Goal: Transaction & Acquisition: Book appointment/travel/reservation

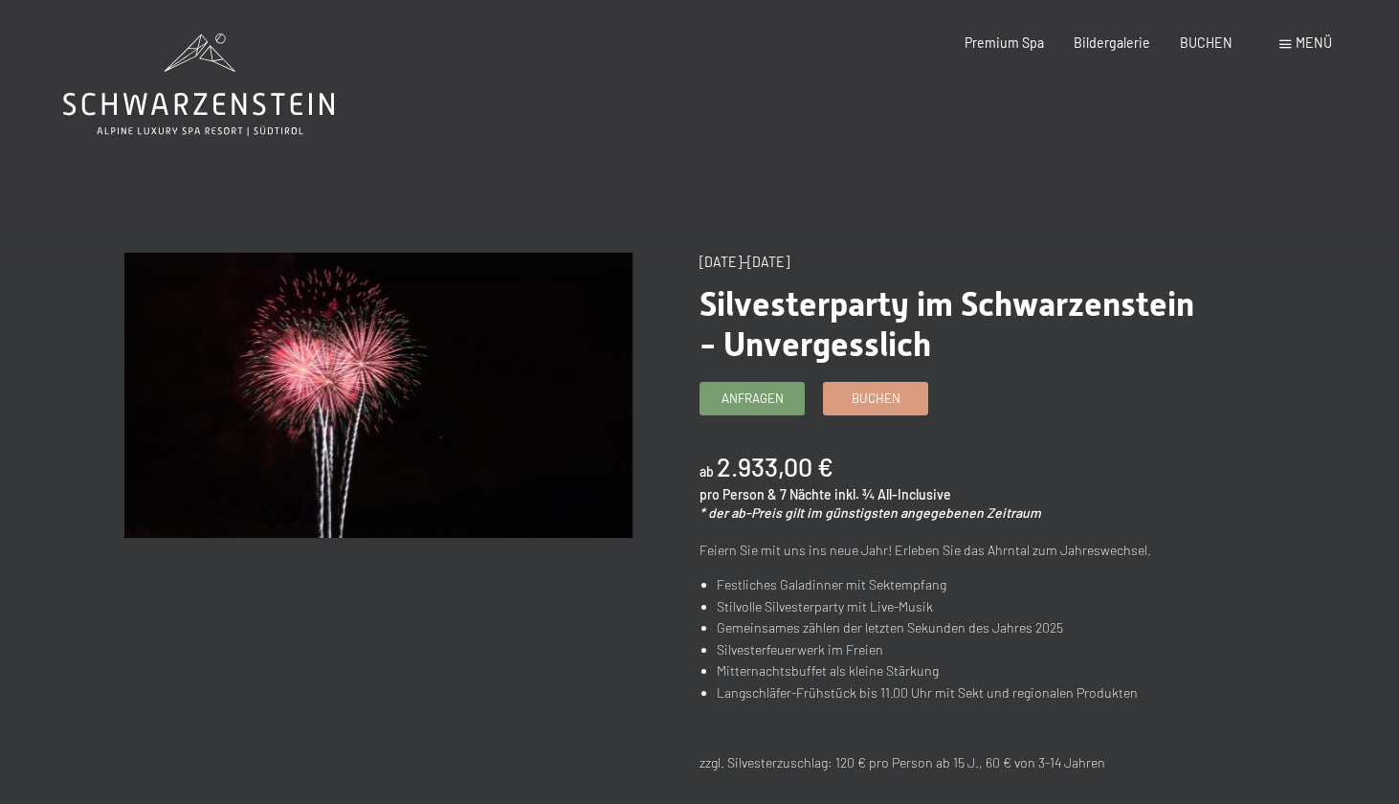
click at [1180, 40] on div "Premium Spa Bildergalerie BUCHEN" at bounding box center [1083, 42] width 357 height 19
click at [1194, 45] on span "BUCHEN" at bounding box center [1206, 40] width 53 height 16
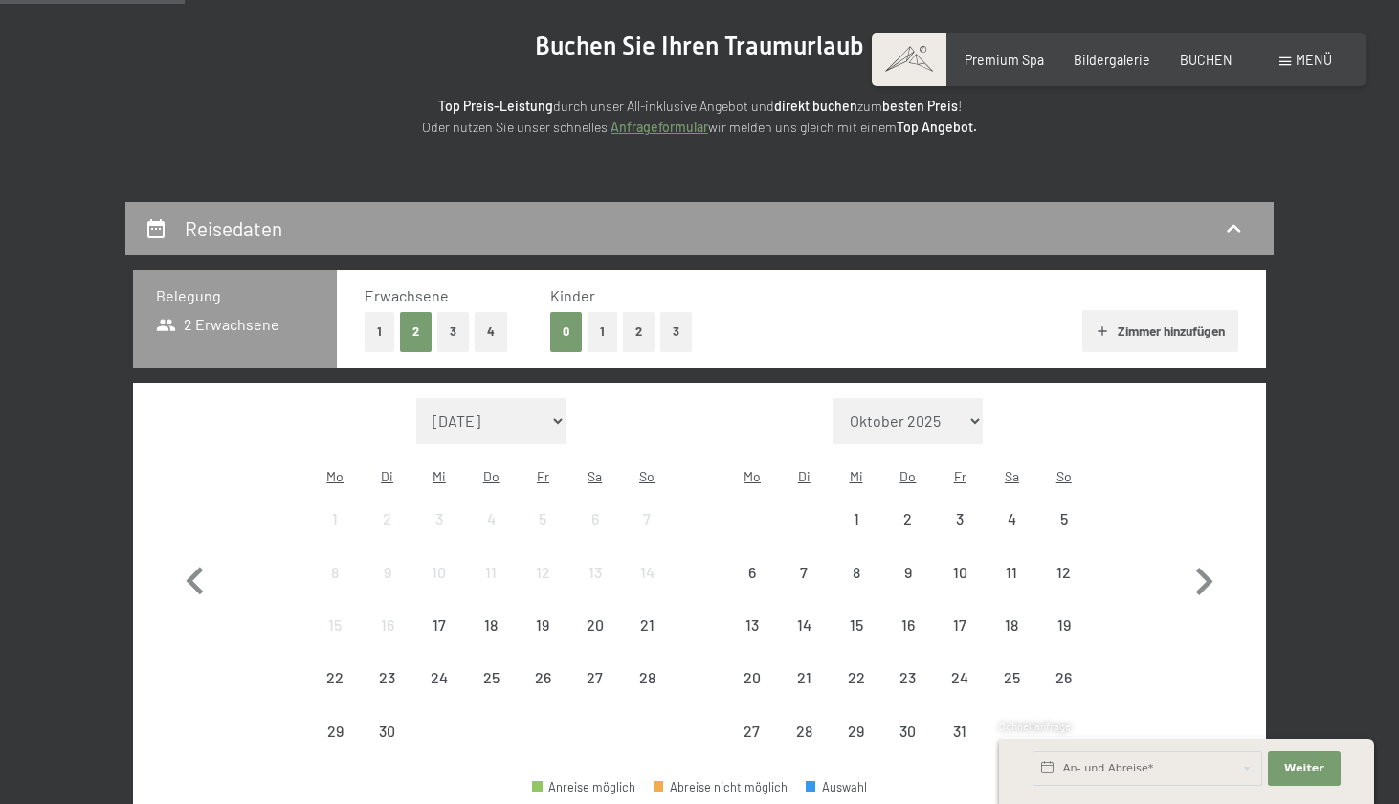
scroll to position [341, 0]
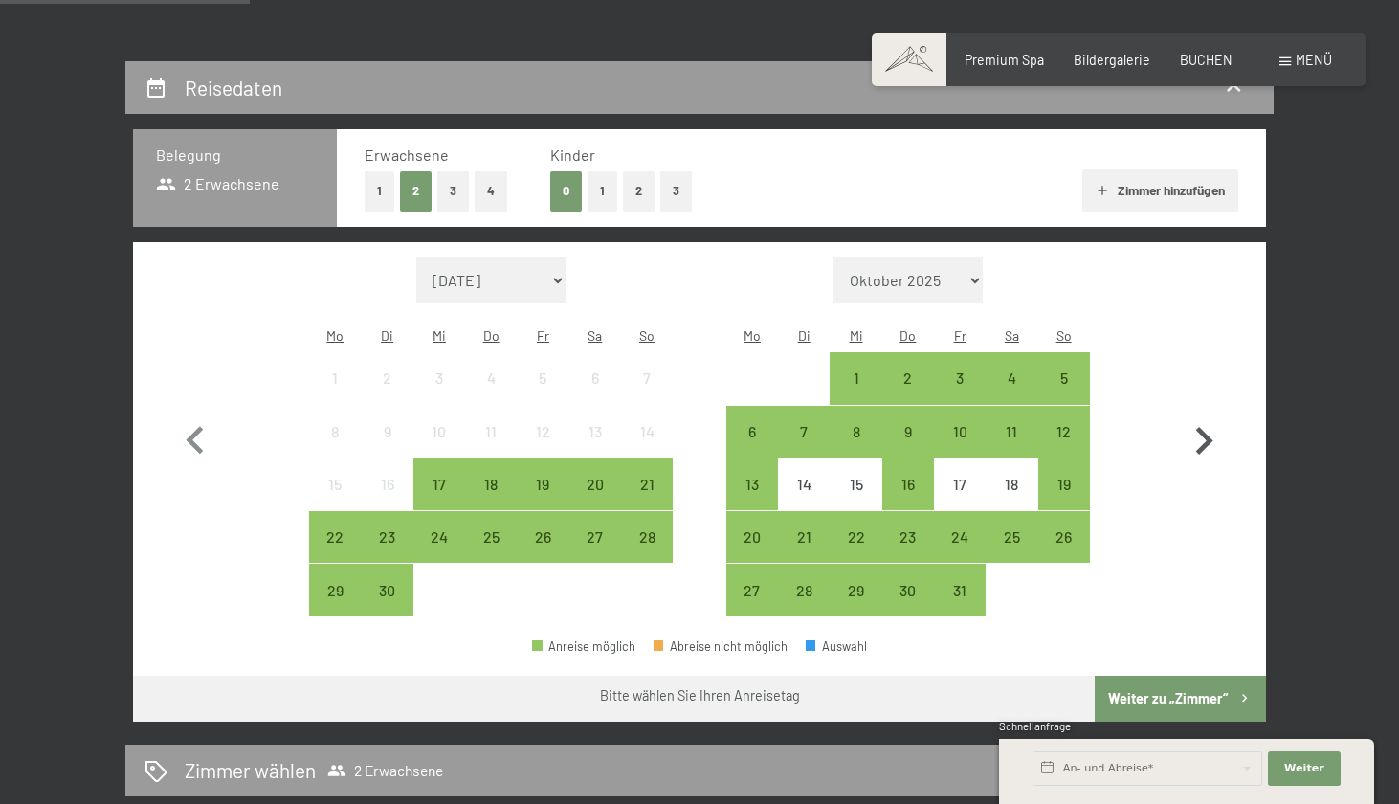
click at [1216, 425] on icon "button" at bounding box center [1204, 441] width 56 height 56
select select "2025-10-01"
select select "2025-11-01"
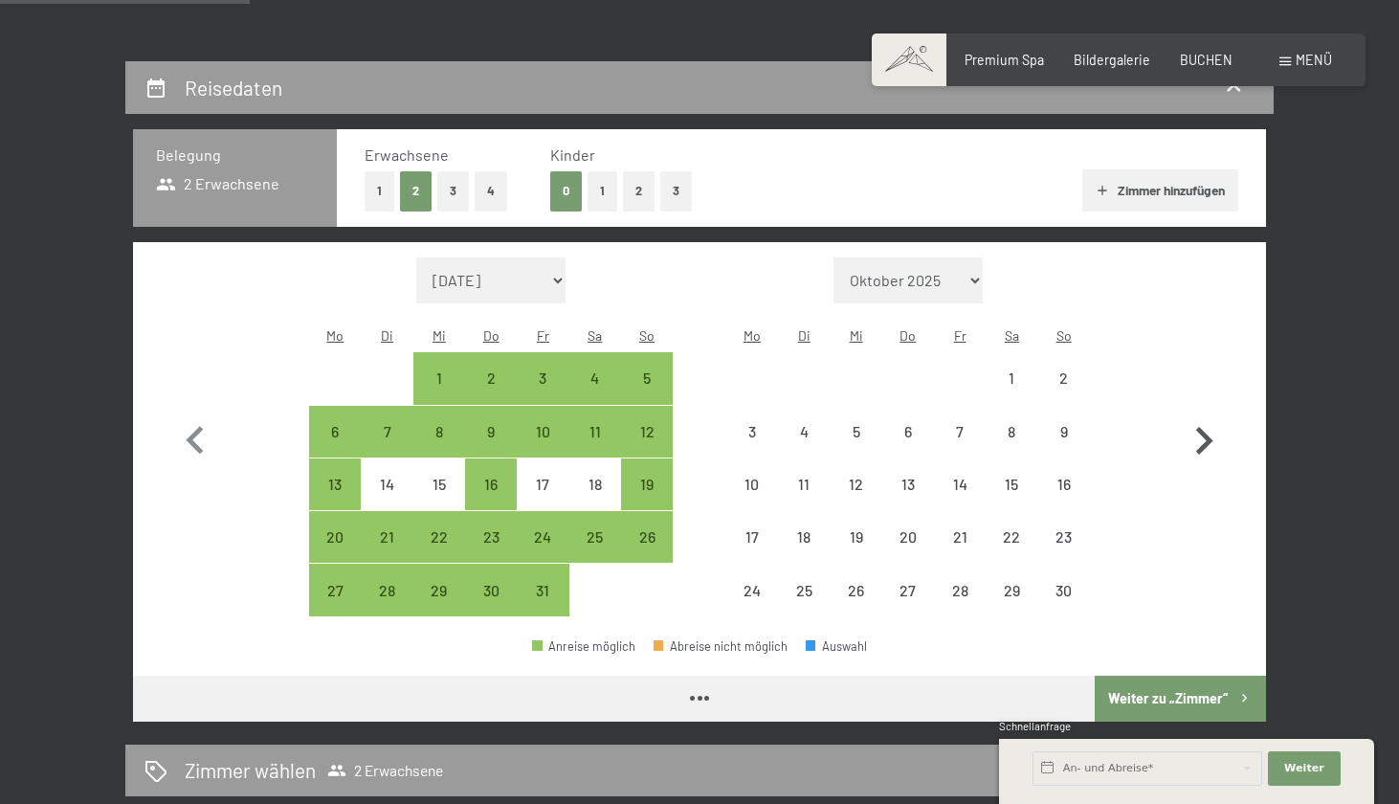
click at [1216, 425] on icon "button" at bounding box center [1204, 441] width 56 height 56
select select "2025-11-01"
select select "2025-12-01"
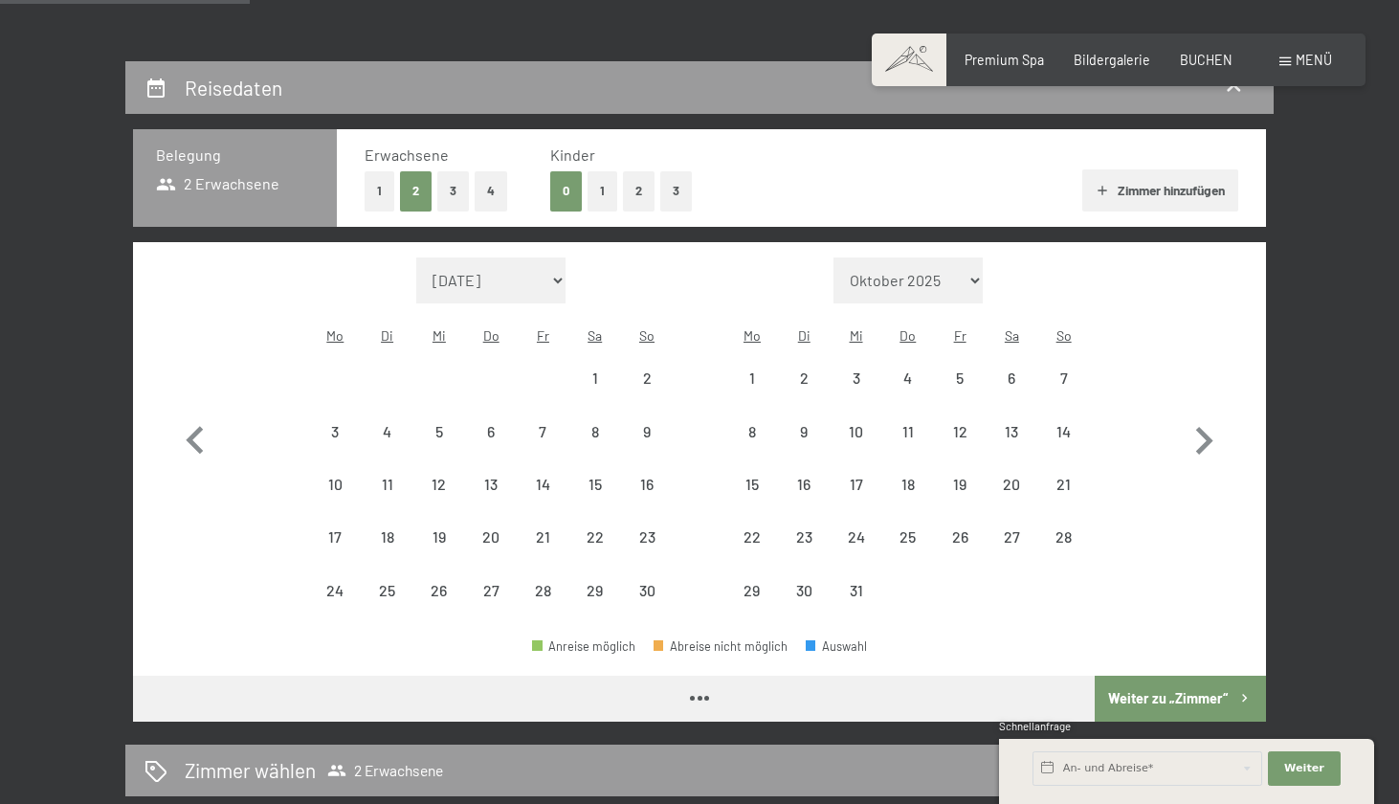
select select "2025-11-01"
select select "2025-12-01"
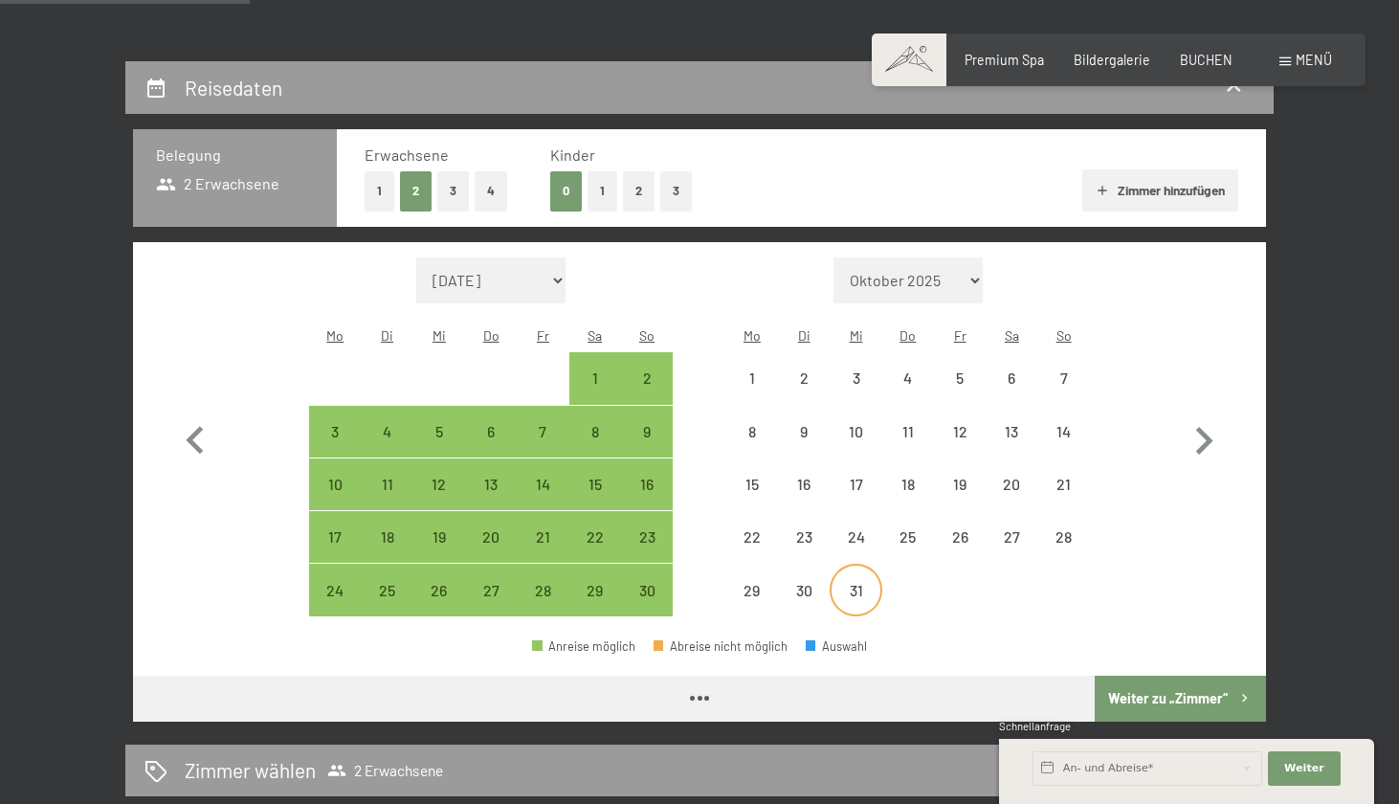
select select "2025-11-01"
select select "2025-12-01"
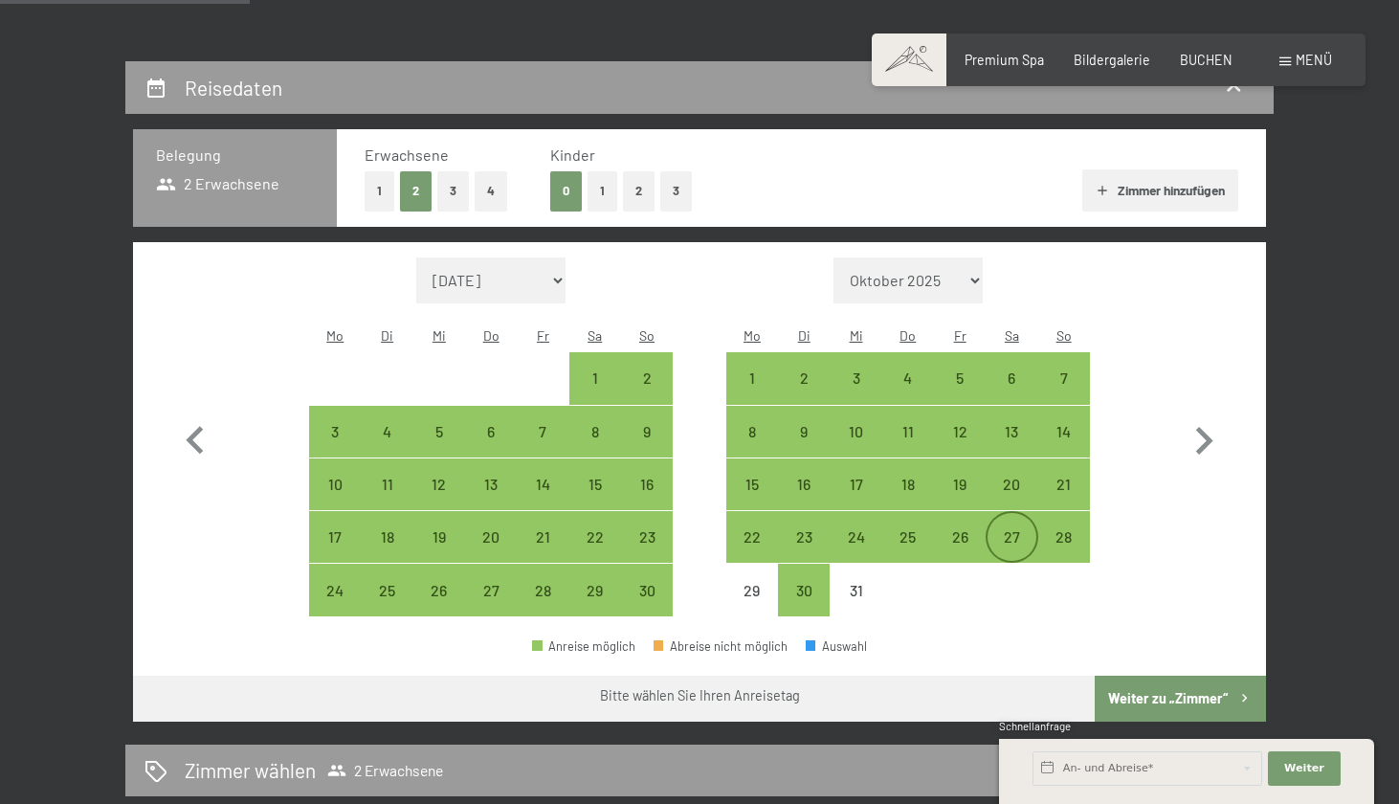
click at [1017, 529] on div "27" at bounding box center [1012, 553] width 48 height 48
select select "2025-11-01"
select select "2025-12-01"
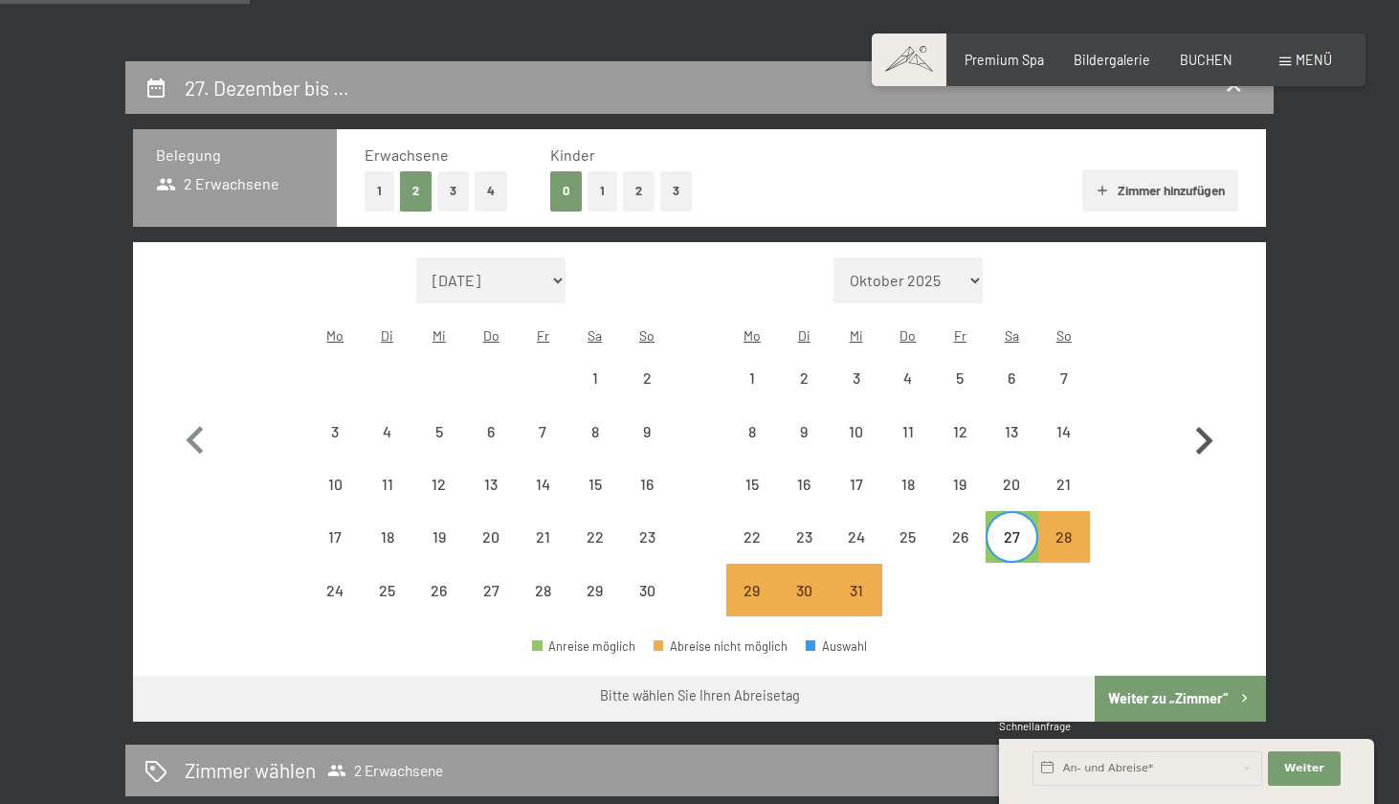
click at [1202, 435] on icon "button" at bounding box center [1204, 441] width 17 height 28
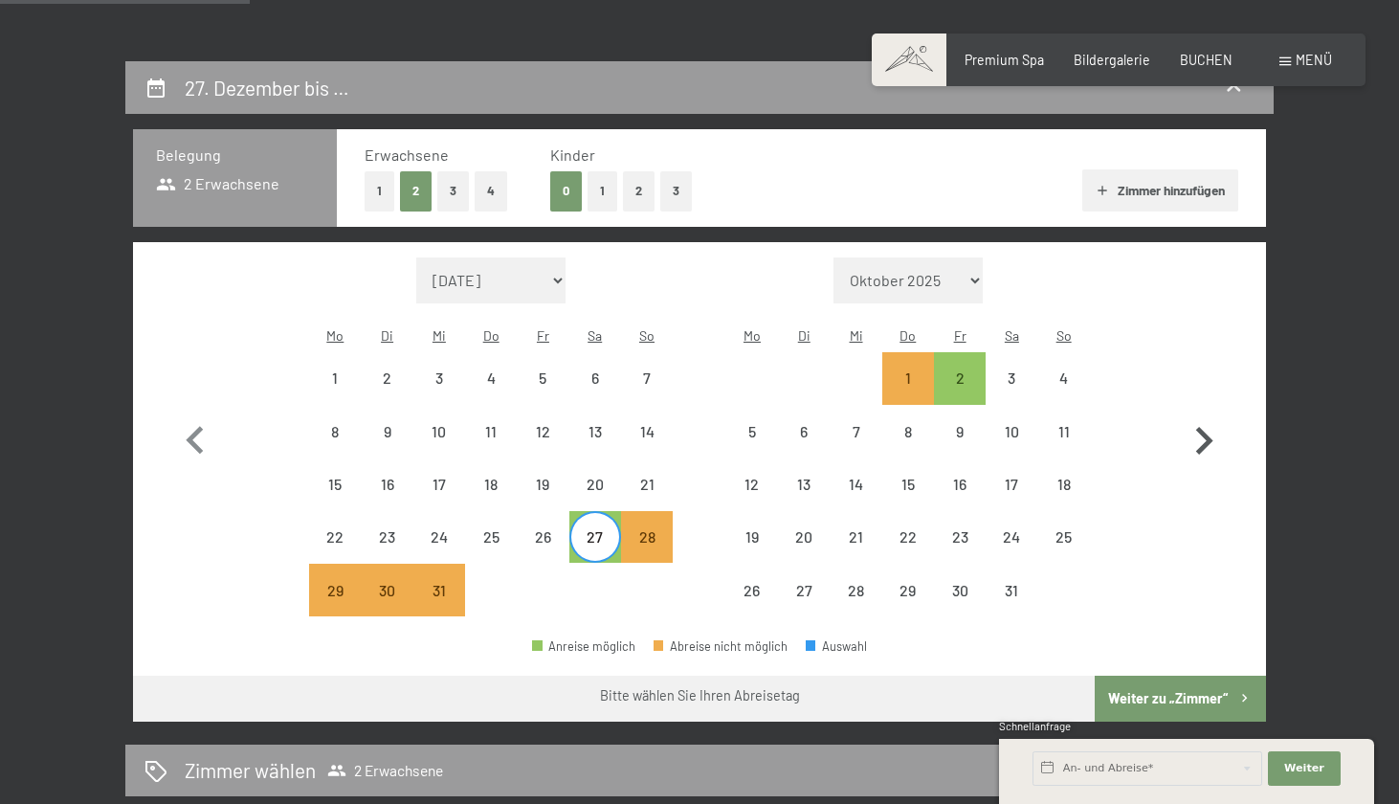
select select "2025-12-01"
select select "2026-01-01"
select select "2025-12-01"
select select "2026-01-01"
click at [955, 370] on div "2" at bounding box center [960, 394] width 48 height 48
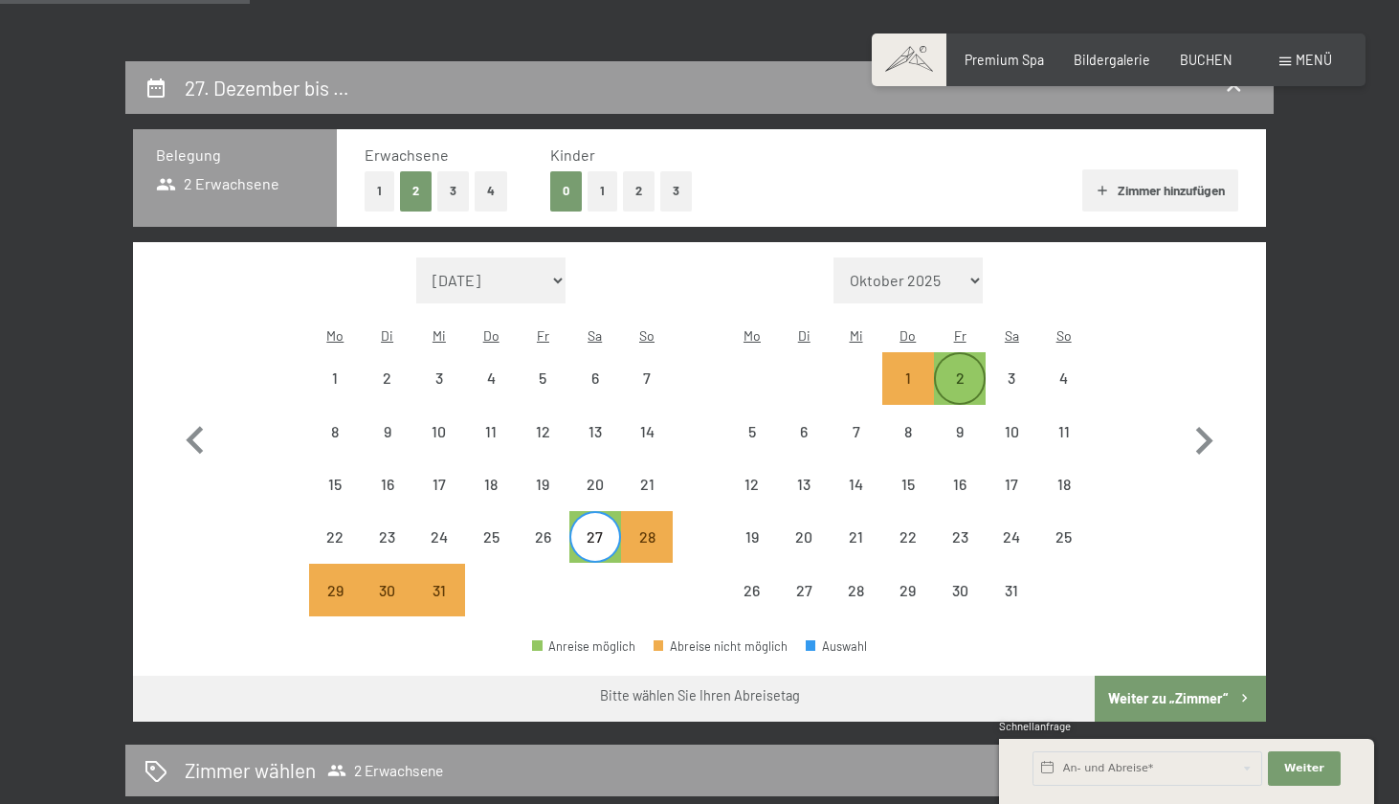
select select "2025-12-01"
select select "2026-01-01"
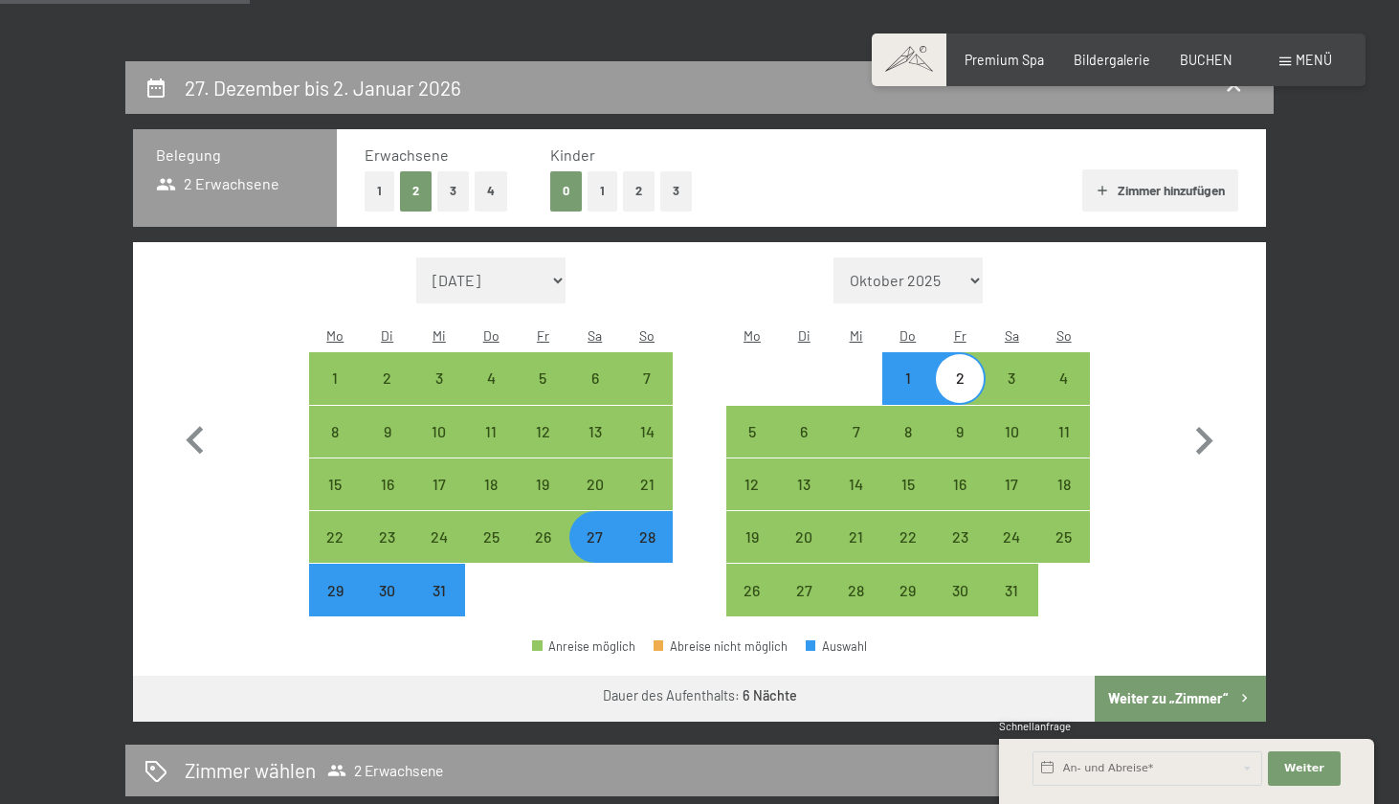
click at [1156, 676] on button "Weiter zu „Zimmer“" at bounding box center [1180, 699] width 171 height 46
select select "[DATE]"
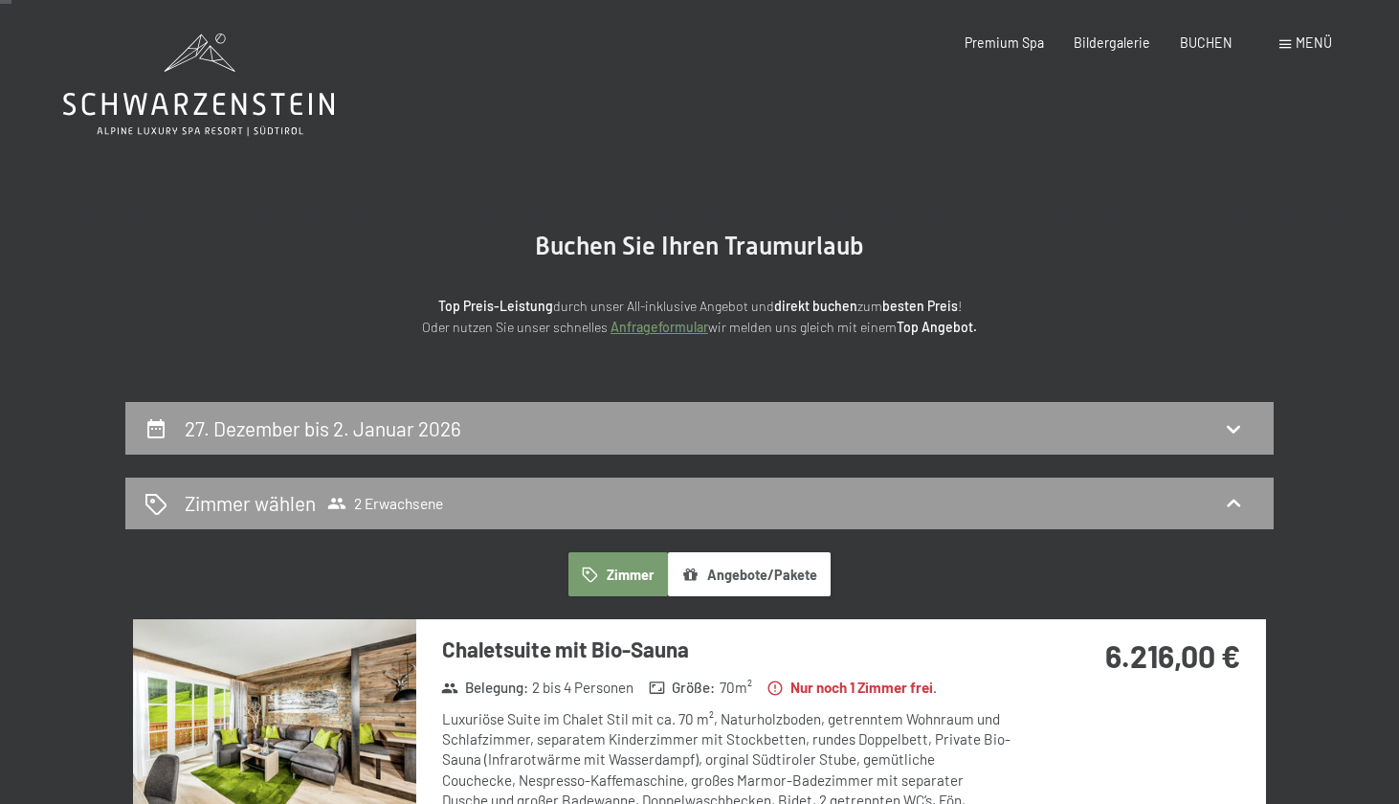
scroll to position [0, 0]
click at [1023, 429] on div "27. Dezember bis 2. Januar 2026" at bounding box center [700, 428] width 1110 height 28
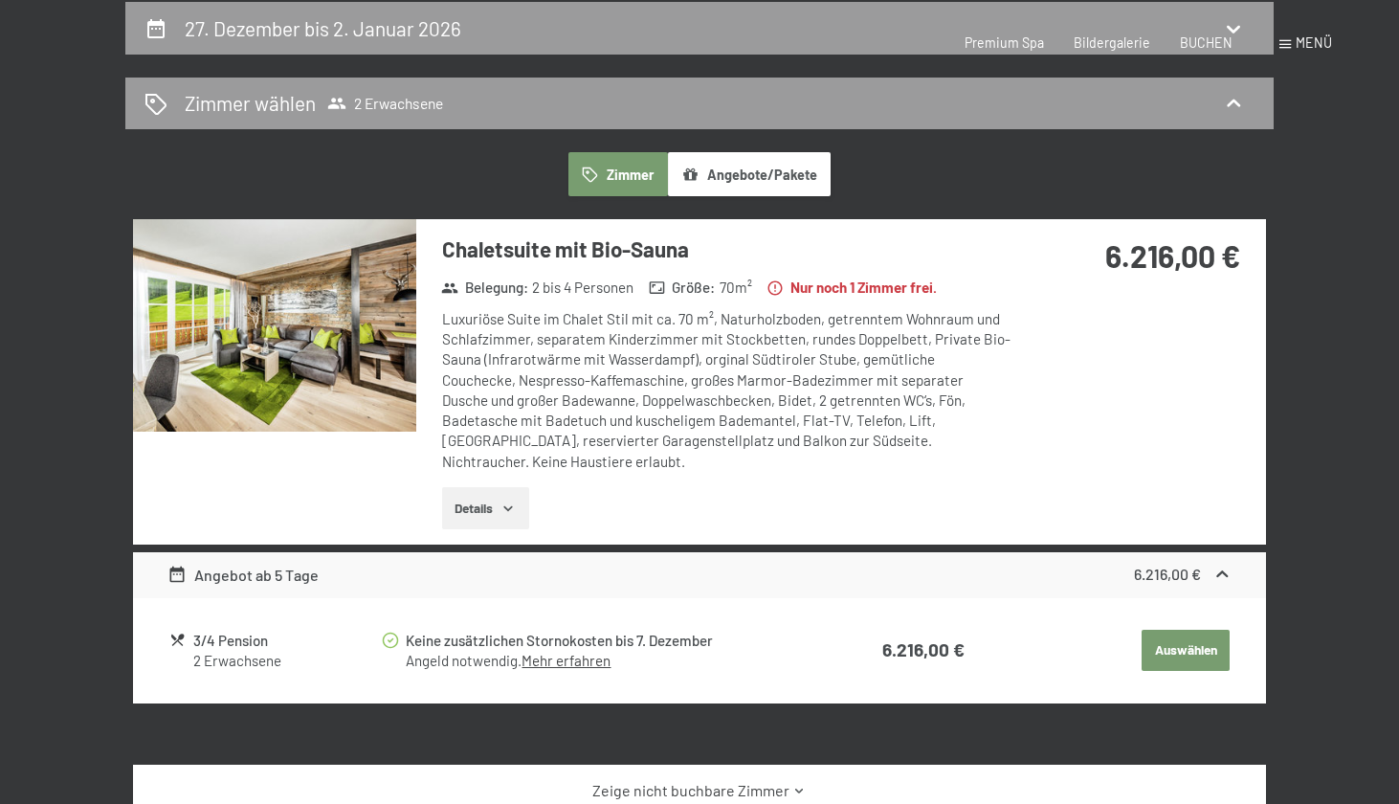
select select "[DATE]"
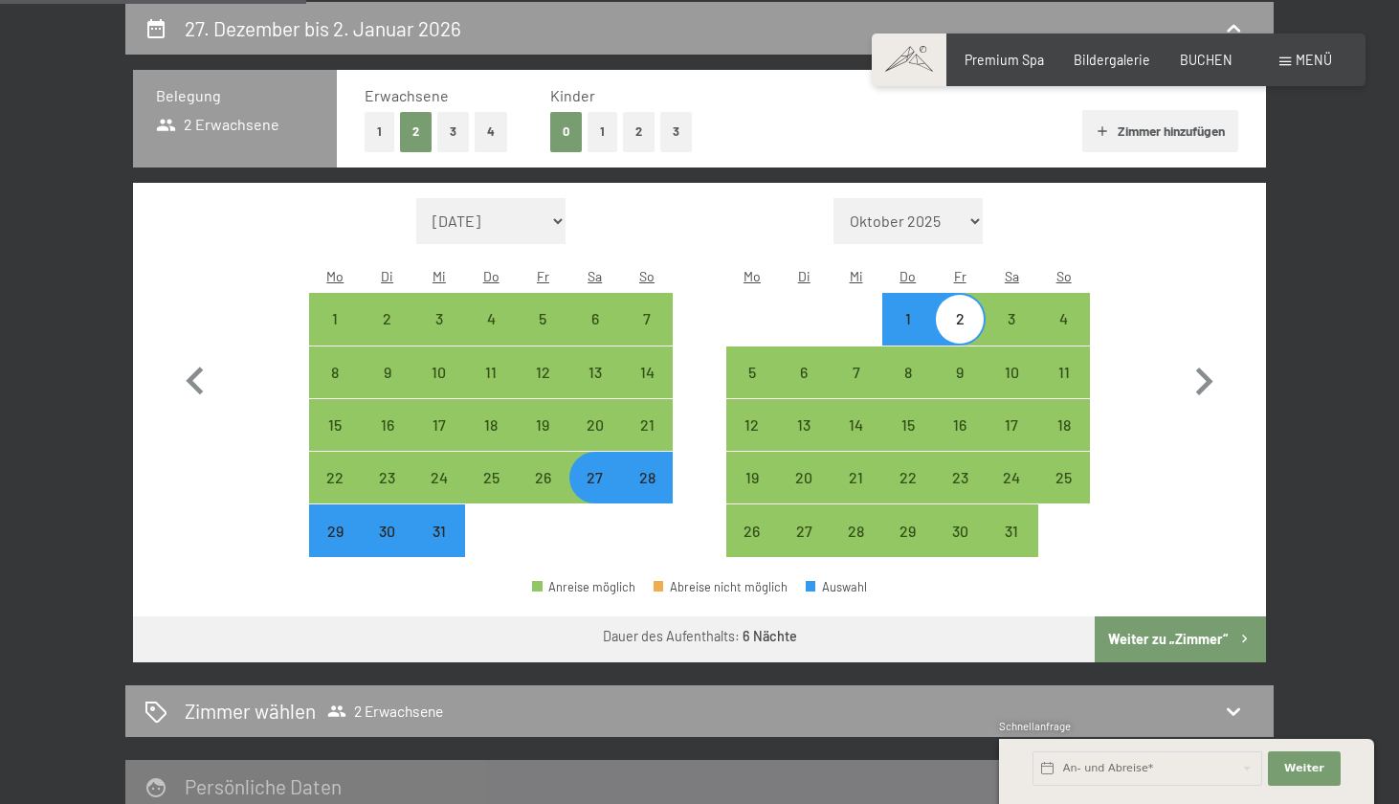
click at [340, 524] on div "29" at bounding box center [335, 548] width 48 height 48
select select "[DATE]"
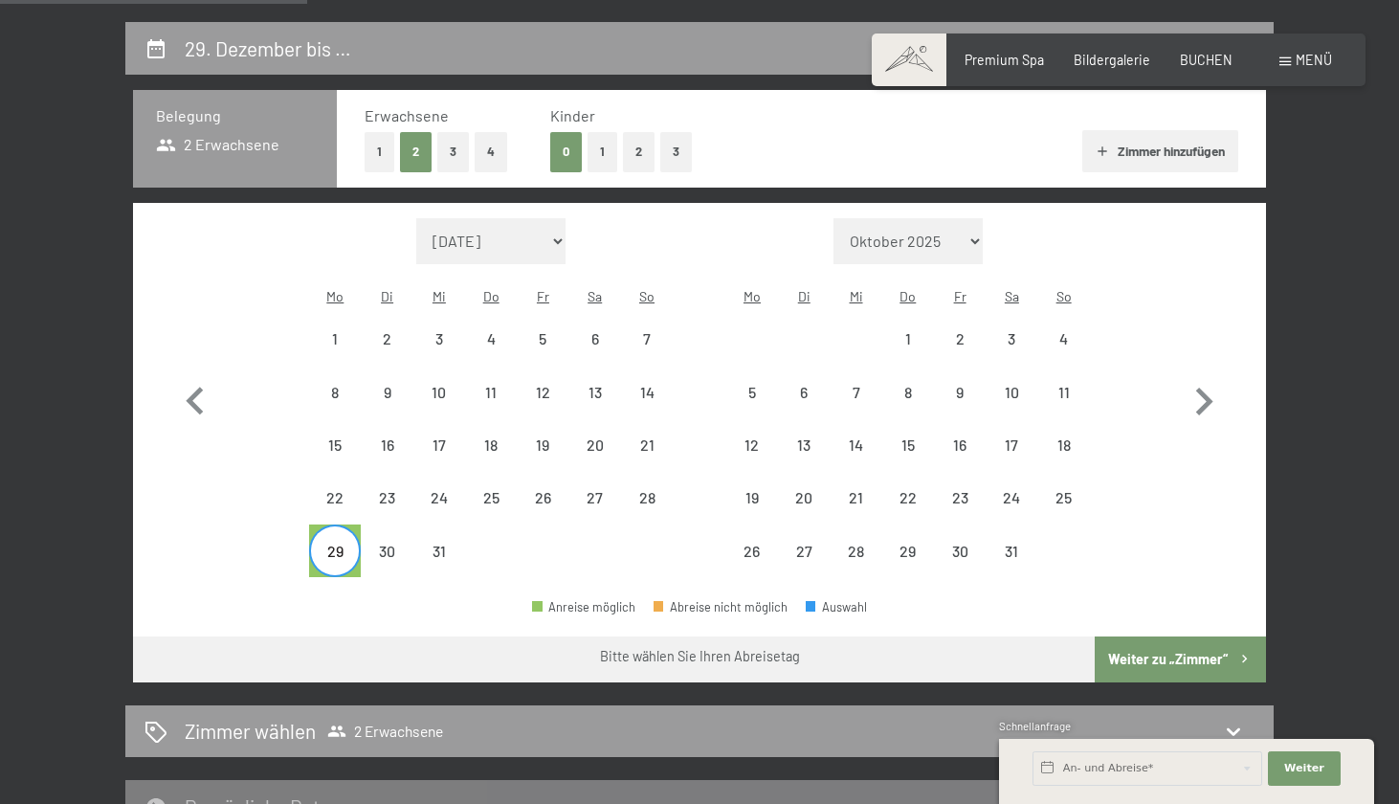
scroll to position [373, 0]
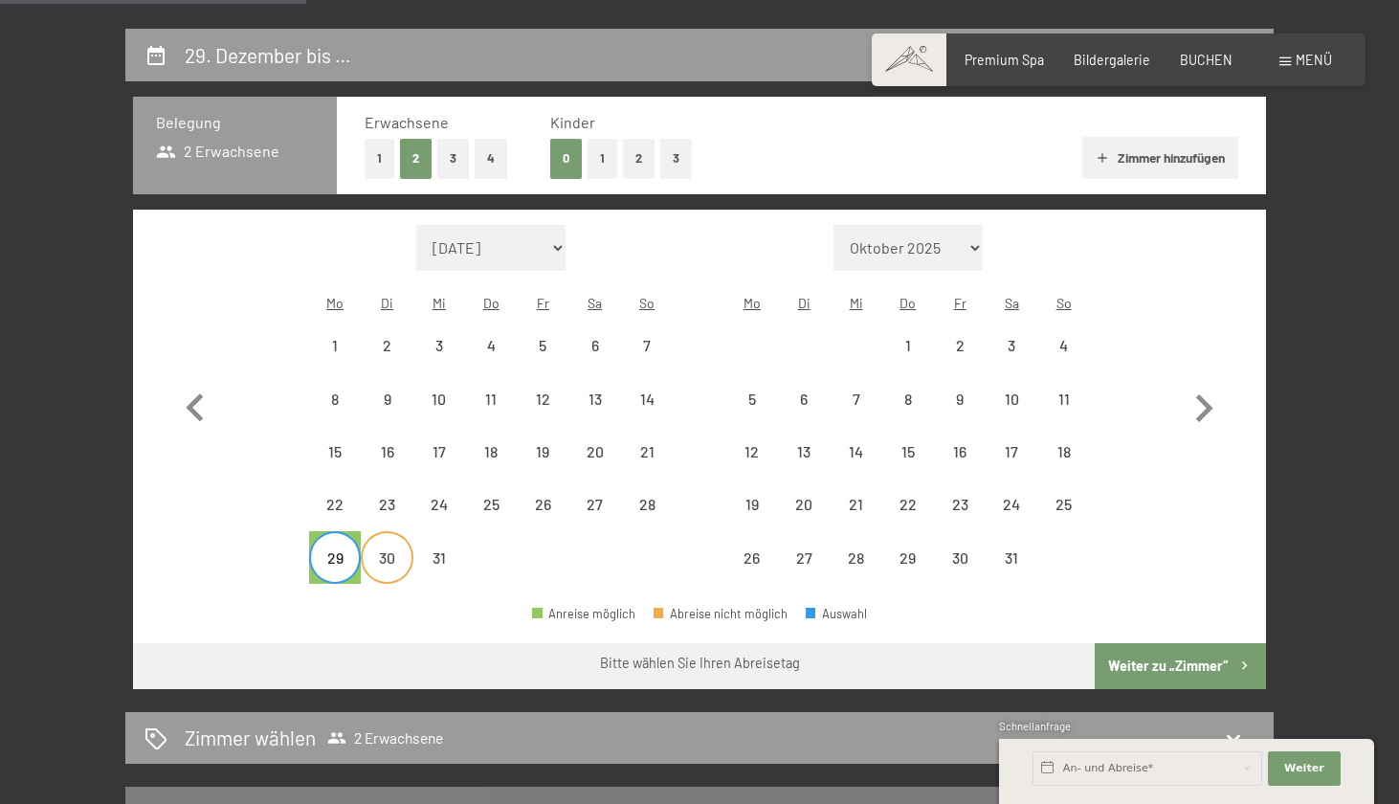
click at [387, 550] on div "30" at bounding box center [387, 574] width 48 height 48
select select "[DATE]"
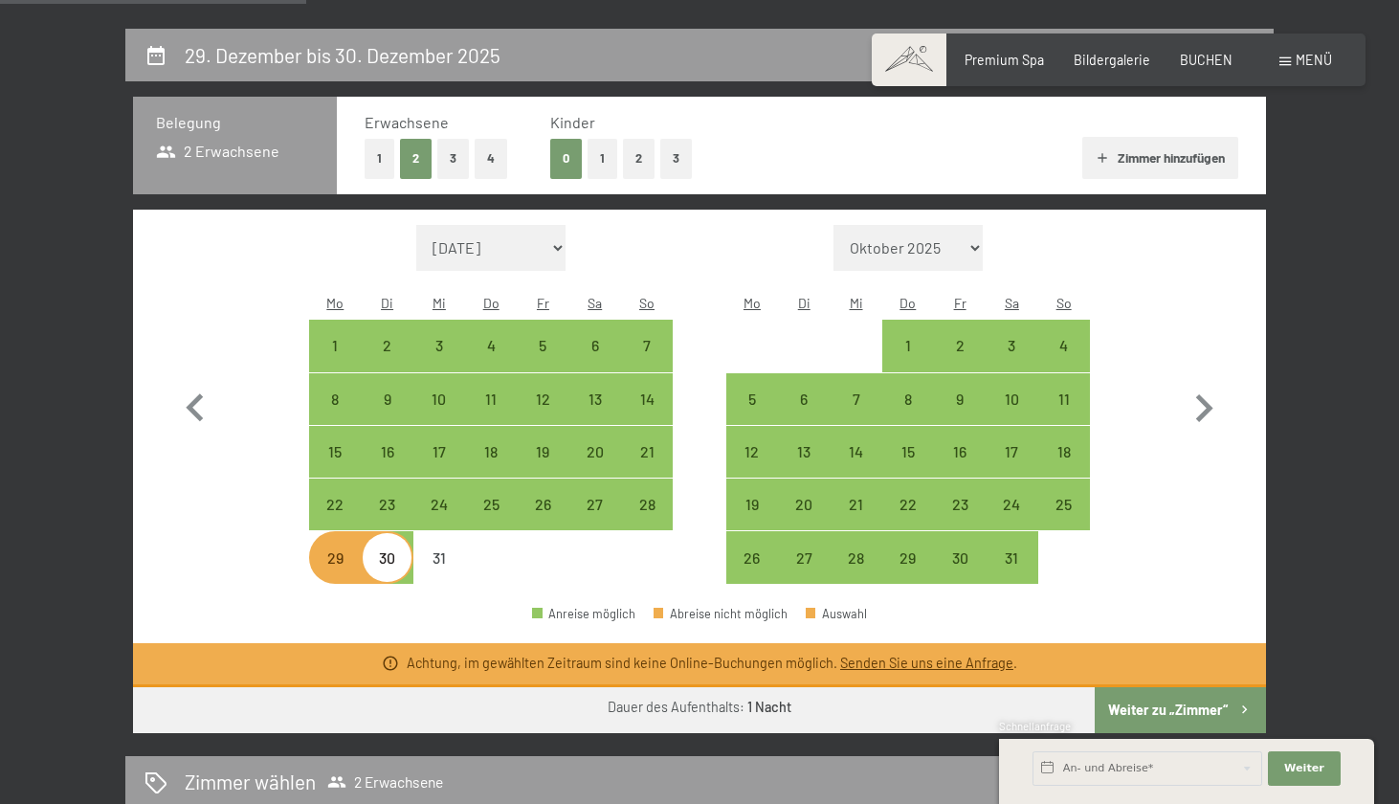
click at [345, 550] on div "29" at bounding box center [335, 574] width 48 height 48
select select "[DATE]"
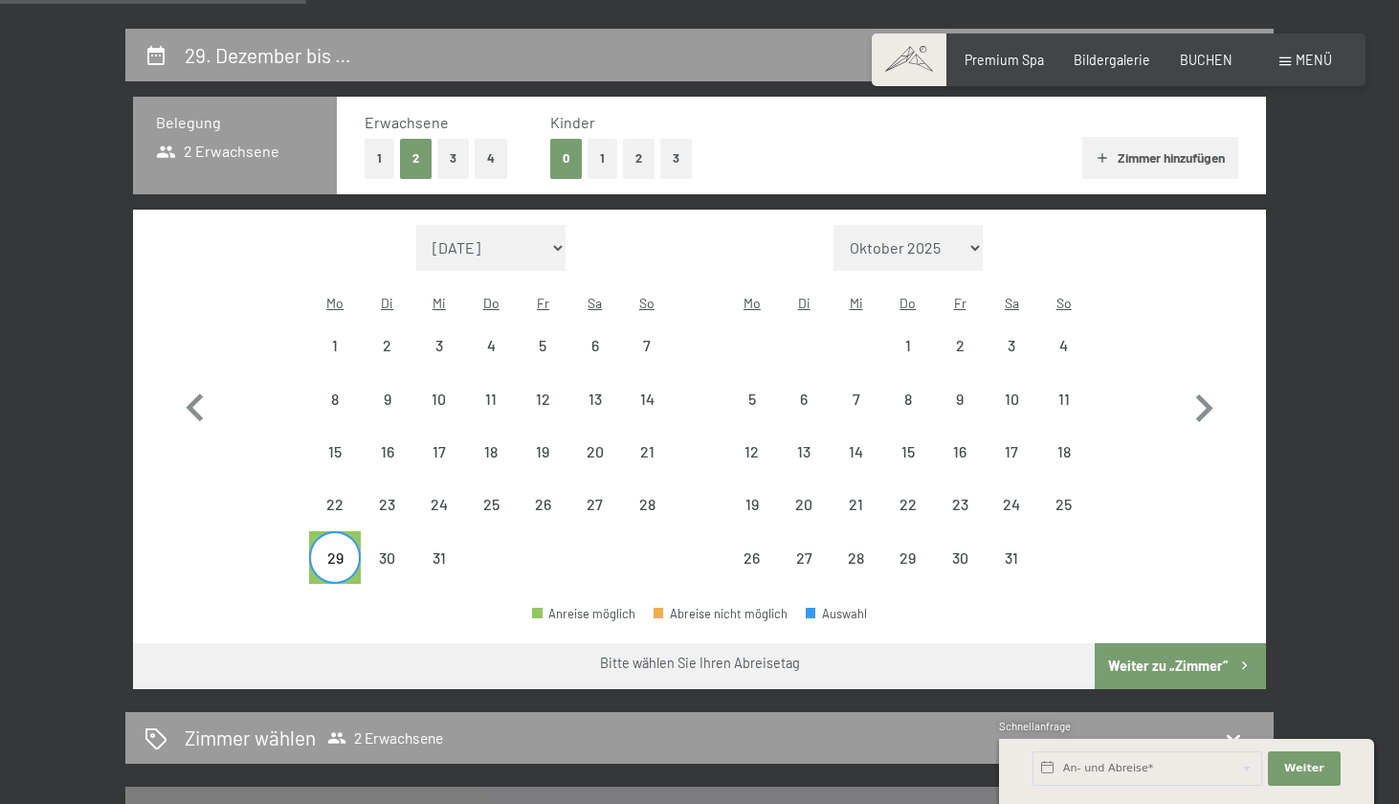
click at [337, 550] on div "29" at bounding box center [335, 574] width 48 height 48
select select "[DATE]"
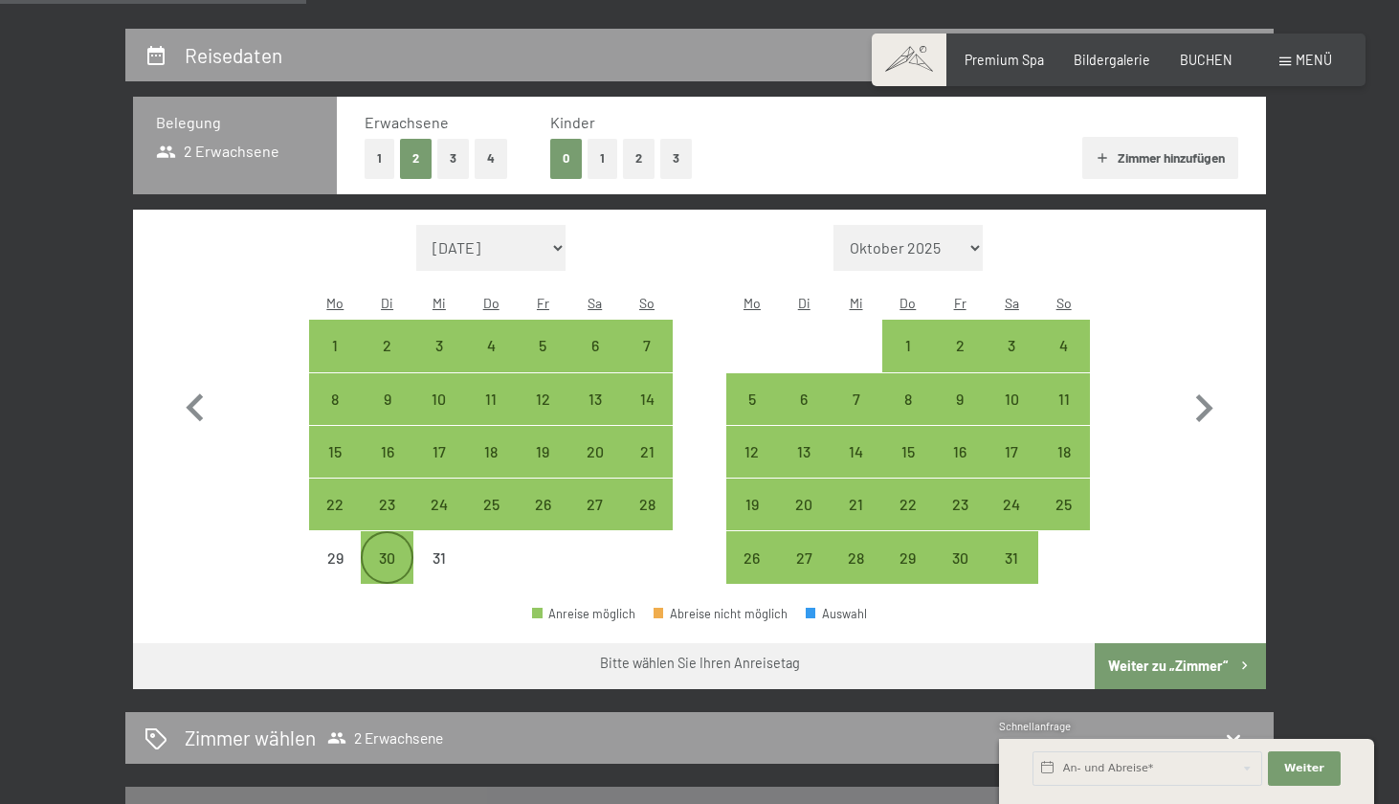
click at [381, 550] on div "30" at bounding box center [387, 574] width 48 height 48
select select "[DATE]"
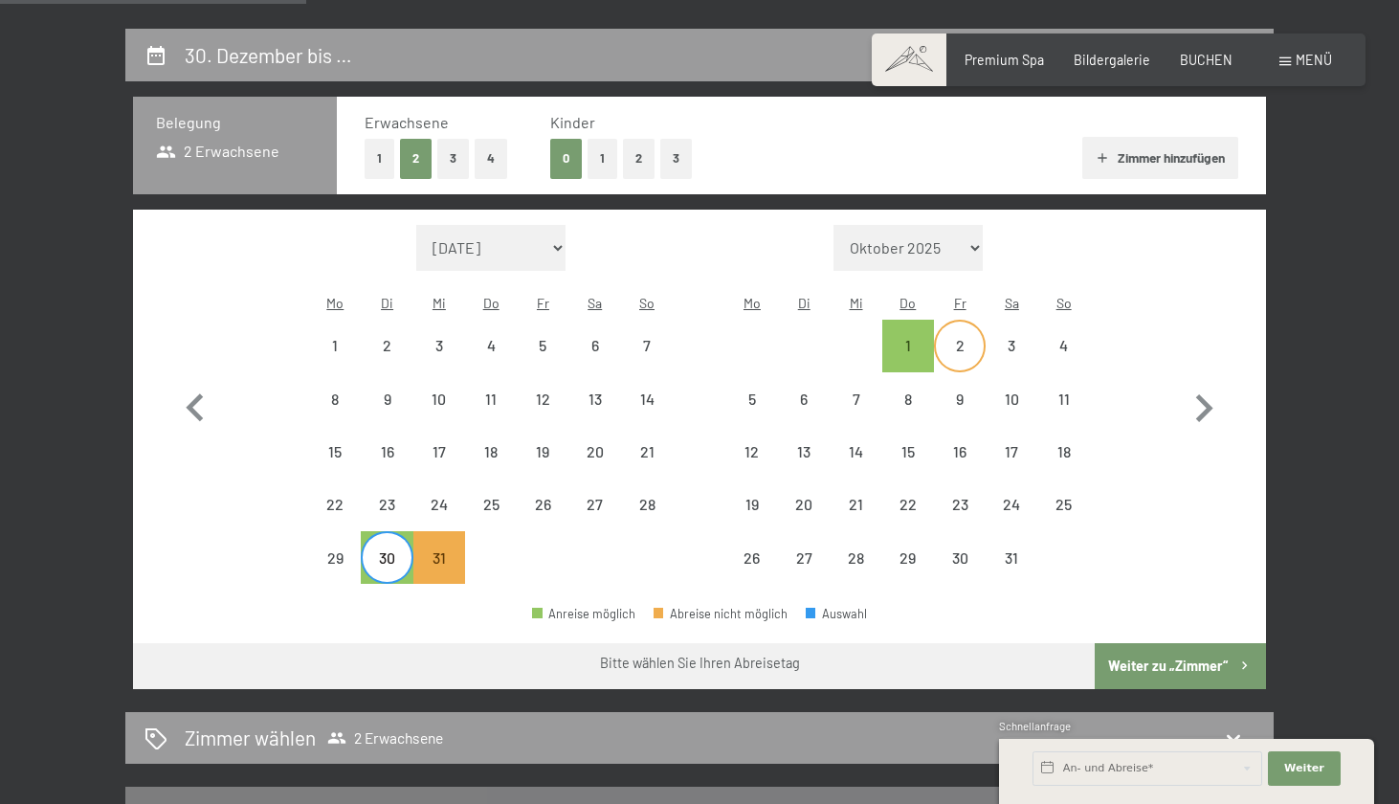
click at [959, 338] on div "2" at bounding box center [960, 362] width 48 height 48
select select "[DATE]"
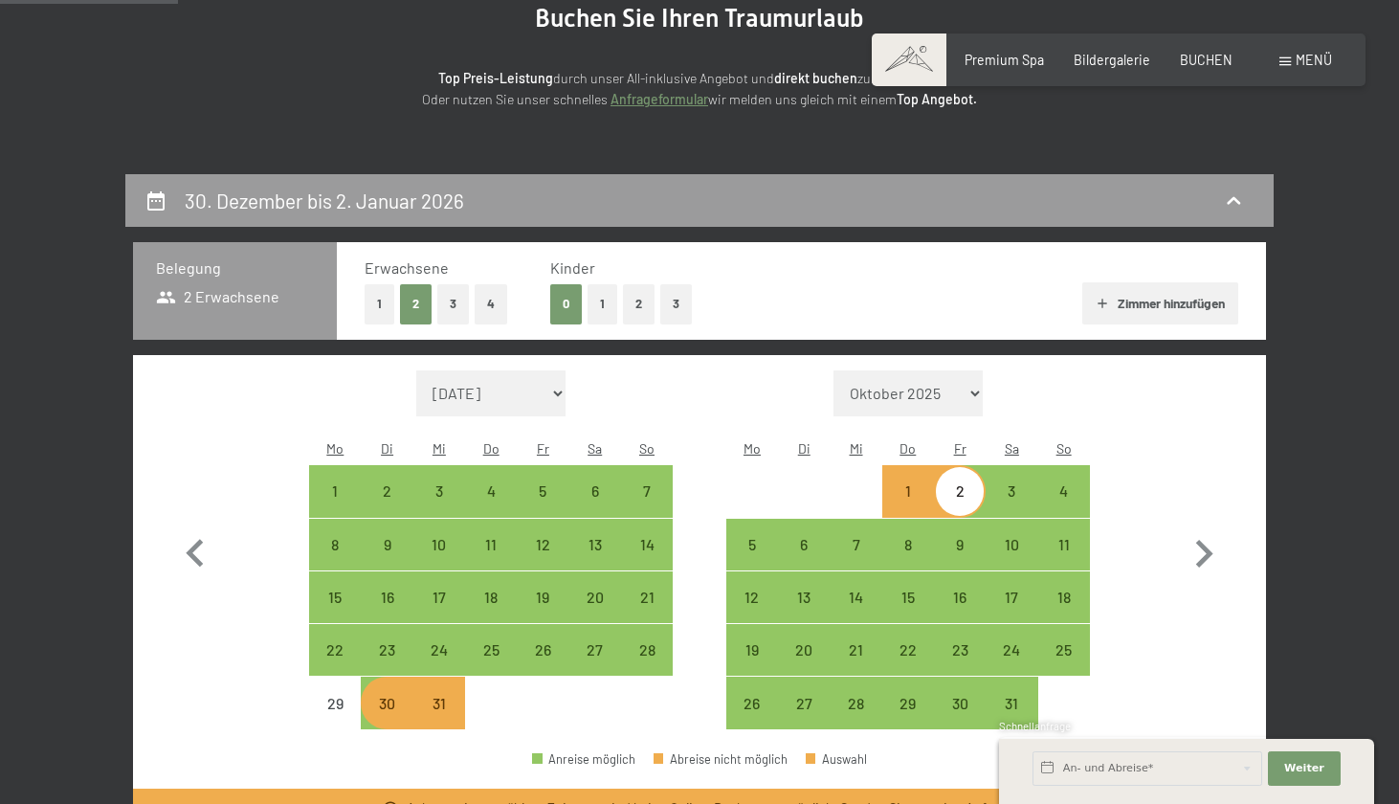
scroll to position [222, 0]
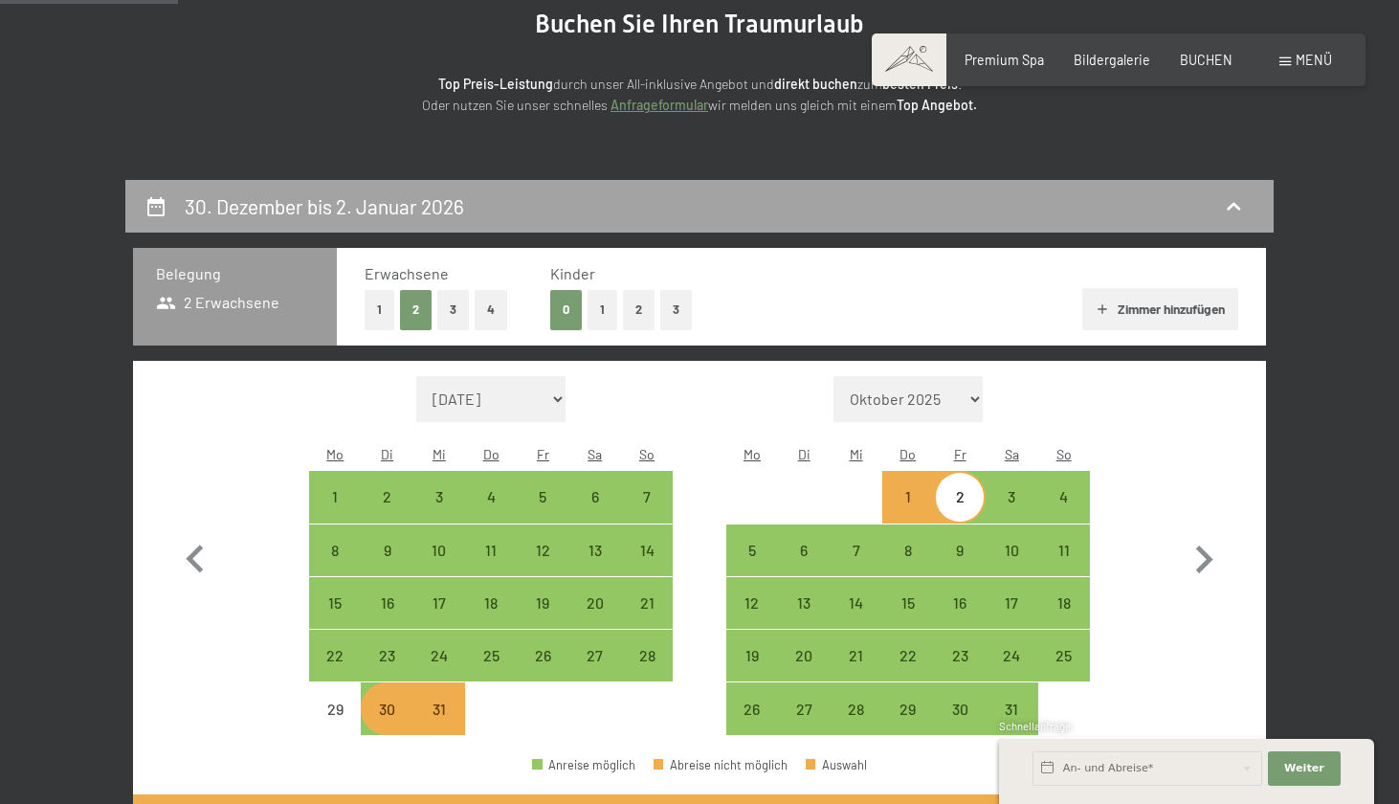
click at [1154, 193] on div "30. Dezember bis 2. Januar 2026" at bounding box center [700, 206] width 1110 height 28
select select "[DATE]"
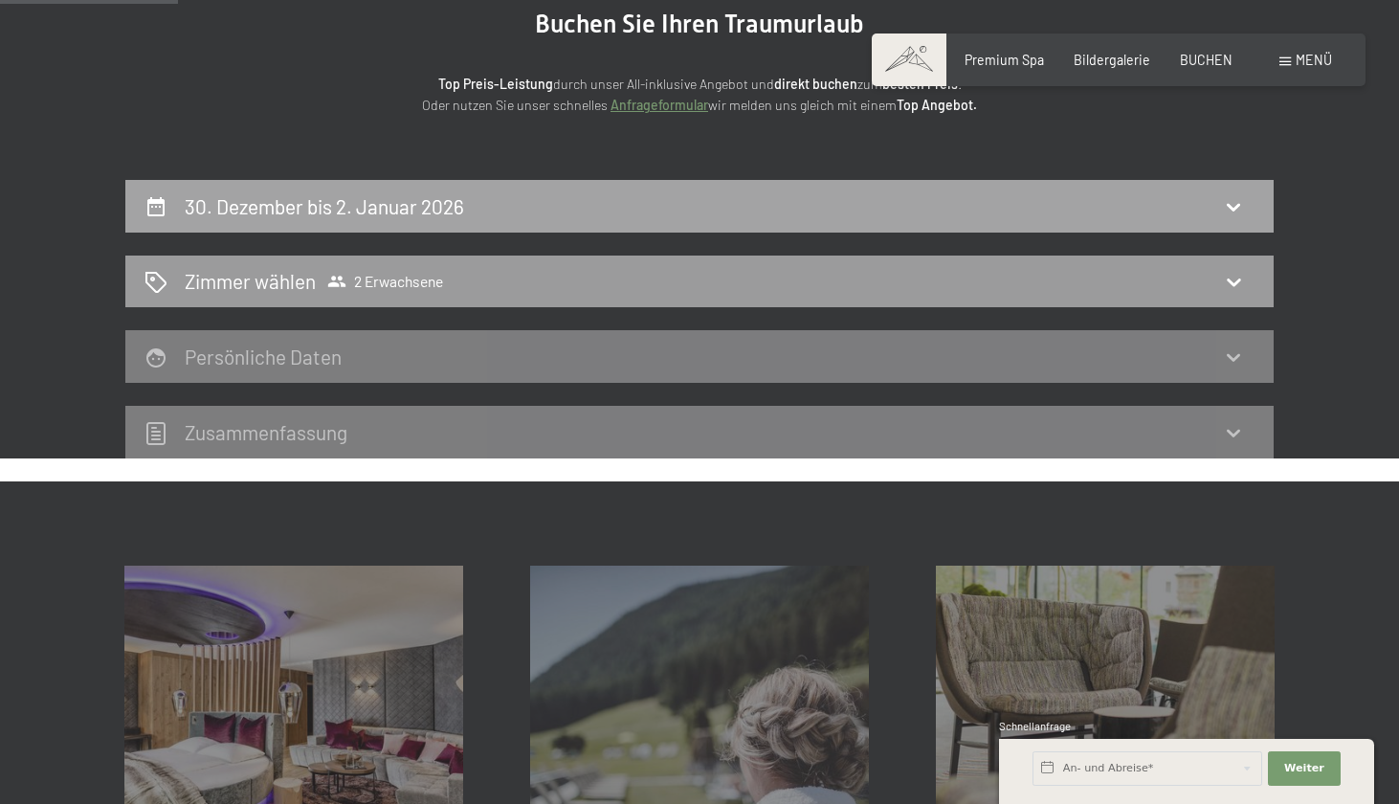
click at [1002, 194] on div "30. Dezember bis 2. Januar 2026" at bounding box center [700, 206] width 1110 height 28
select select "[DATE]"
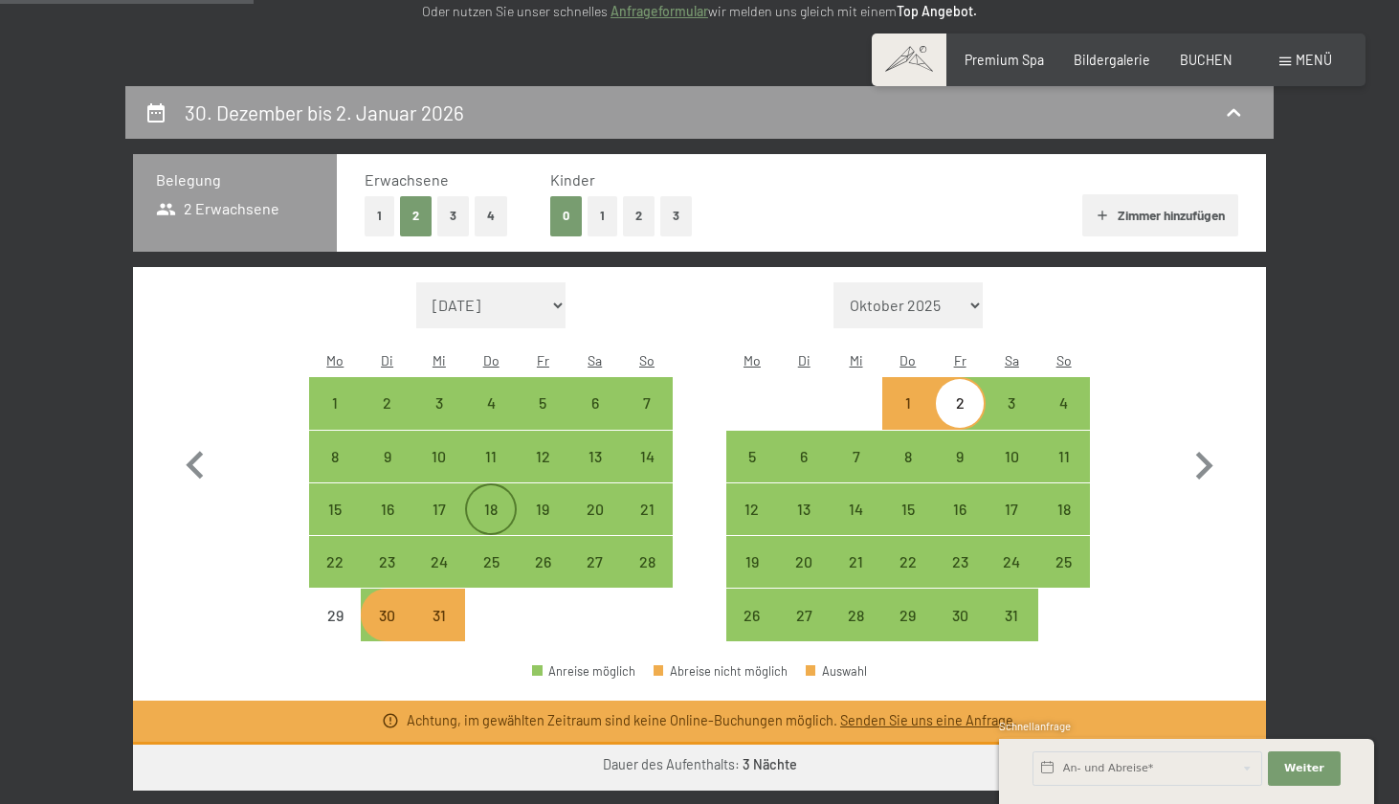
scroll to position [317, 0]
click at [457, 590] on div "31" at bounding box center [439, 614] width 48 height 48
select select "[DATE]"
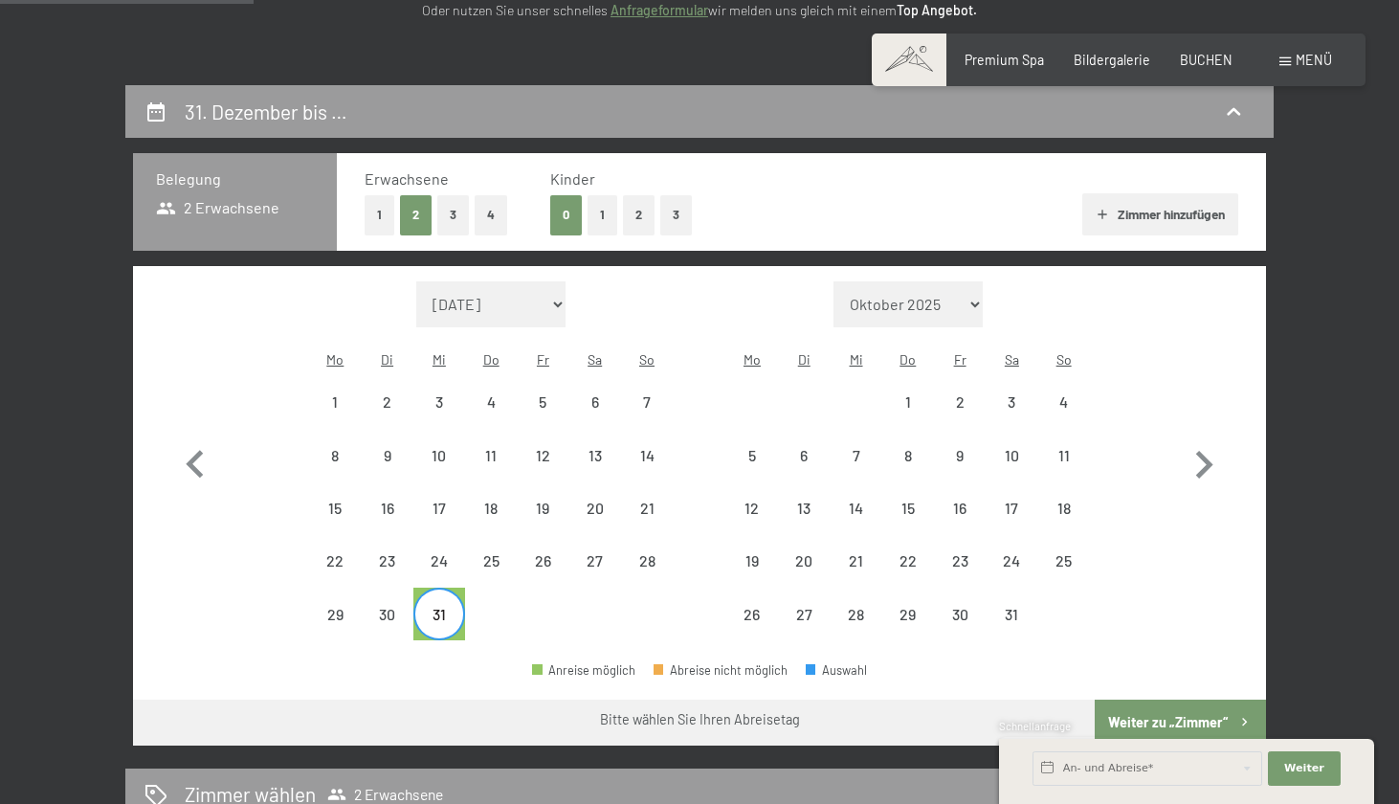
click at [457, 607] on div "31" at bounding box center [439, 631] width 48 height 48
select select "[DATE]"
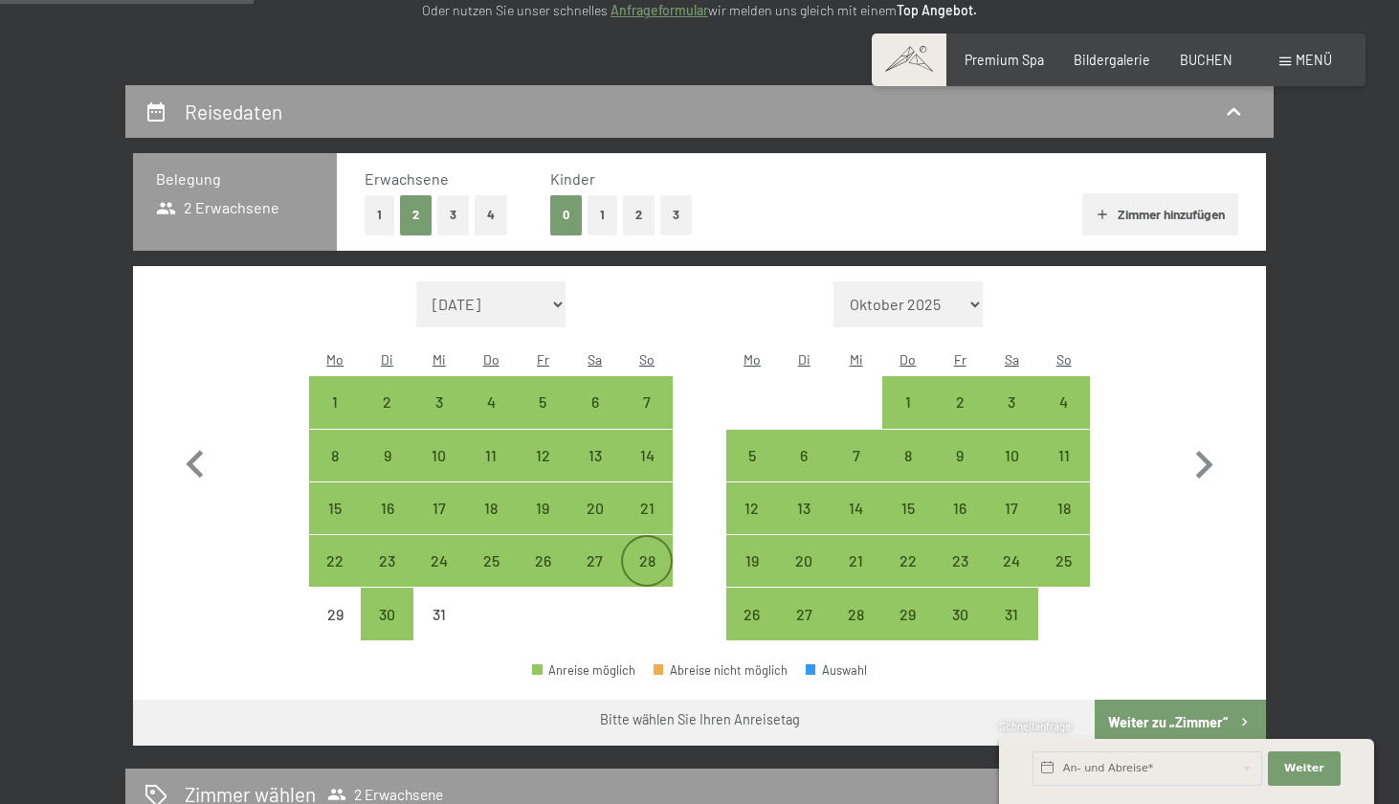
click at [662, 553] on div "28" at bounding box center [647, 577] width 48 height 48
select select "[DATE]"
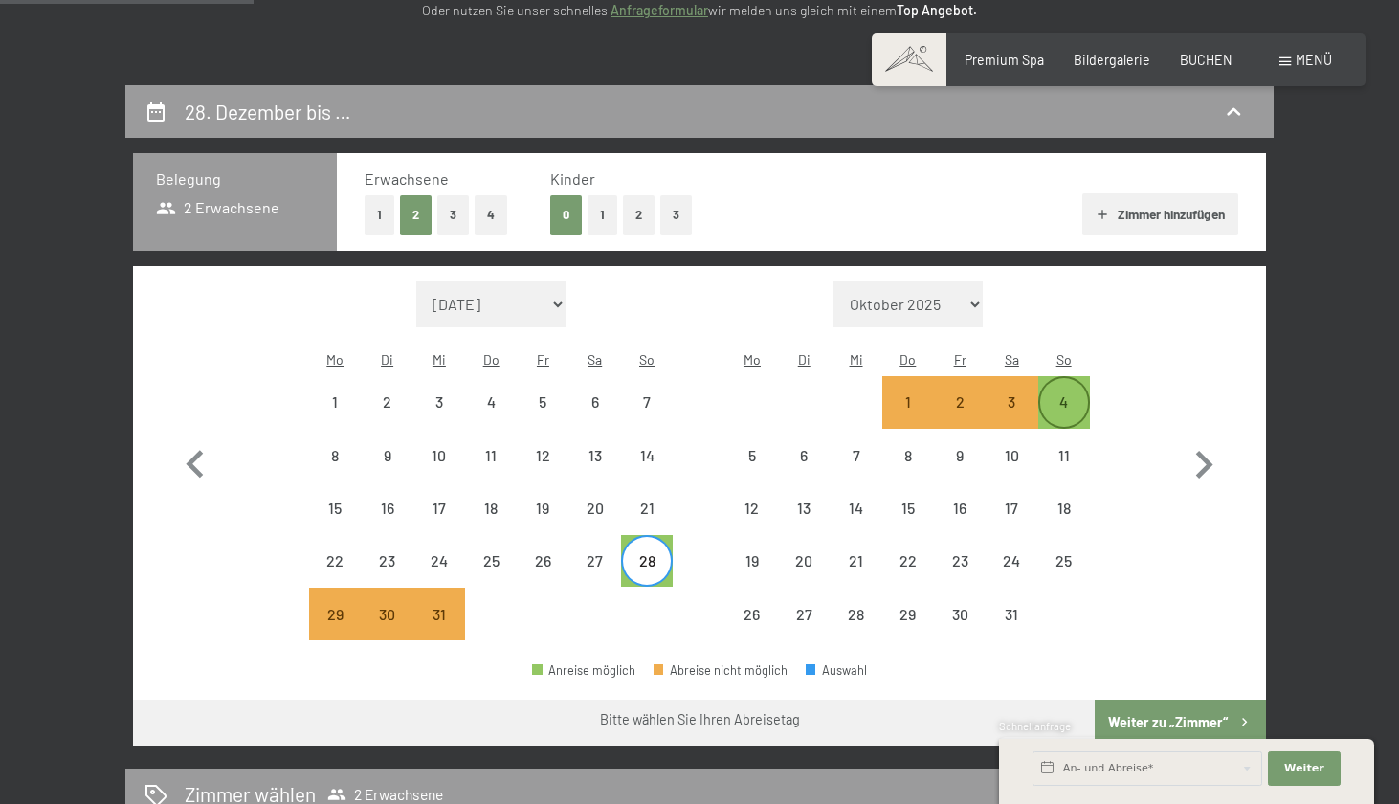
click at [1077, 378] on div "4" at bounding box center [1064, 402] width 48 height 48
select select "[DATE]"
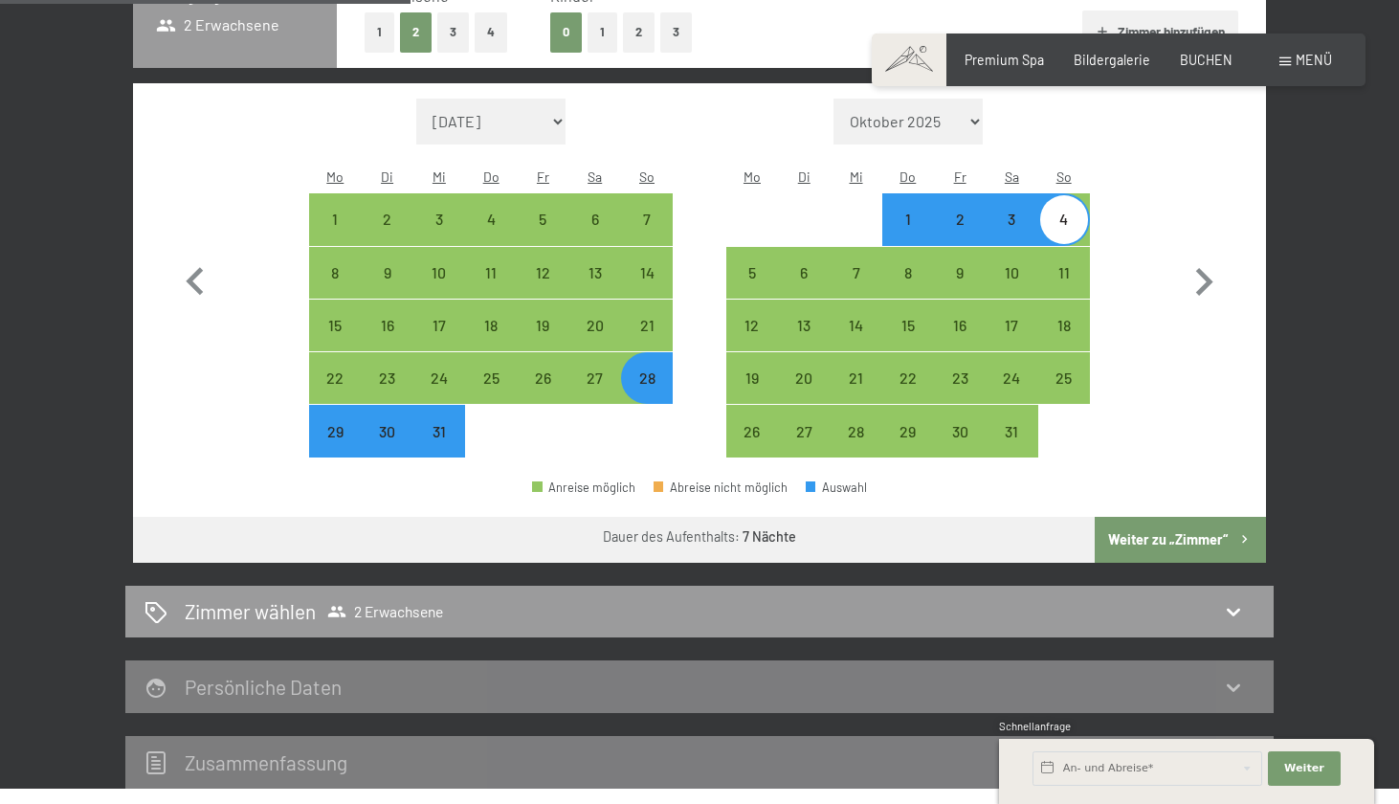
click at [1145, 517] on button "Weiter zu „Zimmer“" at bounding box center [1180, 540] width 171 height 46
select select "[DATE]"
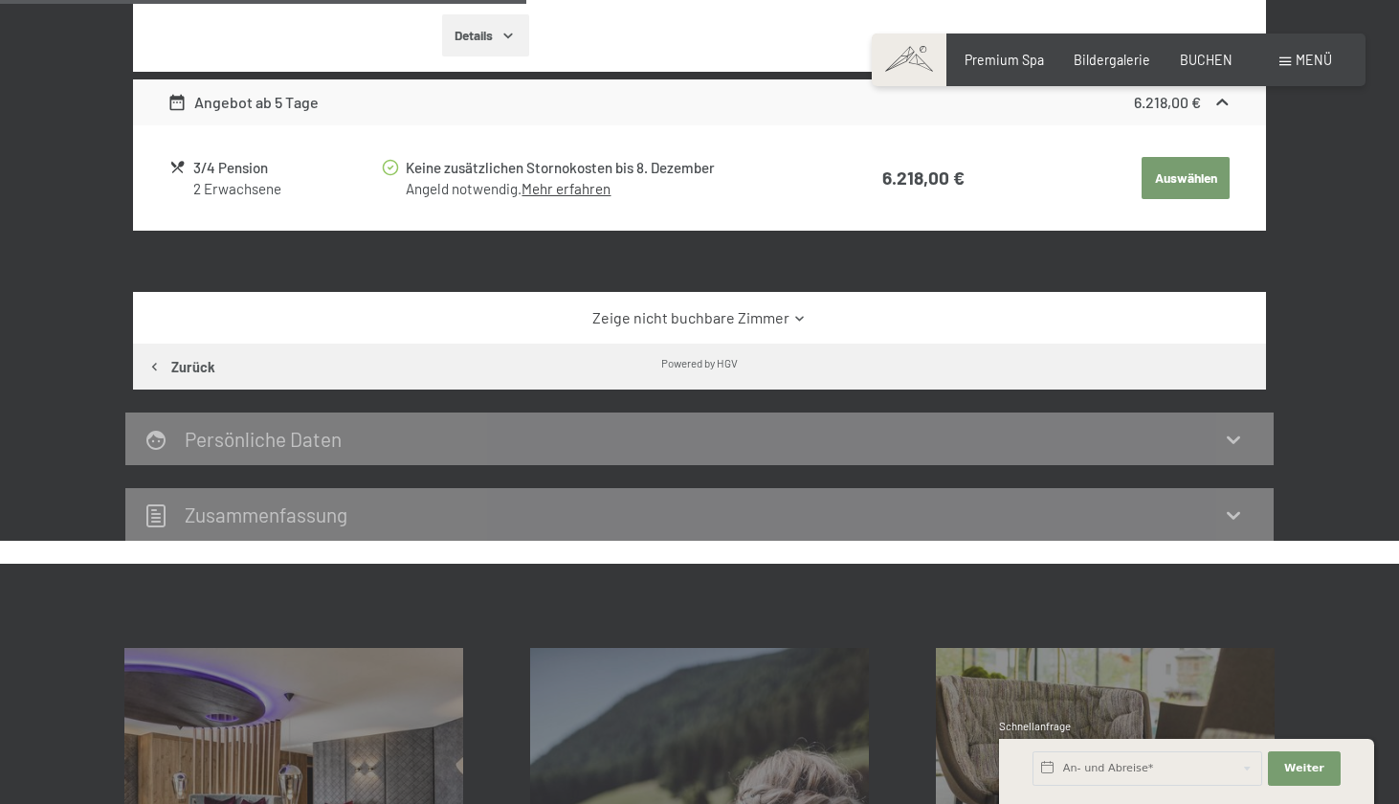
scroll to position [876, 0]
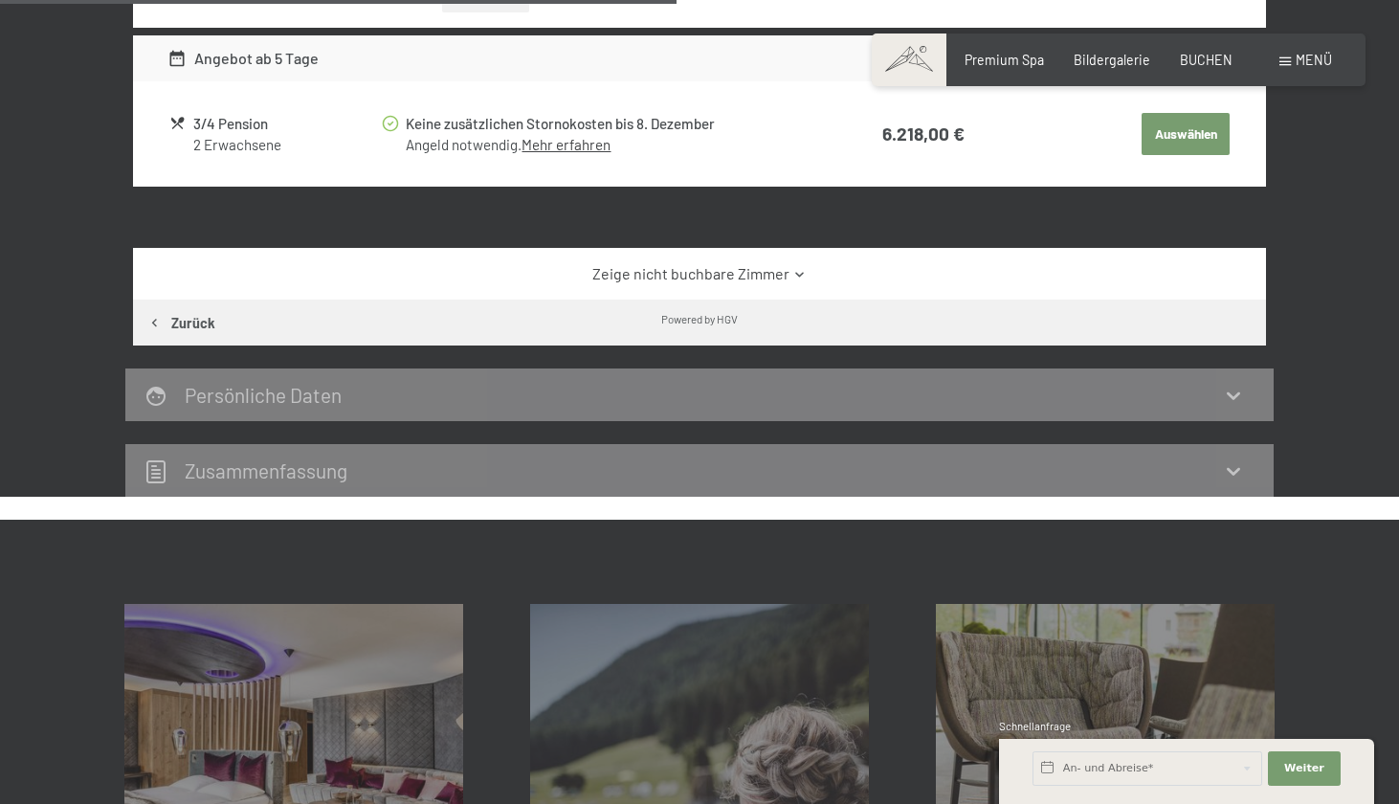
click at [993, 339] on div "Powered by HGV Zurück" at bounding box center [699, 323] width 1133 height 46
click at [990, 352] on div "28. Dezember bis 4. Januar 2026 Zimmer wählen 2 Erwachsene Zimmer Angebote/Pake…" at bounding box center [699, 11] width 1149 height 970
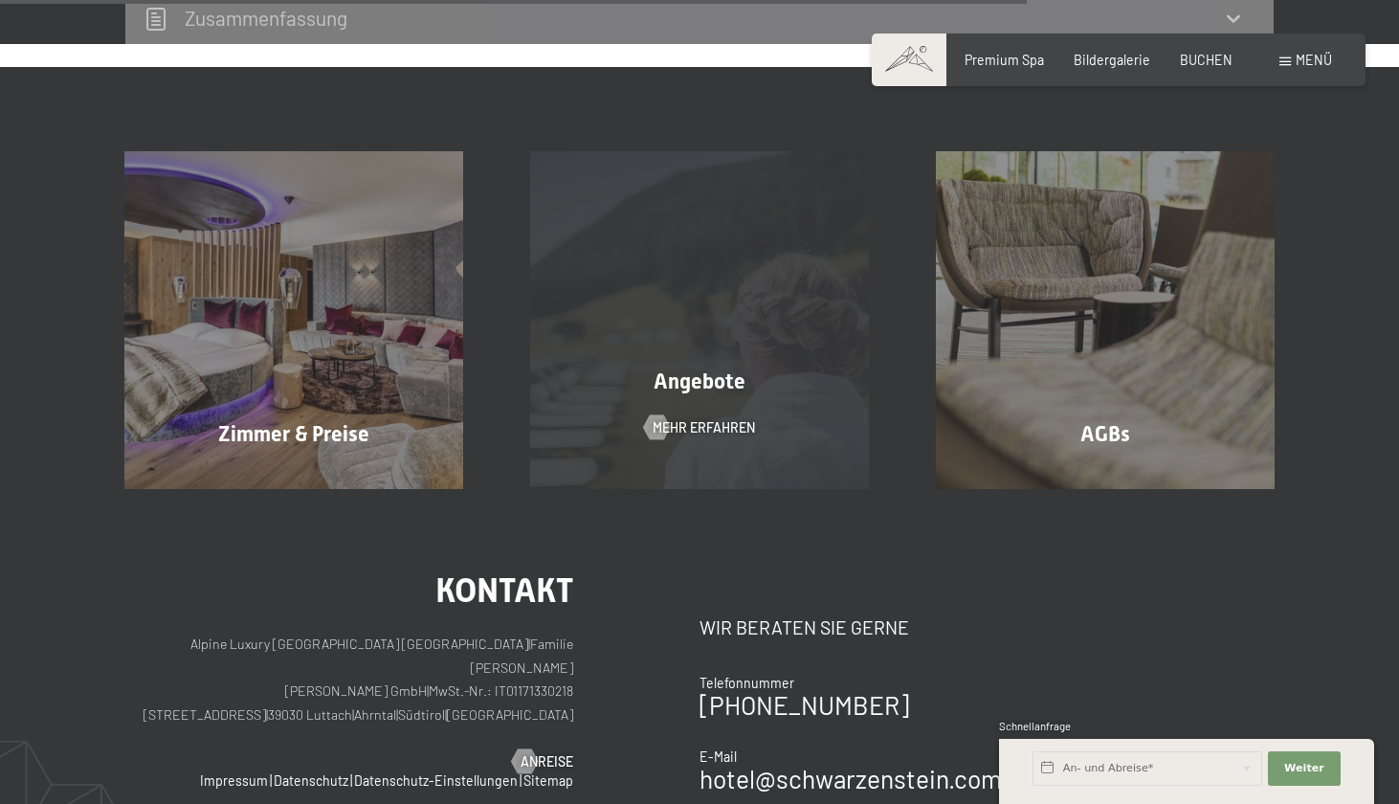
click at [752, 380] on div "Angebote" at bounding box center [700, 383] width 406 height 30
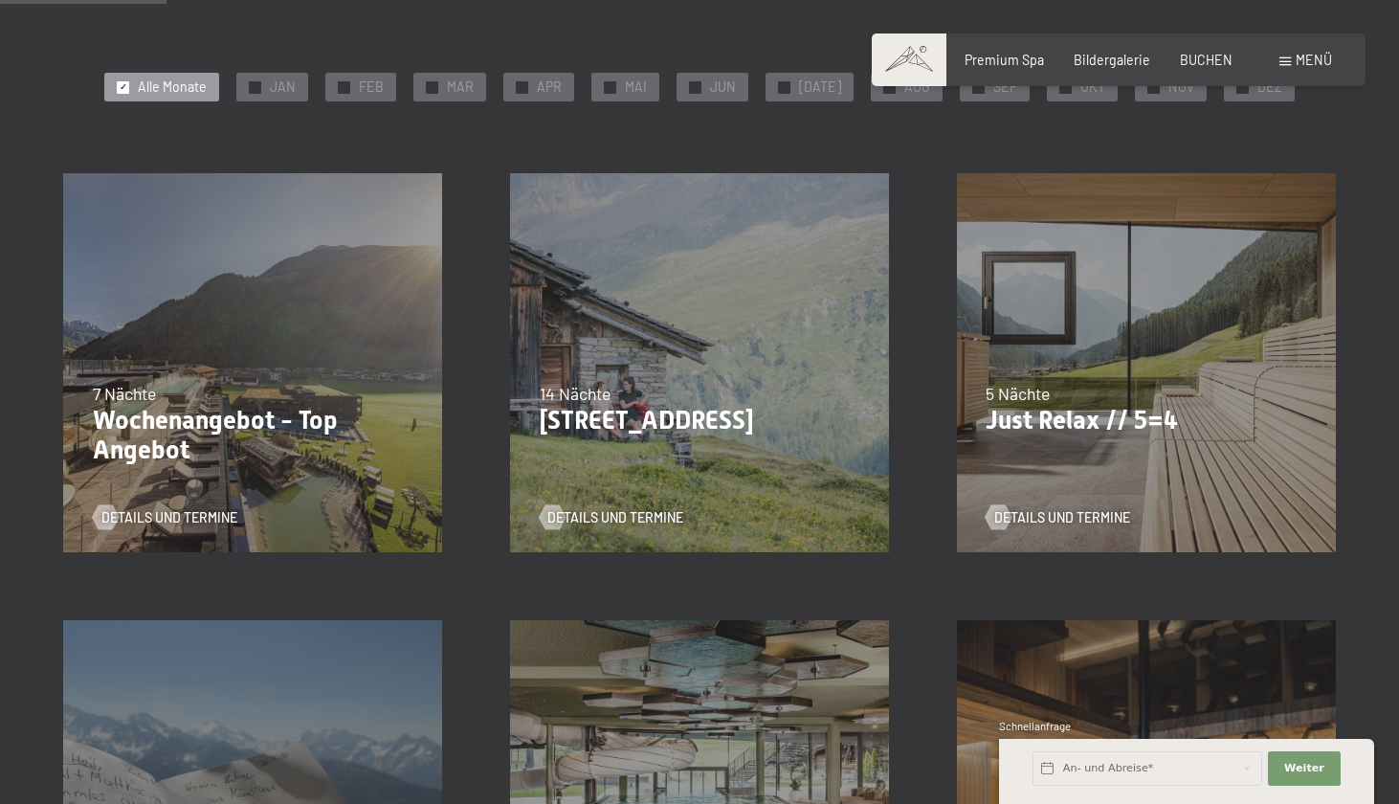
scroll to position [362, 0]
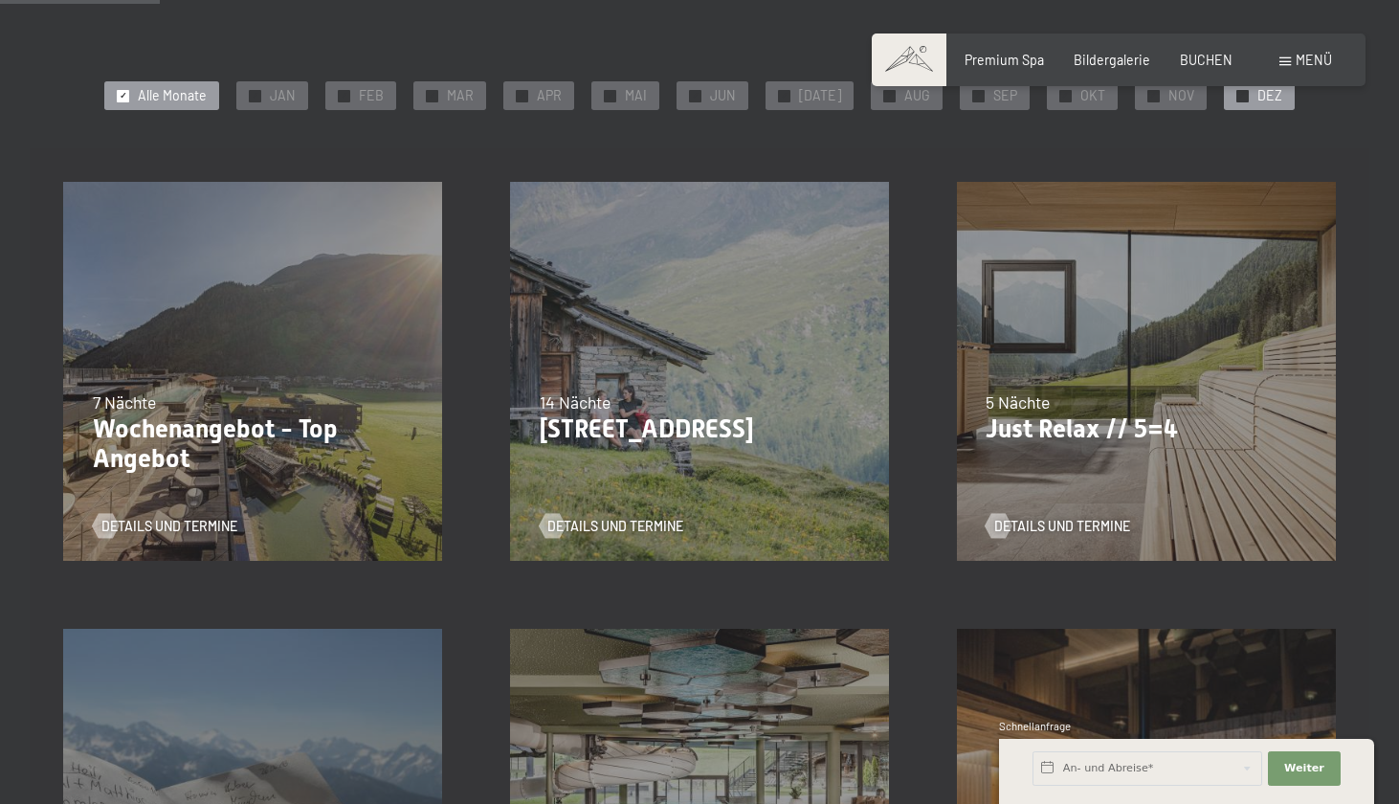
click at [1240, 87] on div "✓ DEZ" at bounding box center [1259, 95] width 71 height 29
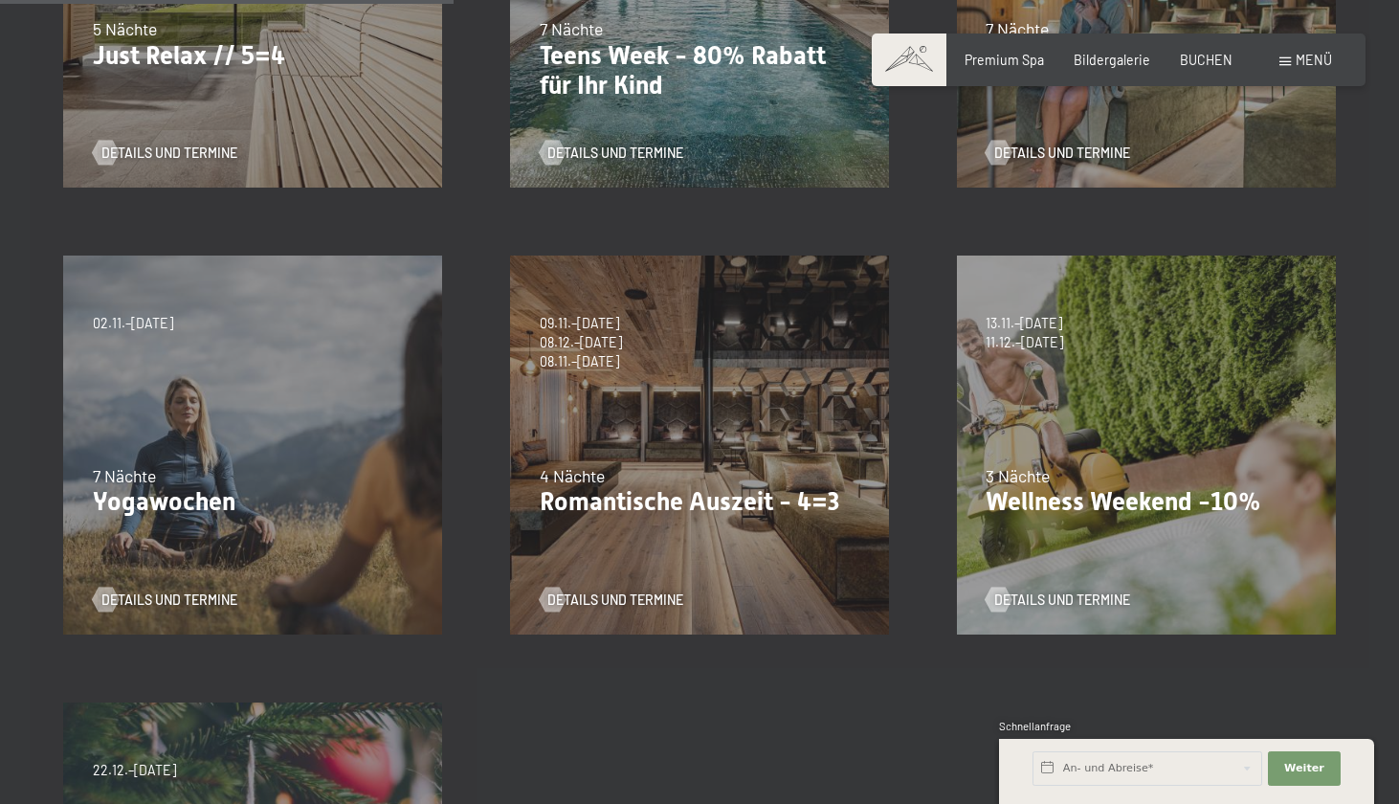
scroll to position [864, 0]
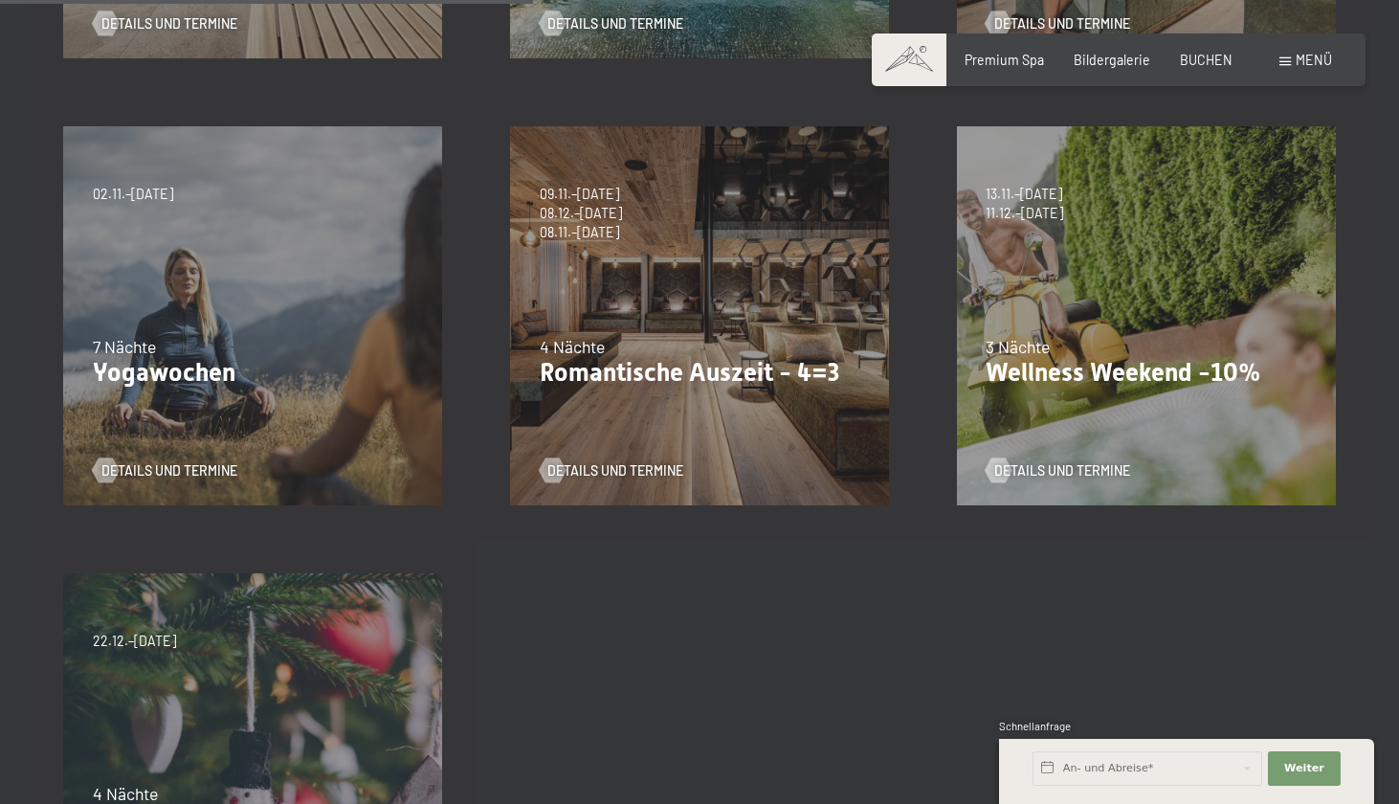
click at [266, 697] on div "22.12.–26.12.2025 4 Nächte Weihnachten in den Alpen | -15% Details und Termine" at bounding box center [253, 762] width 447 height 447
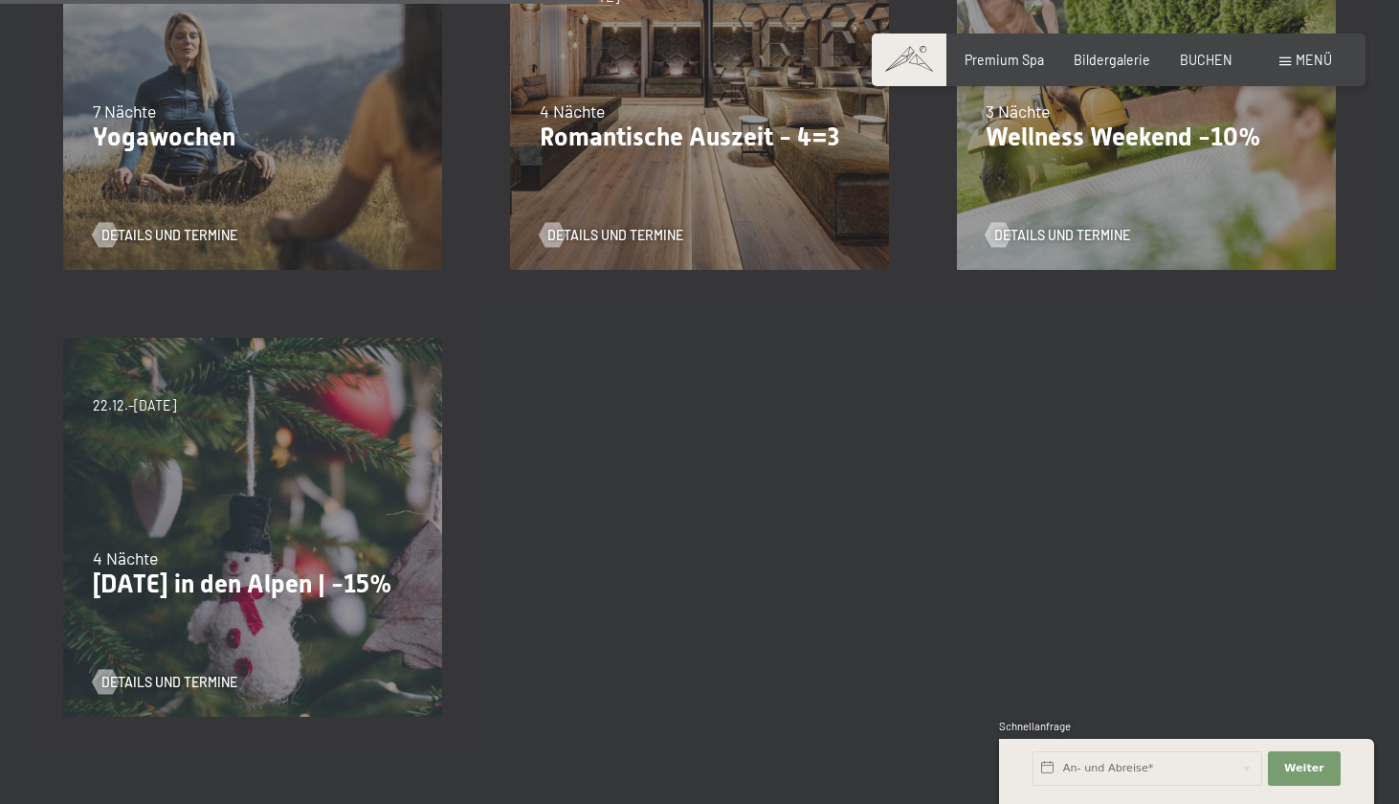
scroll to position [1173, 0]
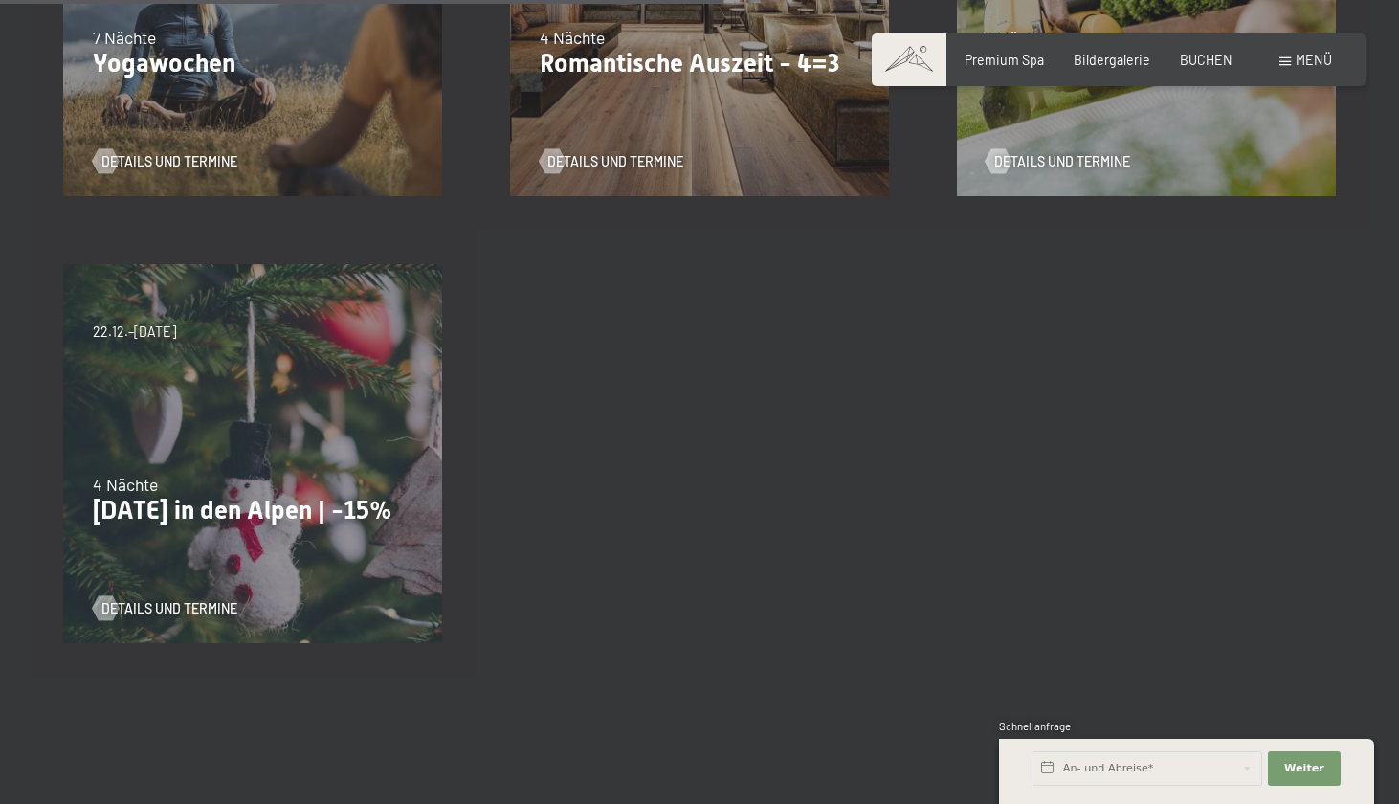
click at [174, 526] on p "Weihnachten in den Alpen | -15%" at bounding box center [253, 511] width 321 height 31
click at [140, 523] on p "Weihnachten in den Alpen | -15%" at bounding box center [253, 511] width 321 height 31
click at [140, 586] on div "Details und Termine" at bounding box center [247, 595] width 308 height 44
click at [141, 601] on span "Details und Termine" at bounding box center [189, 608] width 136 height 19
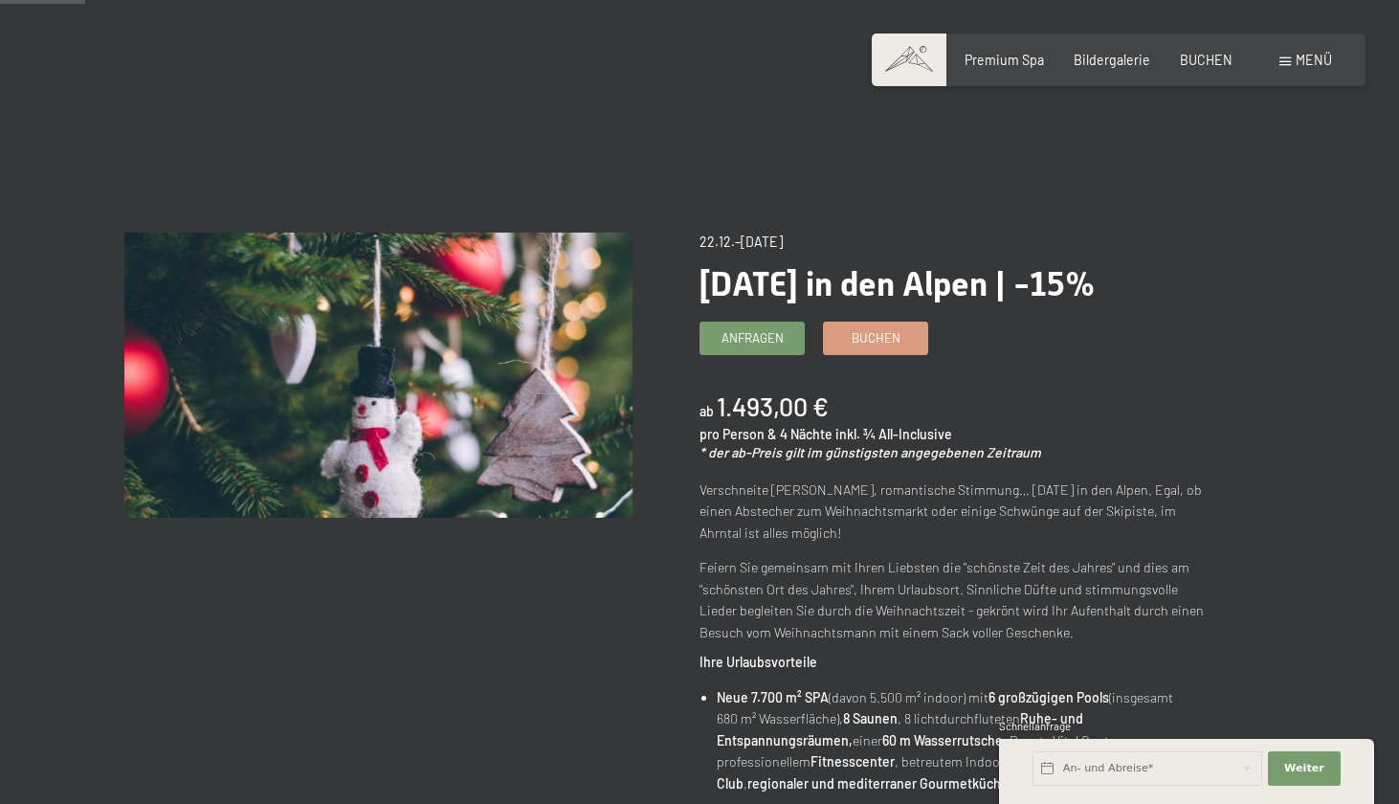
scroll to position [1, 0]
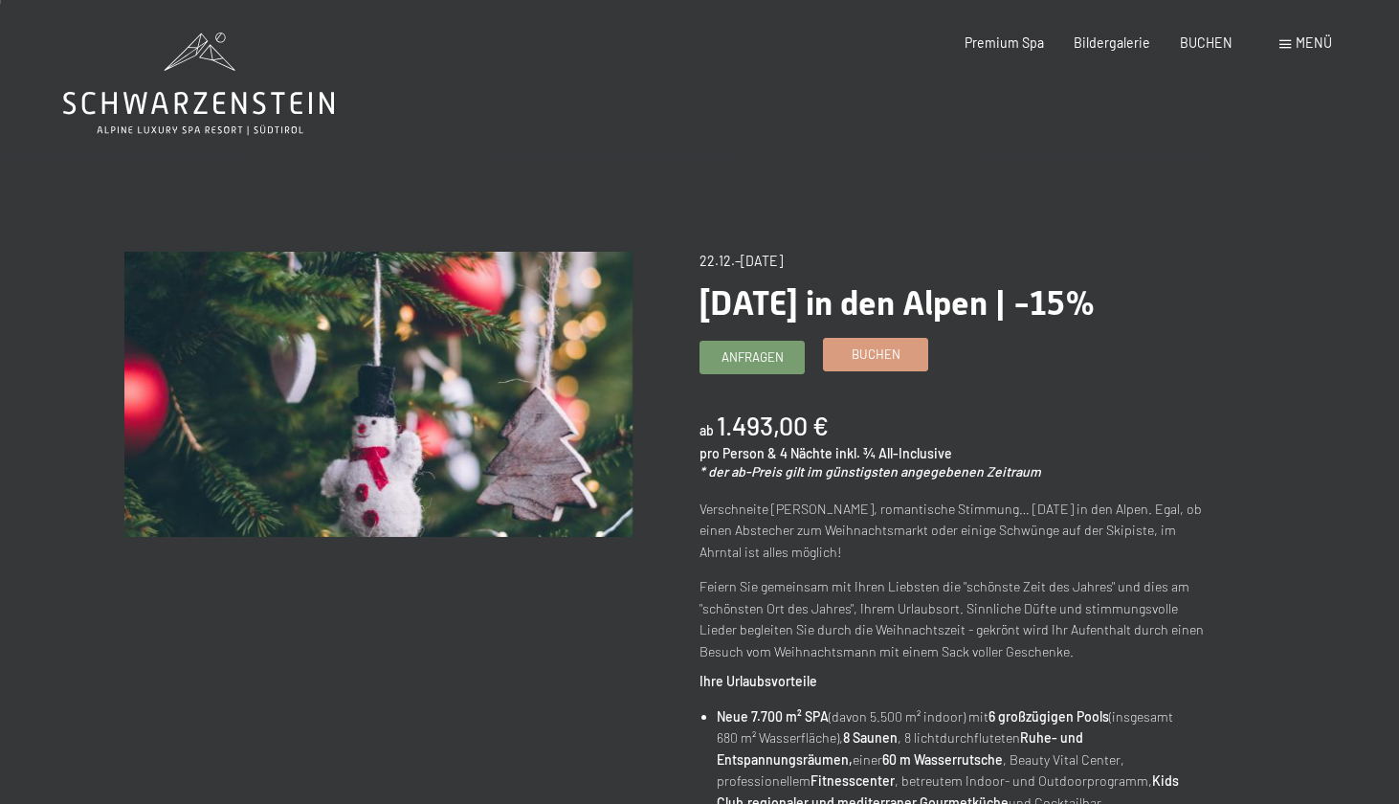
click at [849, 363] on link "Buchen" at bounding box center [875, 355] width 103 height 32
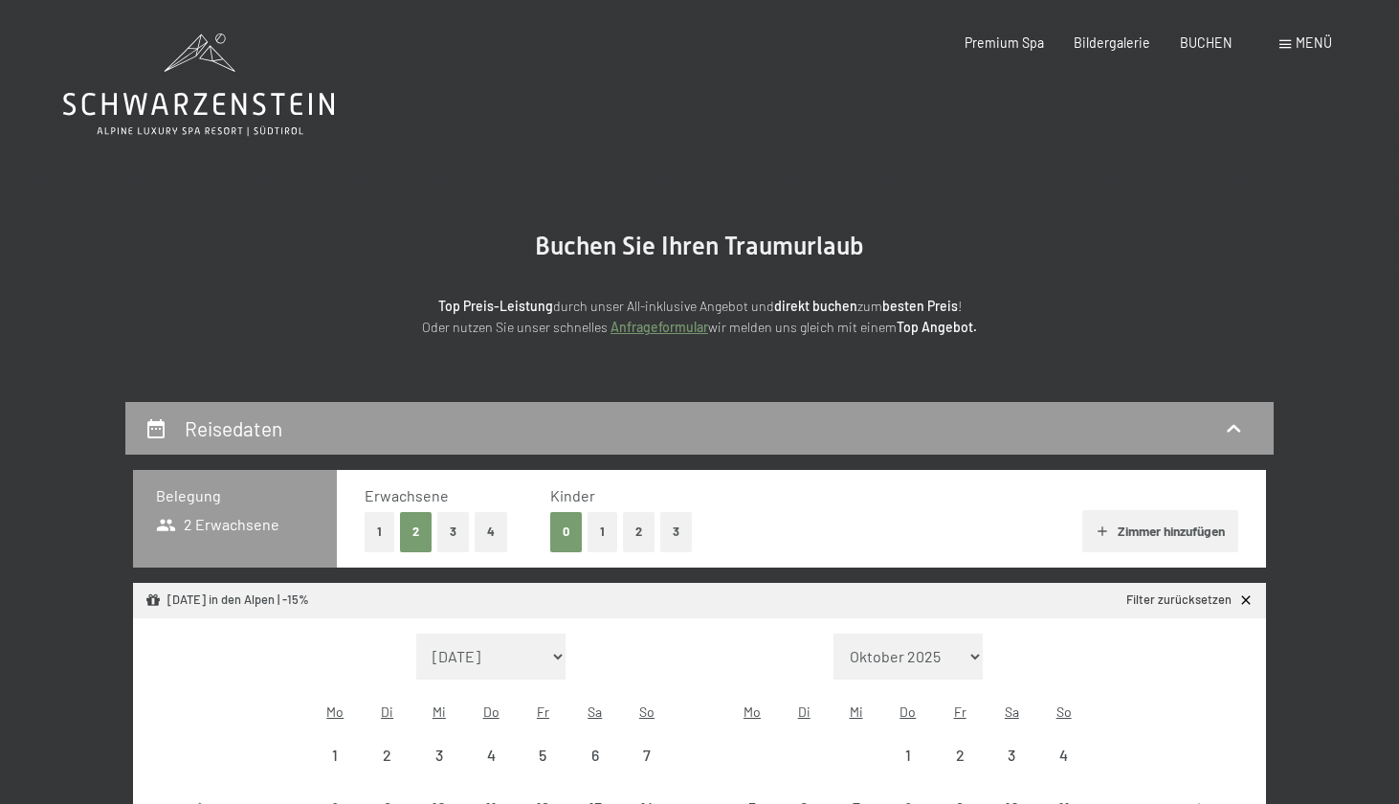
select select "[DATE]"
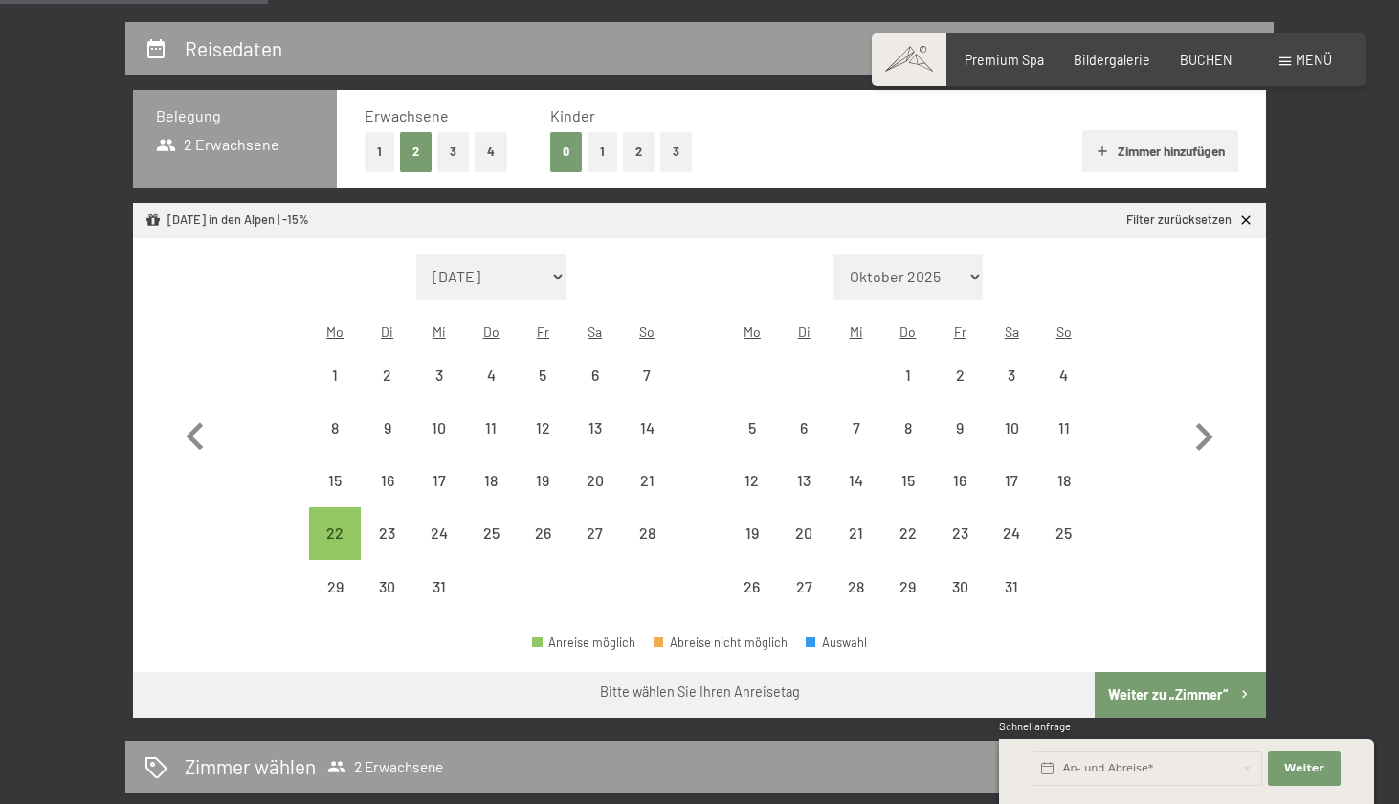
scroll to position [382, 0]
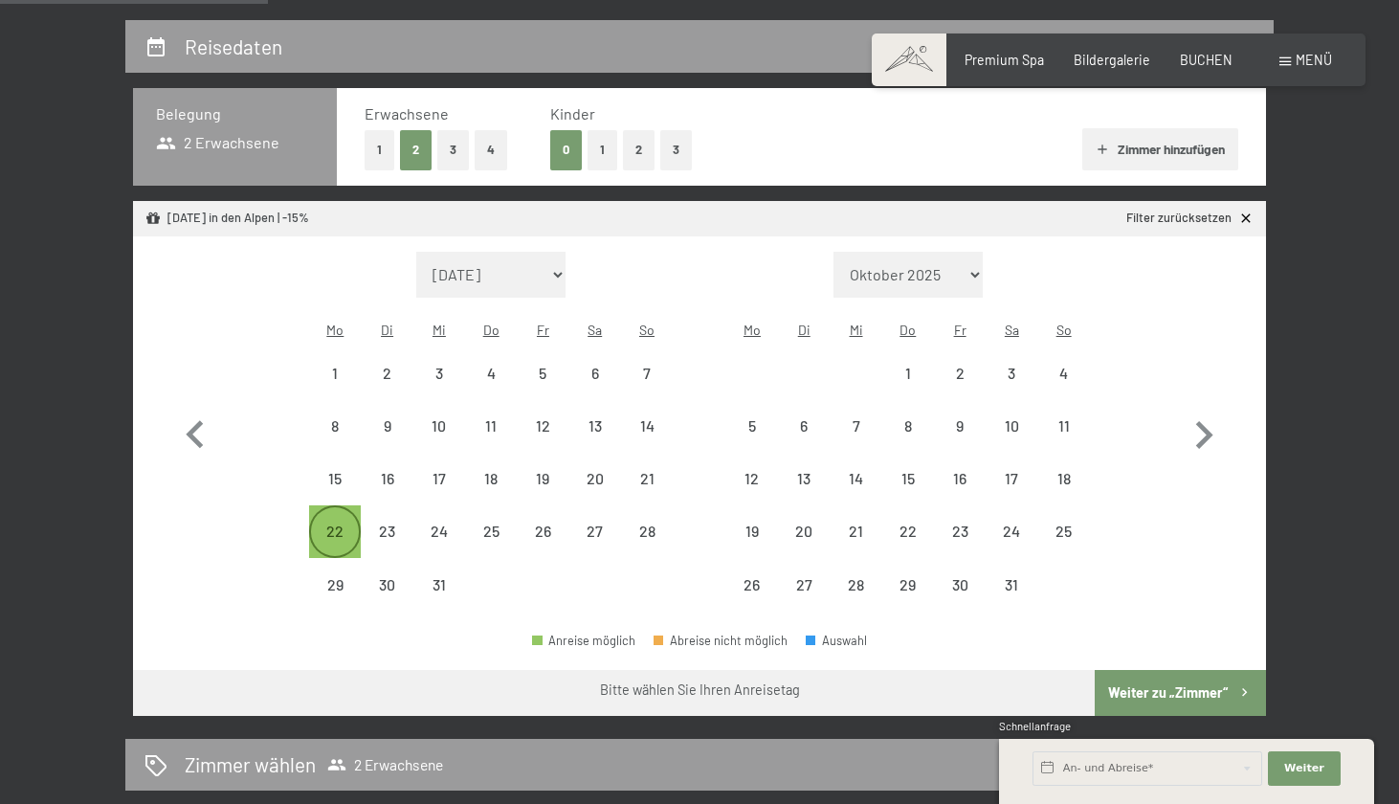
click at [348, 524] on div "22" at bounding box center [335, 548] width 48 height 48
select select "[DATE]"
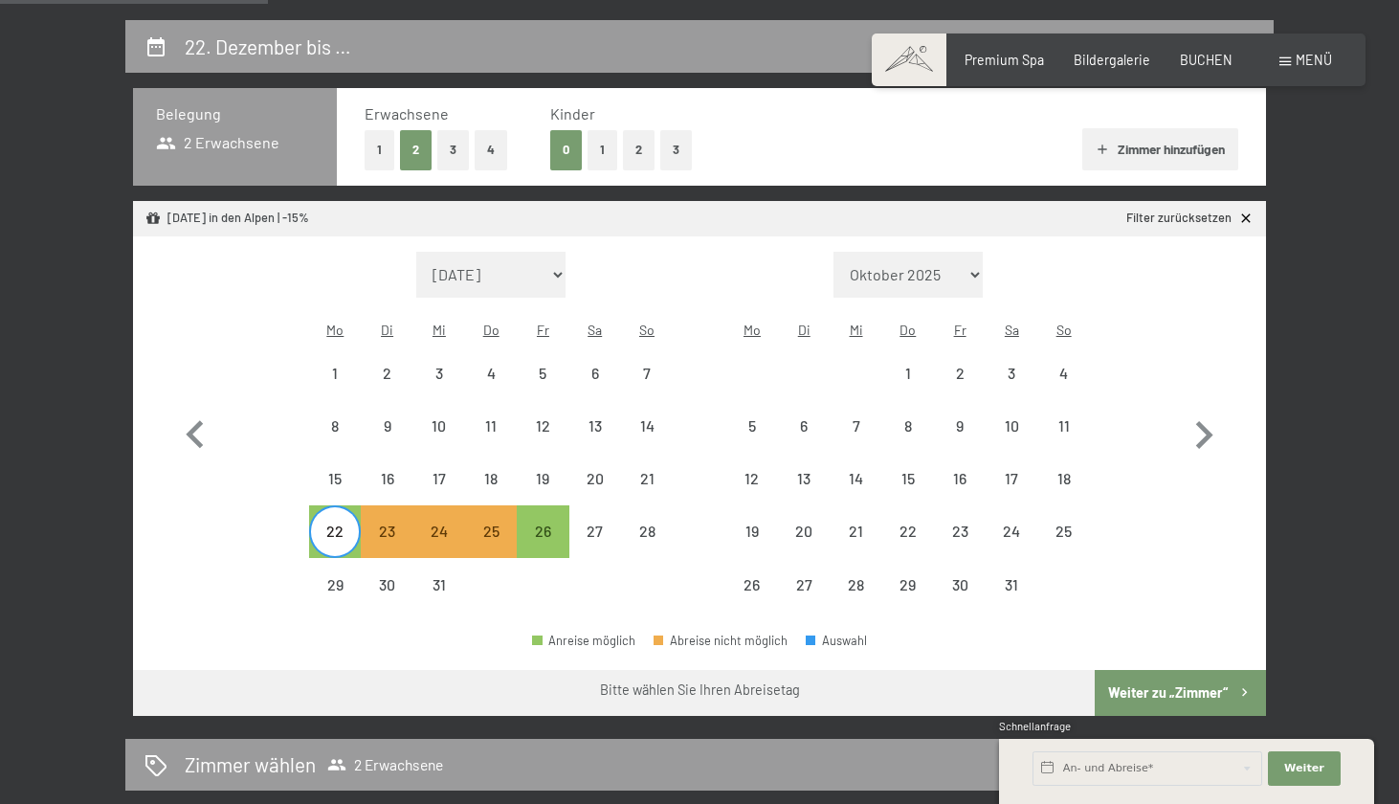
click at [1126, 670] on button "Weiter zu „Zimmer“" at bounding box center [1180, 693] width 171 height 46
select select "[DATE]"
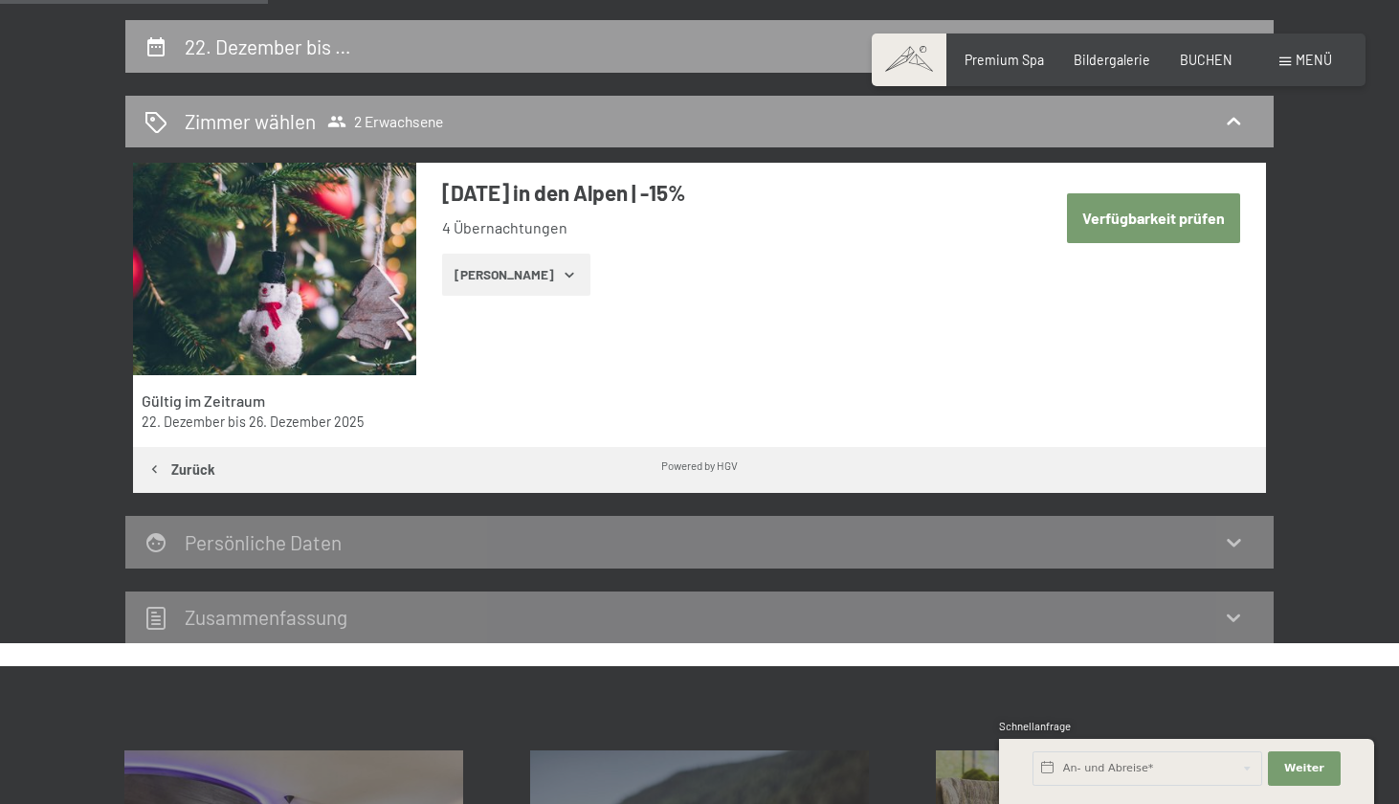
scroll to position [400, 0]
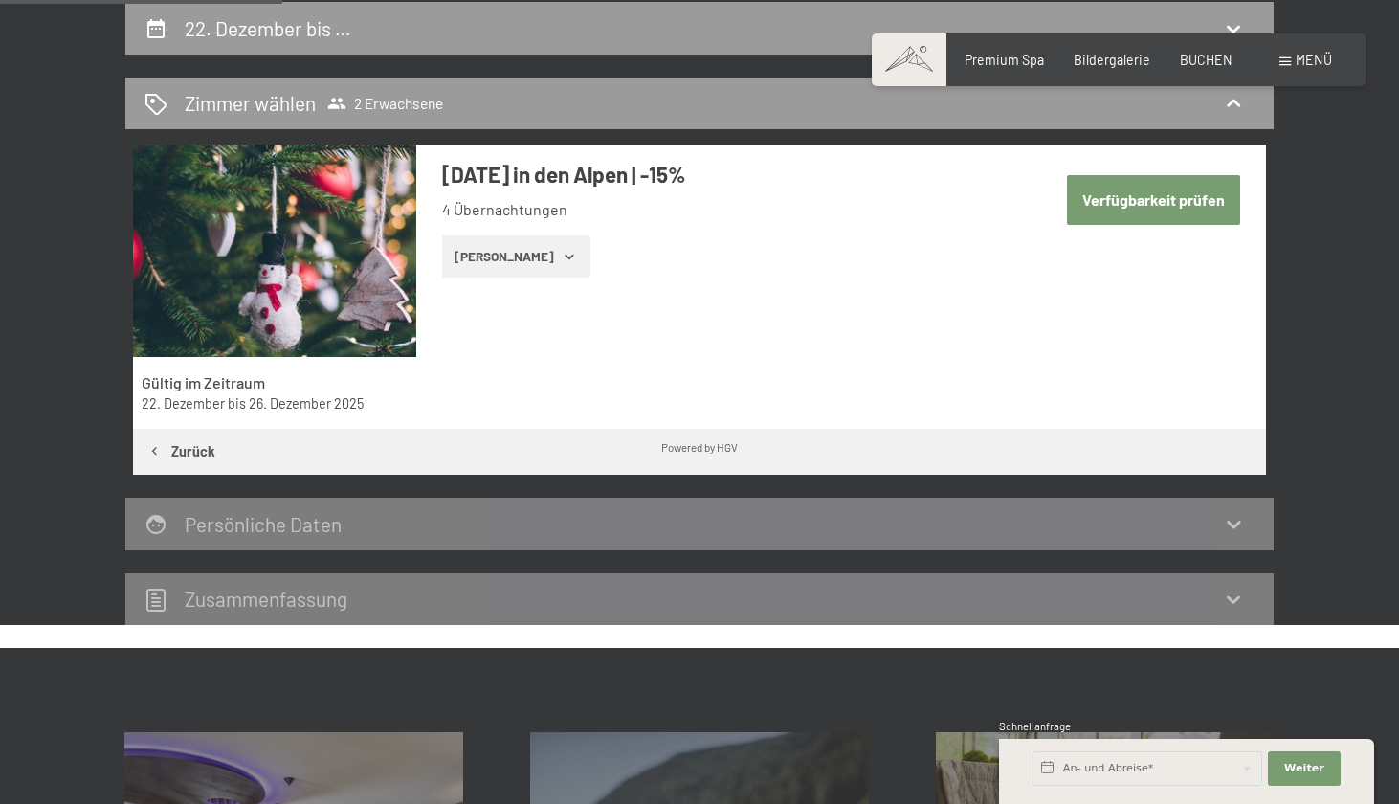
click at [562, 260] on icon "button" at bounding box center [569, 256] width 15 height 15
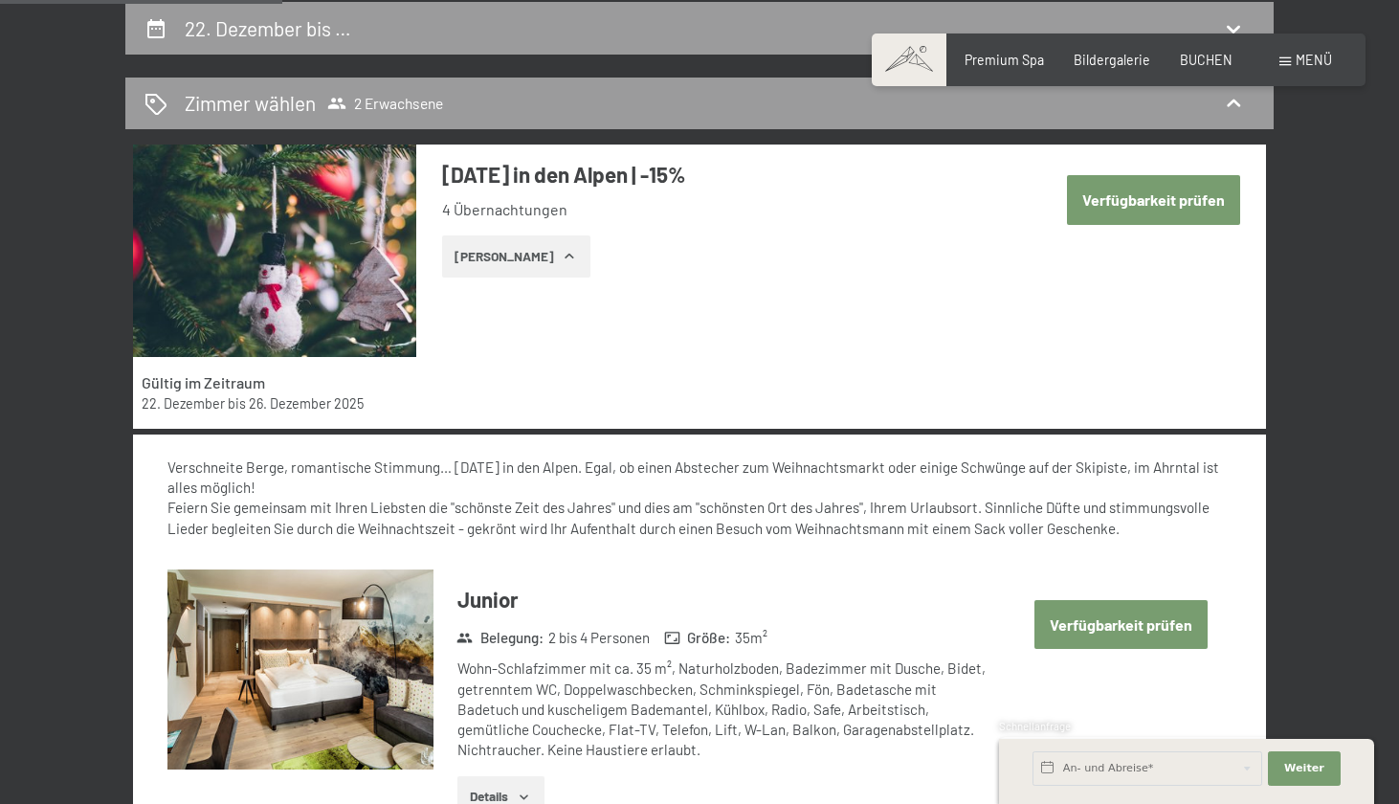
click at [562, 260] on icon "button" at bounding box center [569, 256] width 15 height 15
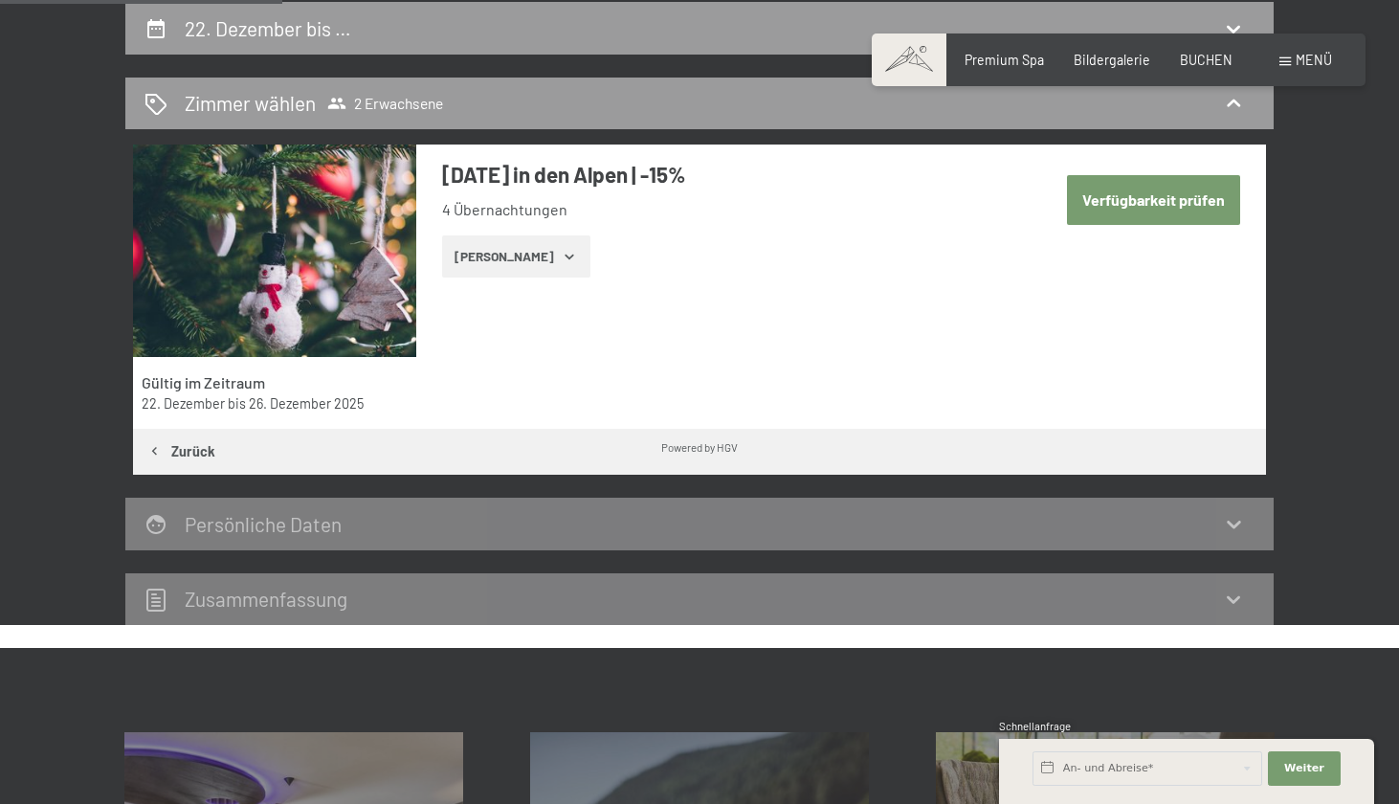
click at [1090, 190] on button "Verfügbarkeit prüfen" at bounding box center [1153, 199] width 173 height 49
select select "[DATE]"
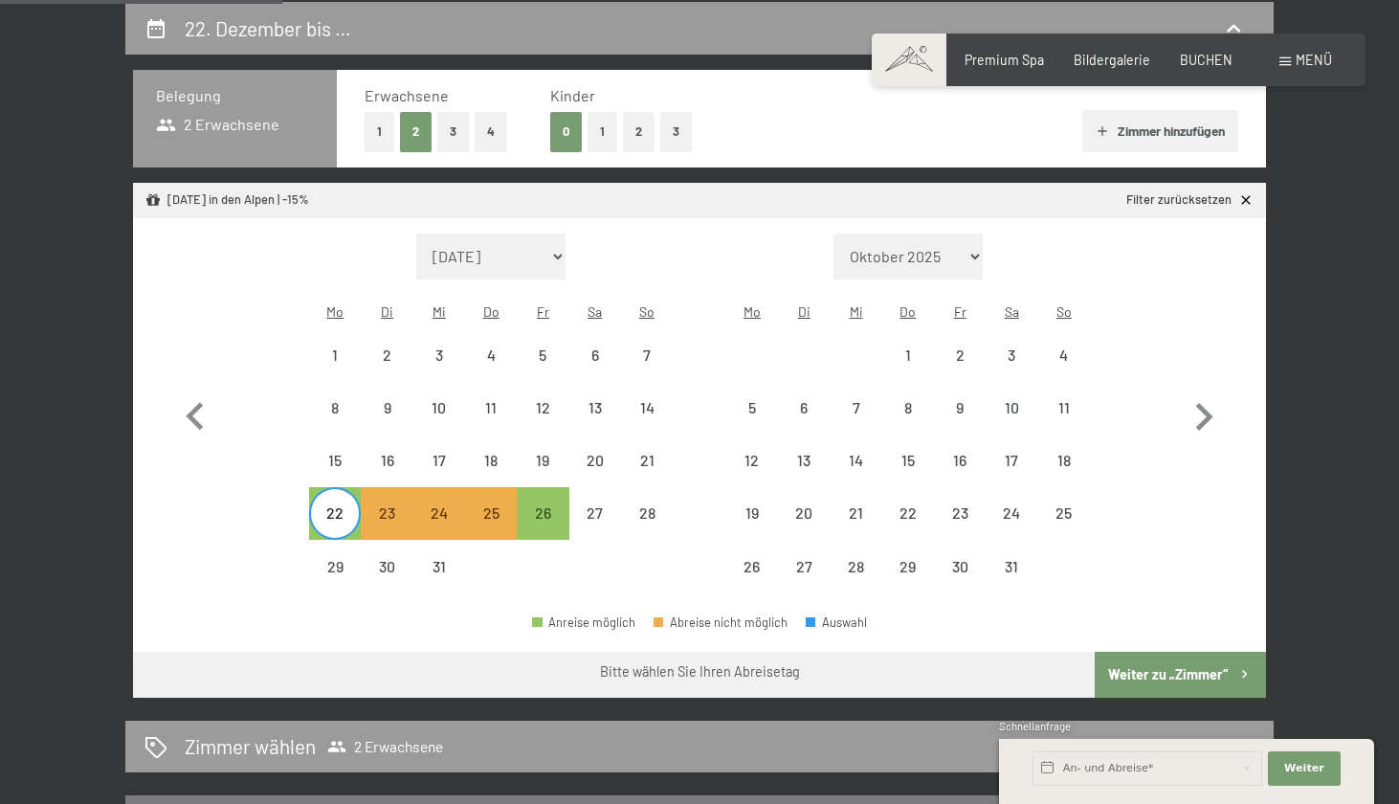
click at [1124, 652] on button "Weiter zu „Zimmer“" at bounding box center [1180, 675] width 171 height 46
select select "[DATE]"
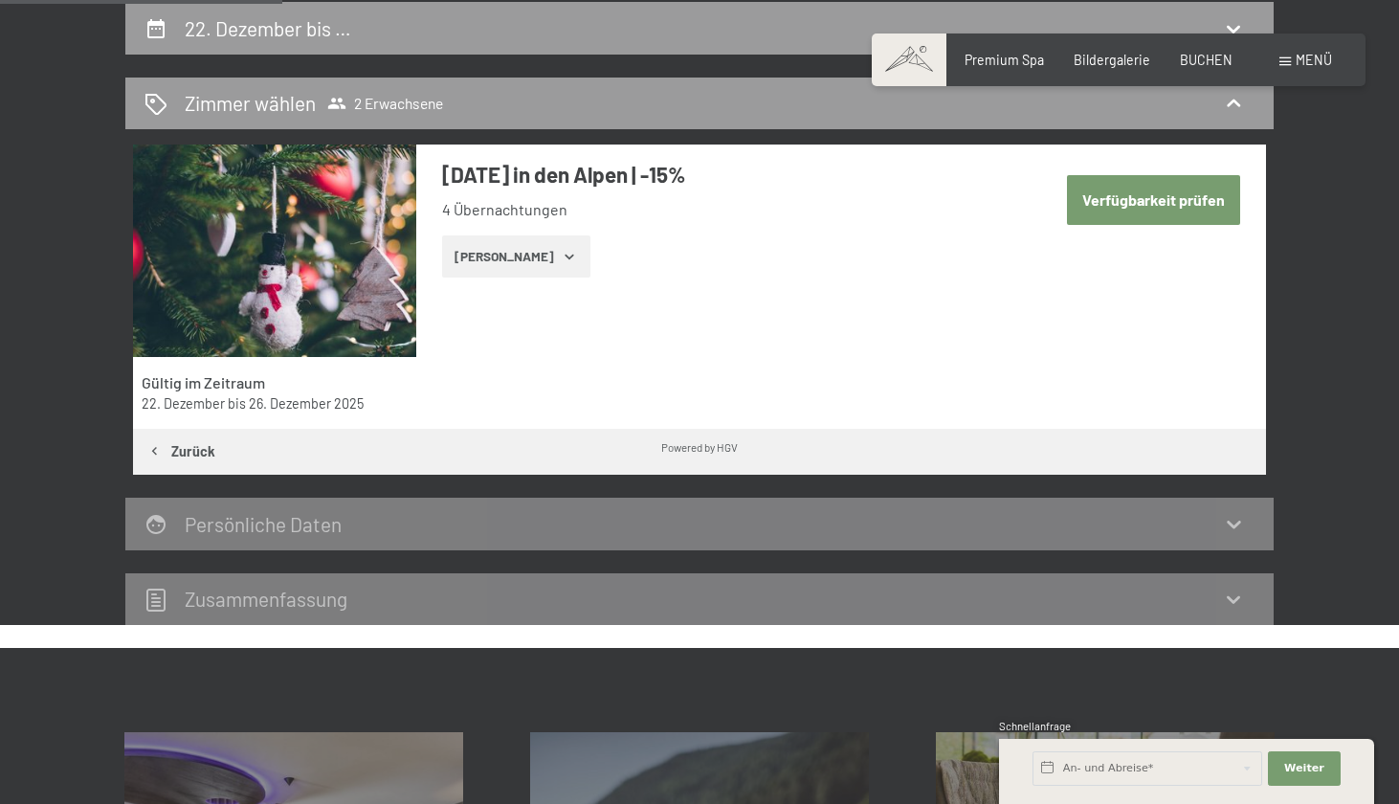
click at [486, 260] on button "[PERSON_NAME]" at bounding box center [516, 256] width 148 height 42
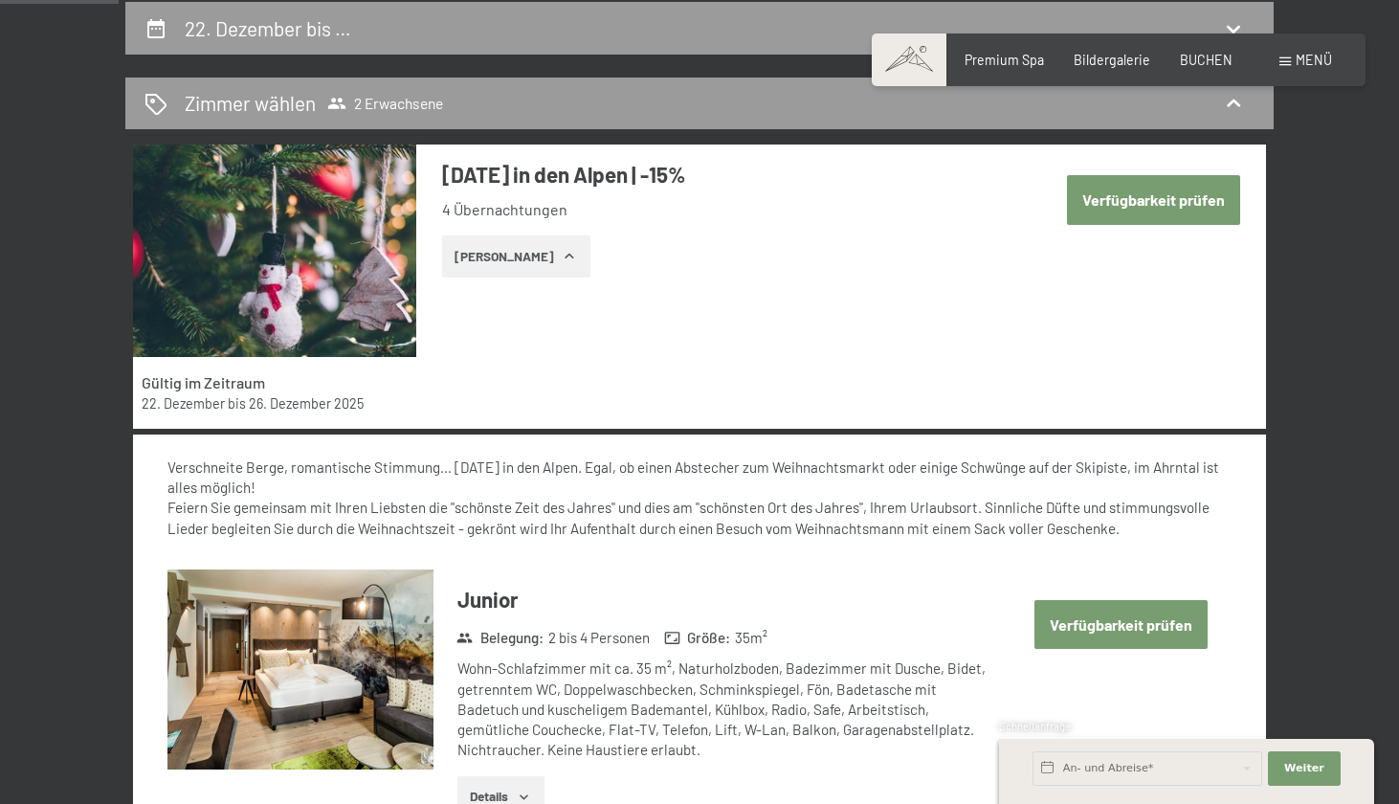
scroll to position [1105, 0]
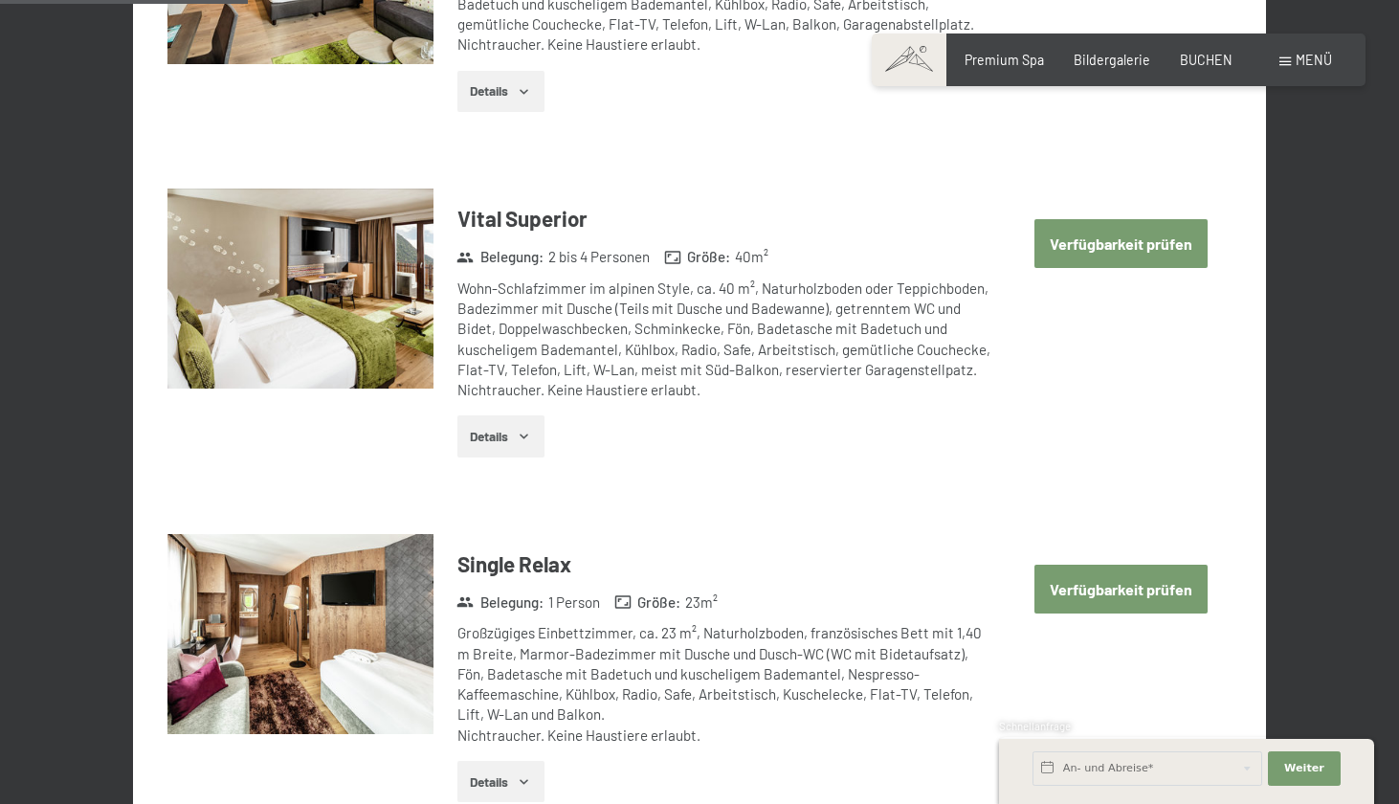
click at [1106, 573] on button "Verfügbarkeit prüfen" at bounding box center [1121, 589] width 173 height 49
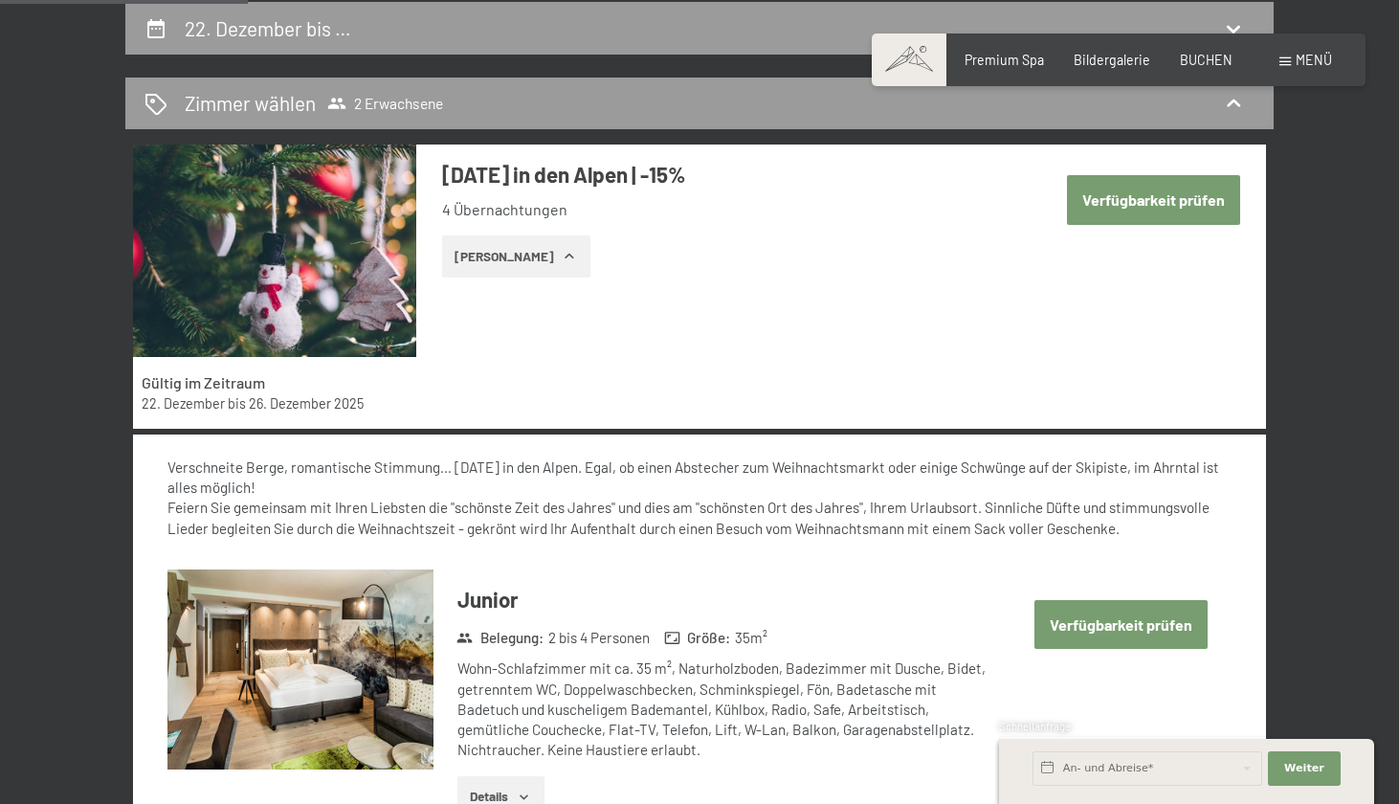
select select "[DATE]"
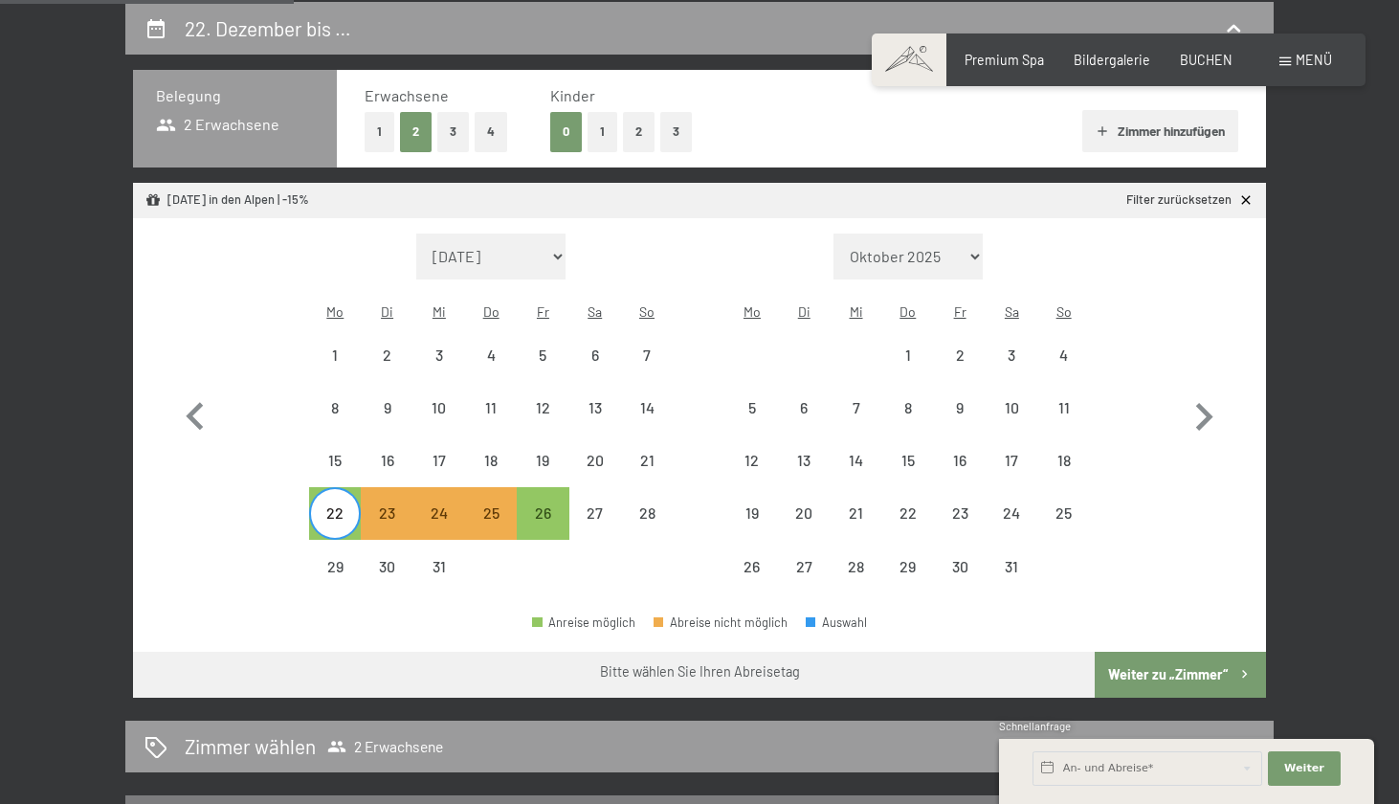
scroll to position [343, 0]
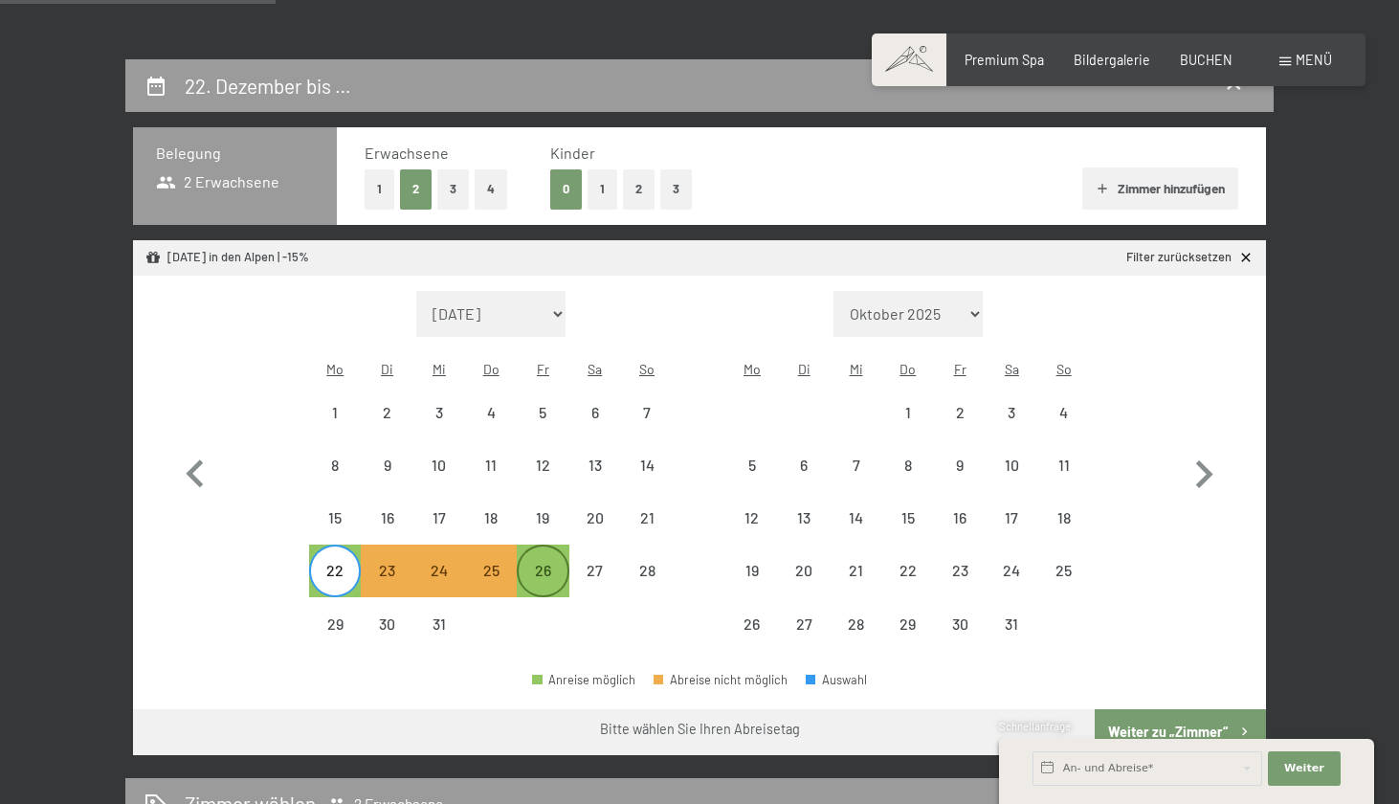
click at [552, 563] on div "26" at bounding box center [543, 587] width 48 height 48
select select "[DATE]"
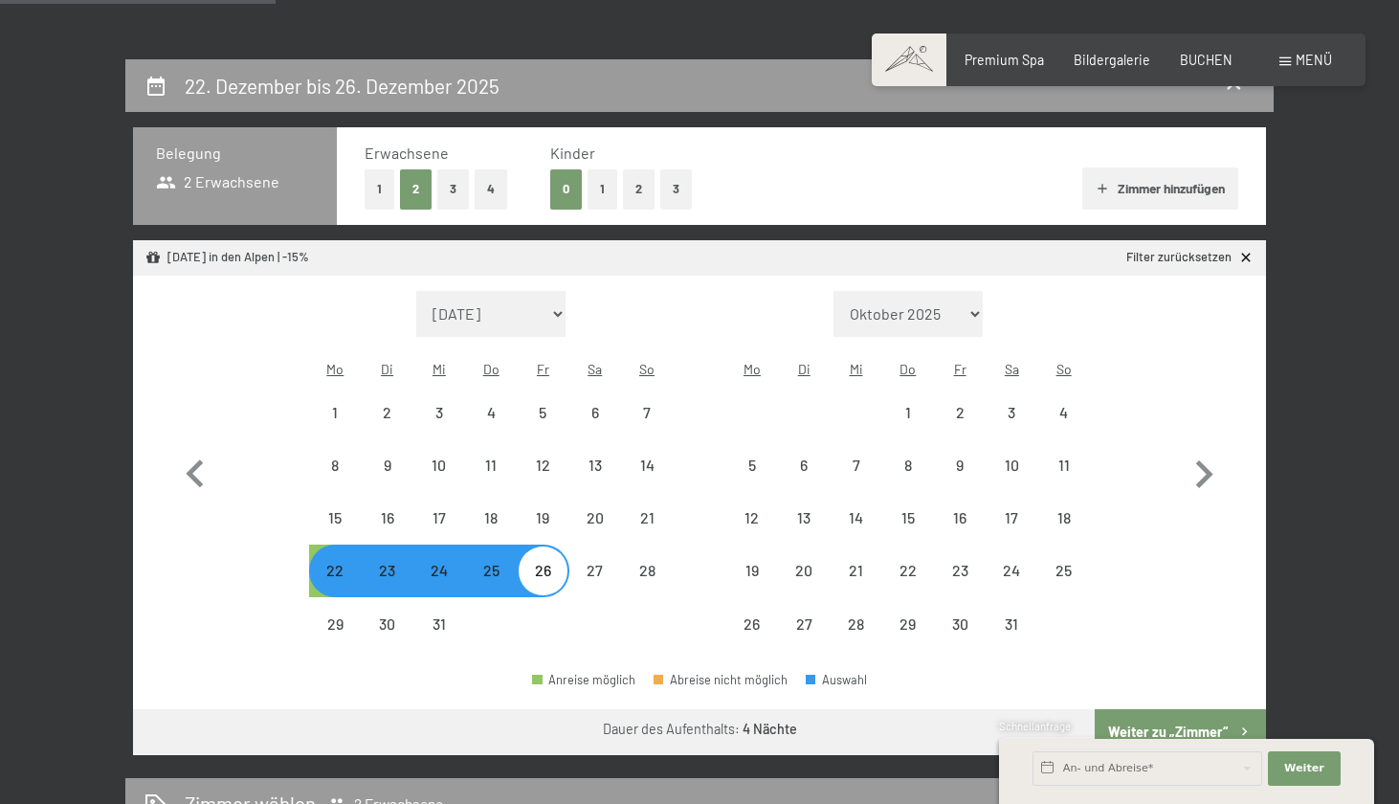
select select "[DATE]"
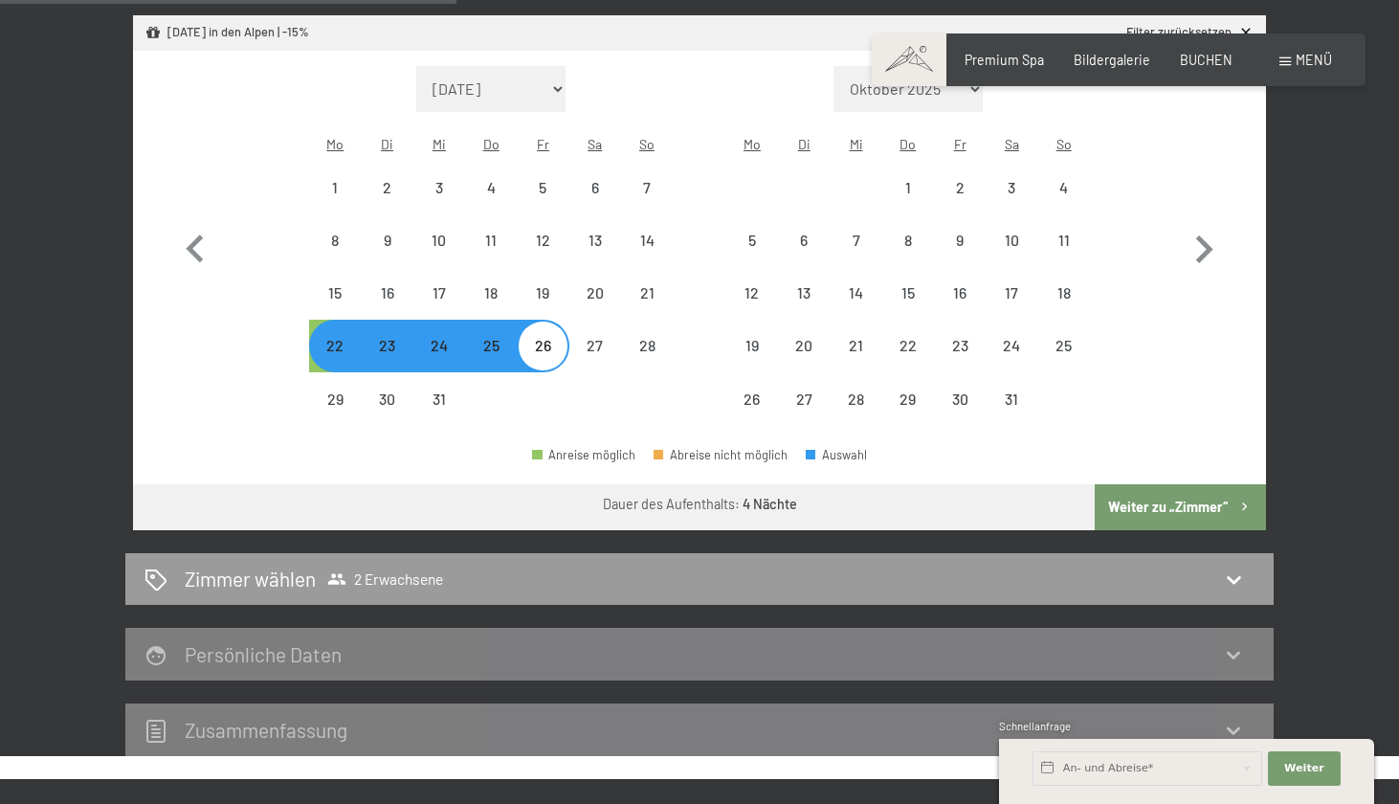
click at [1145, 484] on button "Weiter zu „Zimmer“" at bounding box center [1180, 507] width 171 height 46
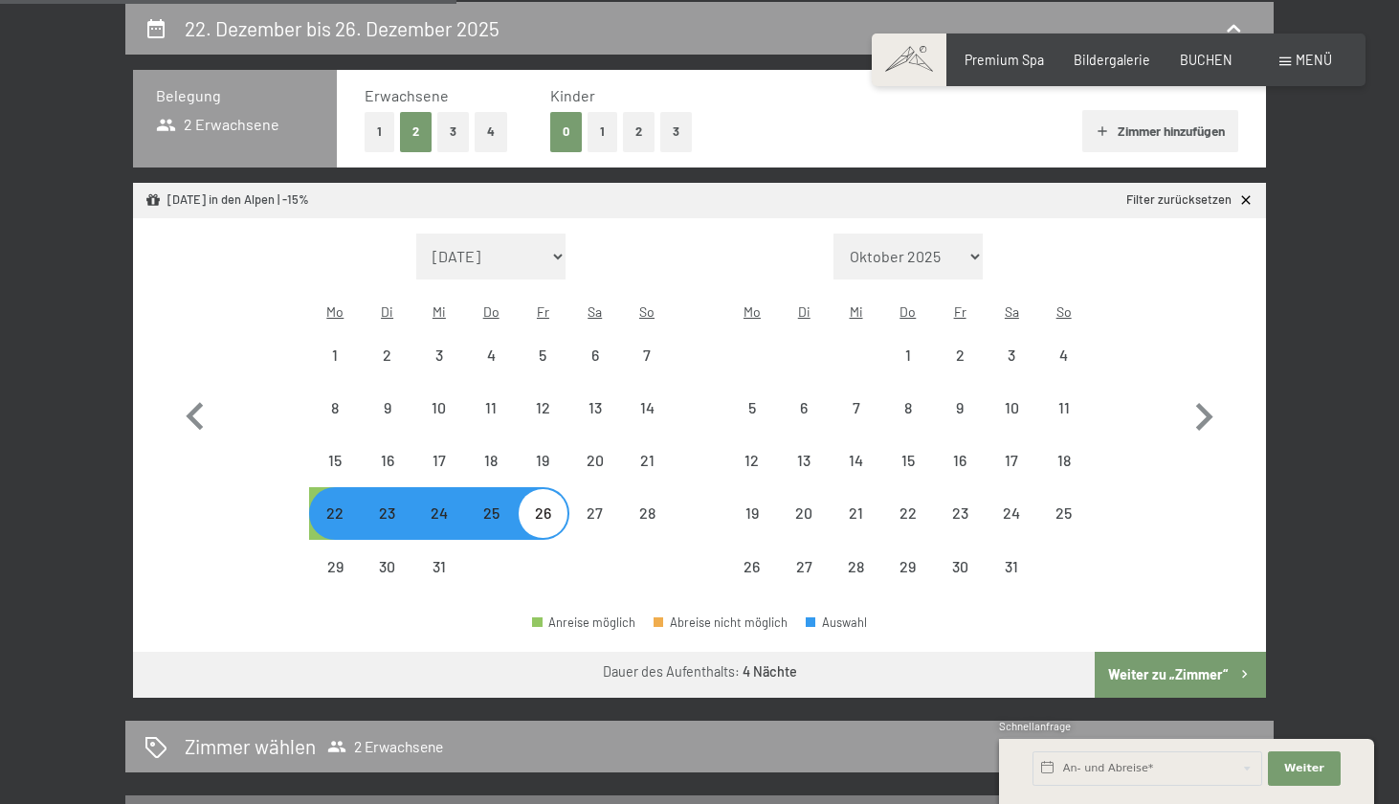
select select "[DATE]"
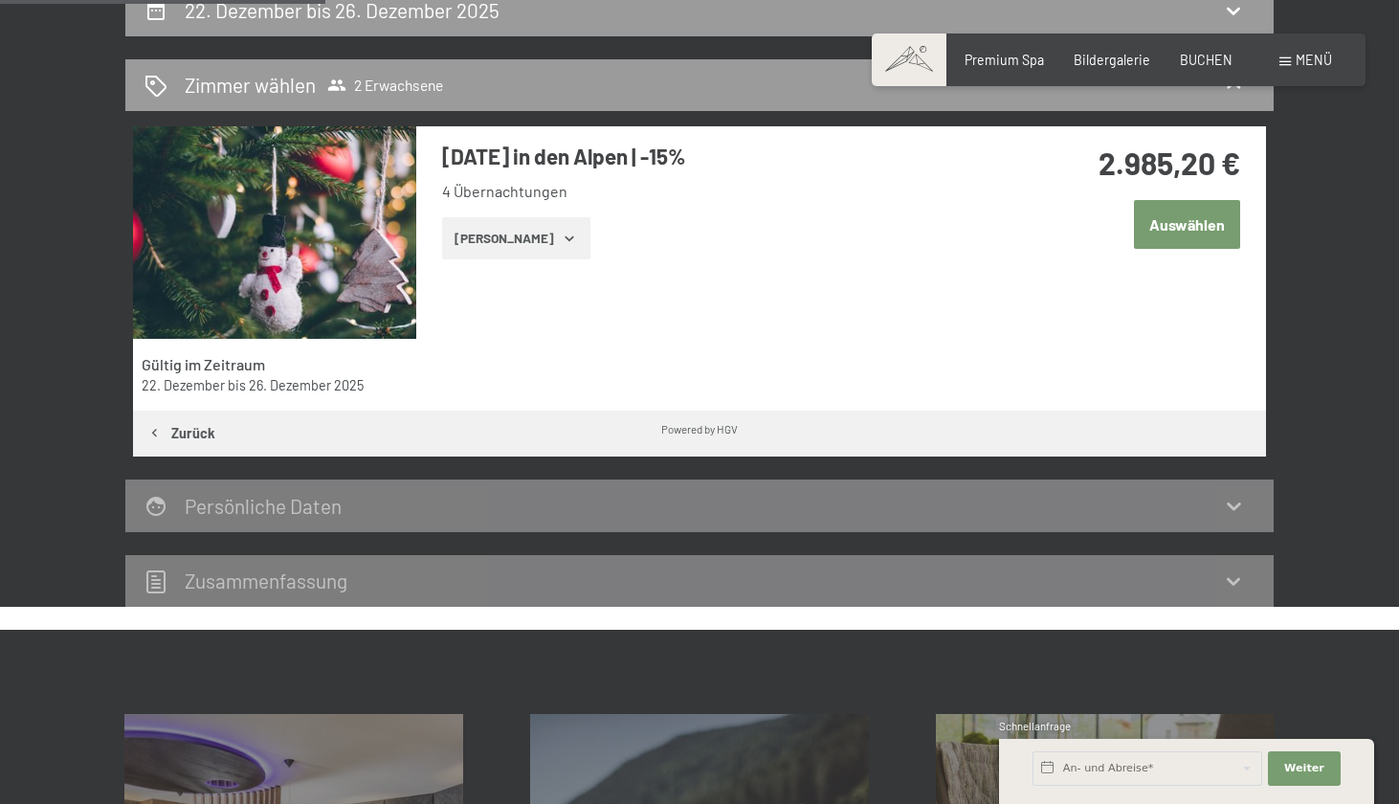
scroll to position [419, 0]
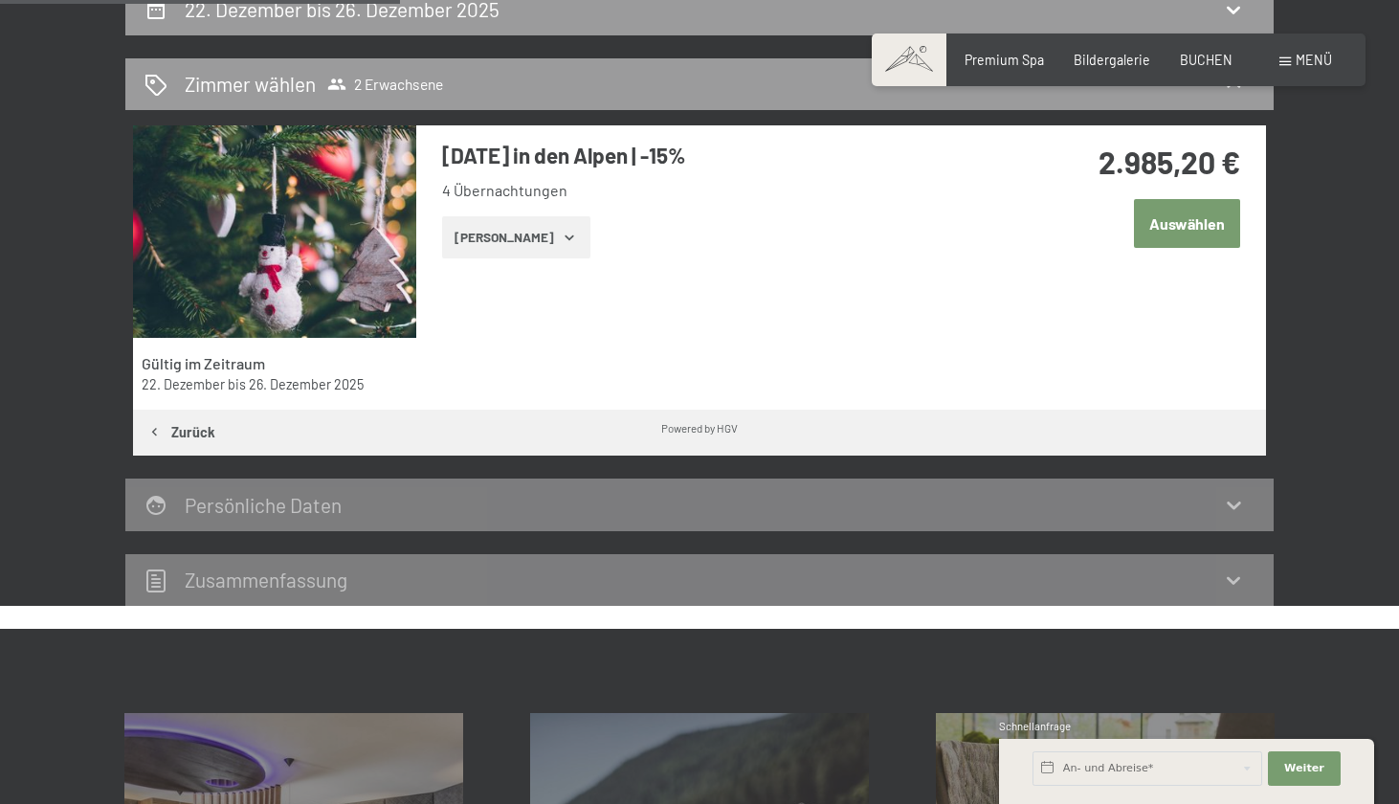
click at [1150, 227] on button "Auswählen" at bounding box center [1187, 223] width 106 height 49
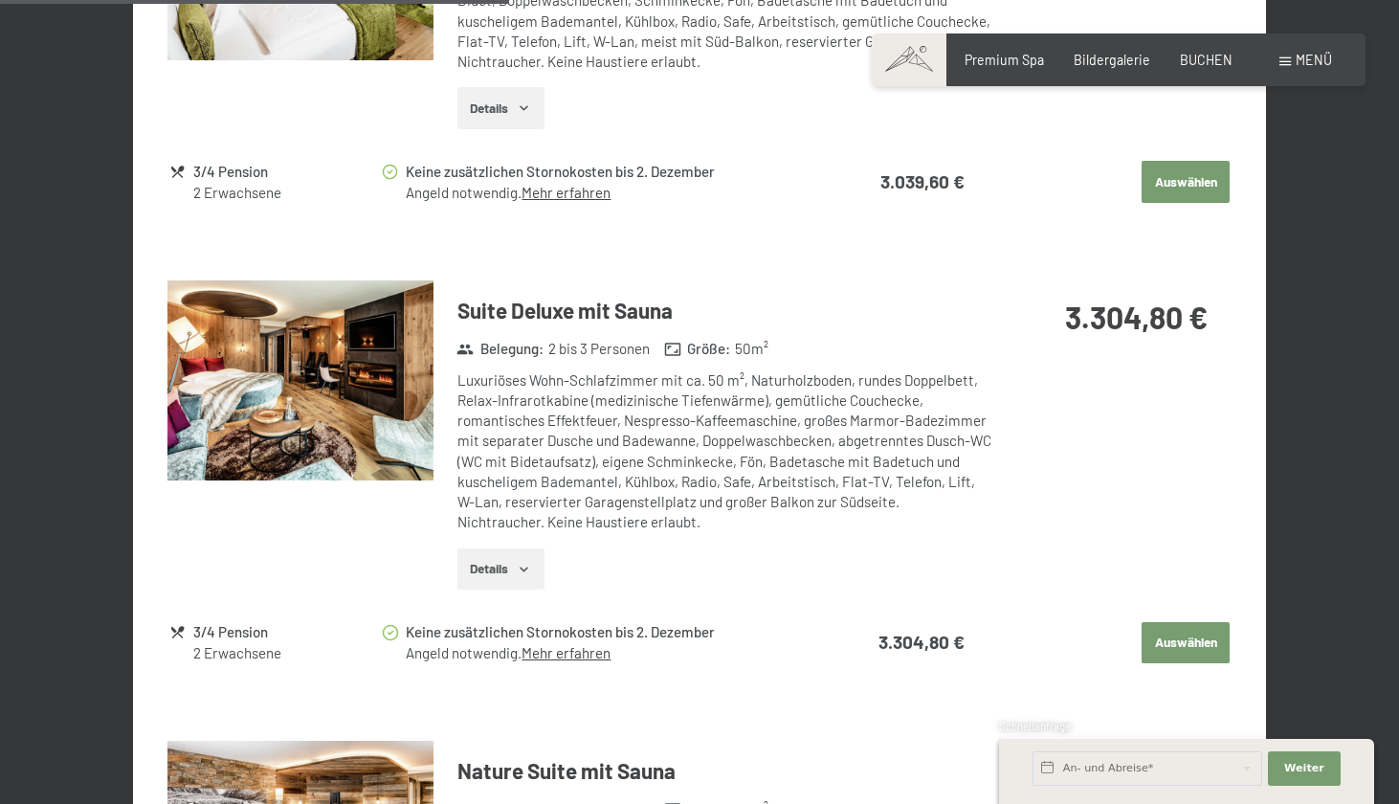
scroll to position [1291, 0]
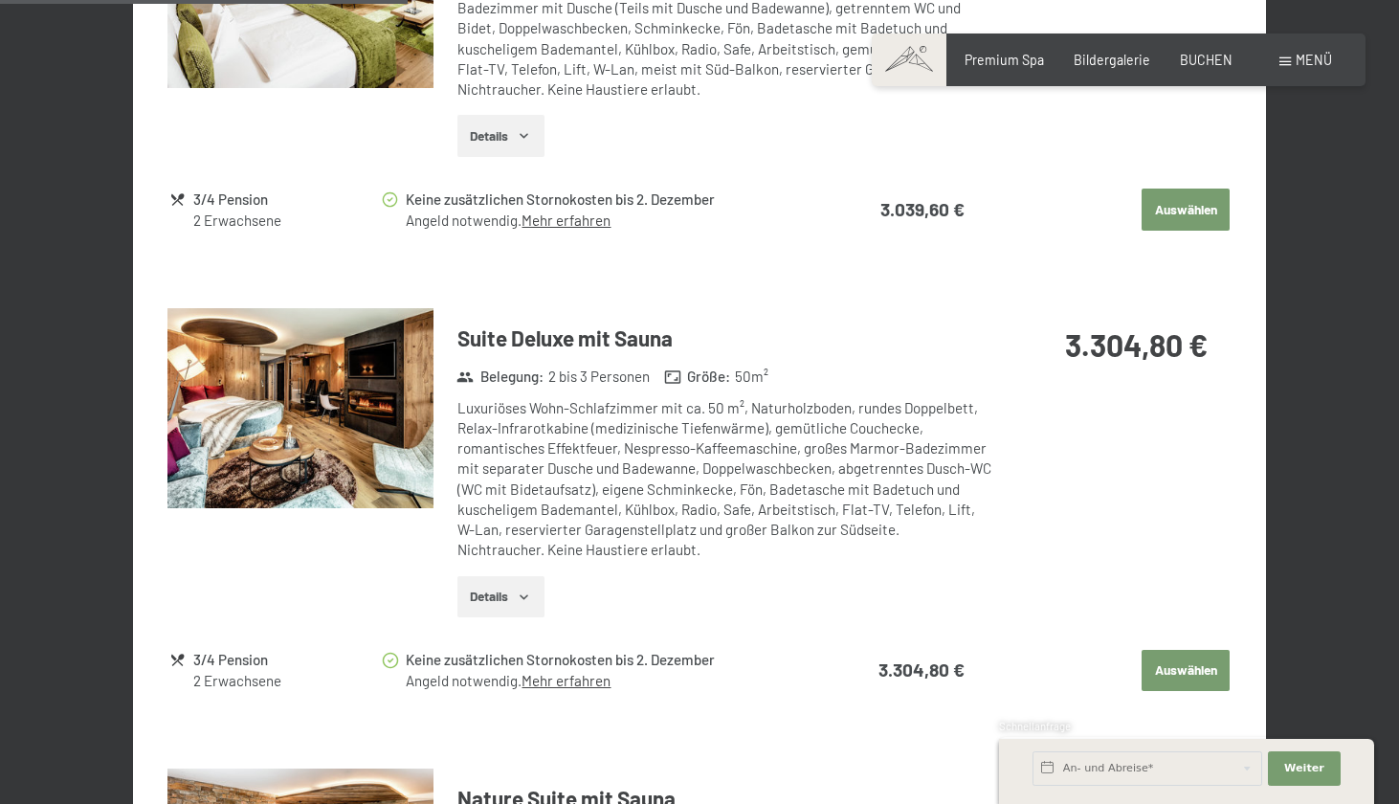
click at [1182, 651] on button "Auswählen" at bounding box center [1186, 671] width 88 height 42
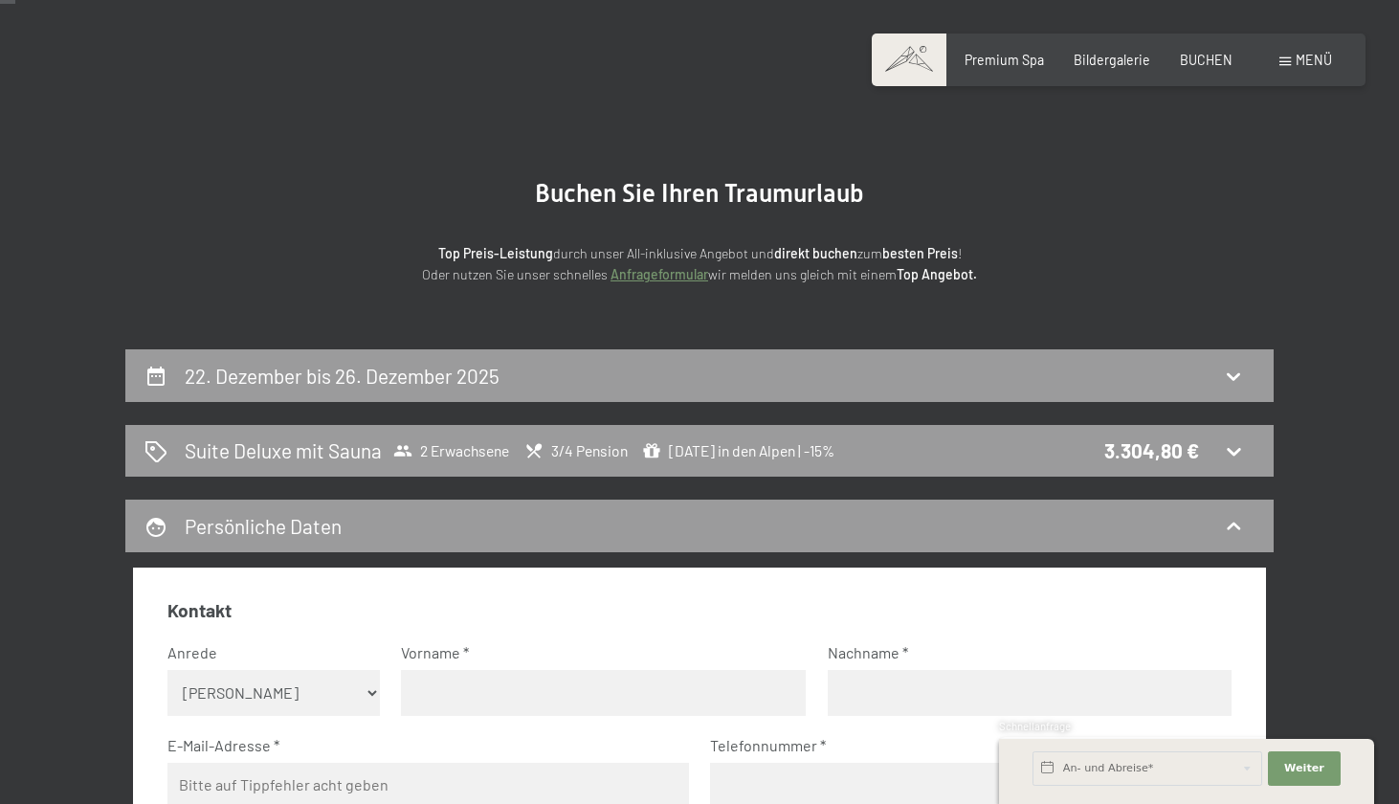
scroll to position [23, 0]
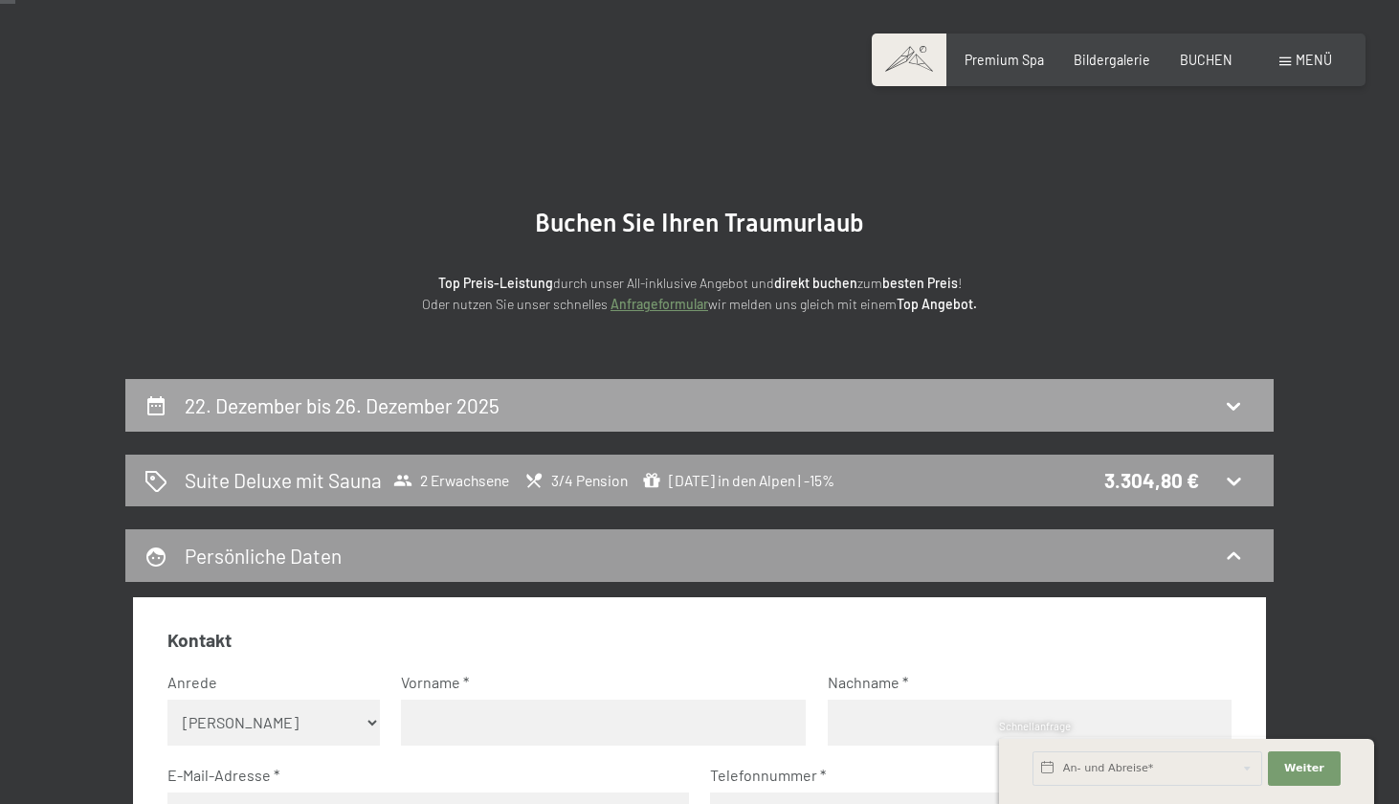
click at [1076, 416] on div "22. Dezember bis 26. Dezember 2025" at bounding box center [700, 405] width 1110 height 28
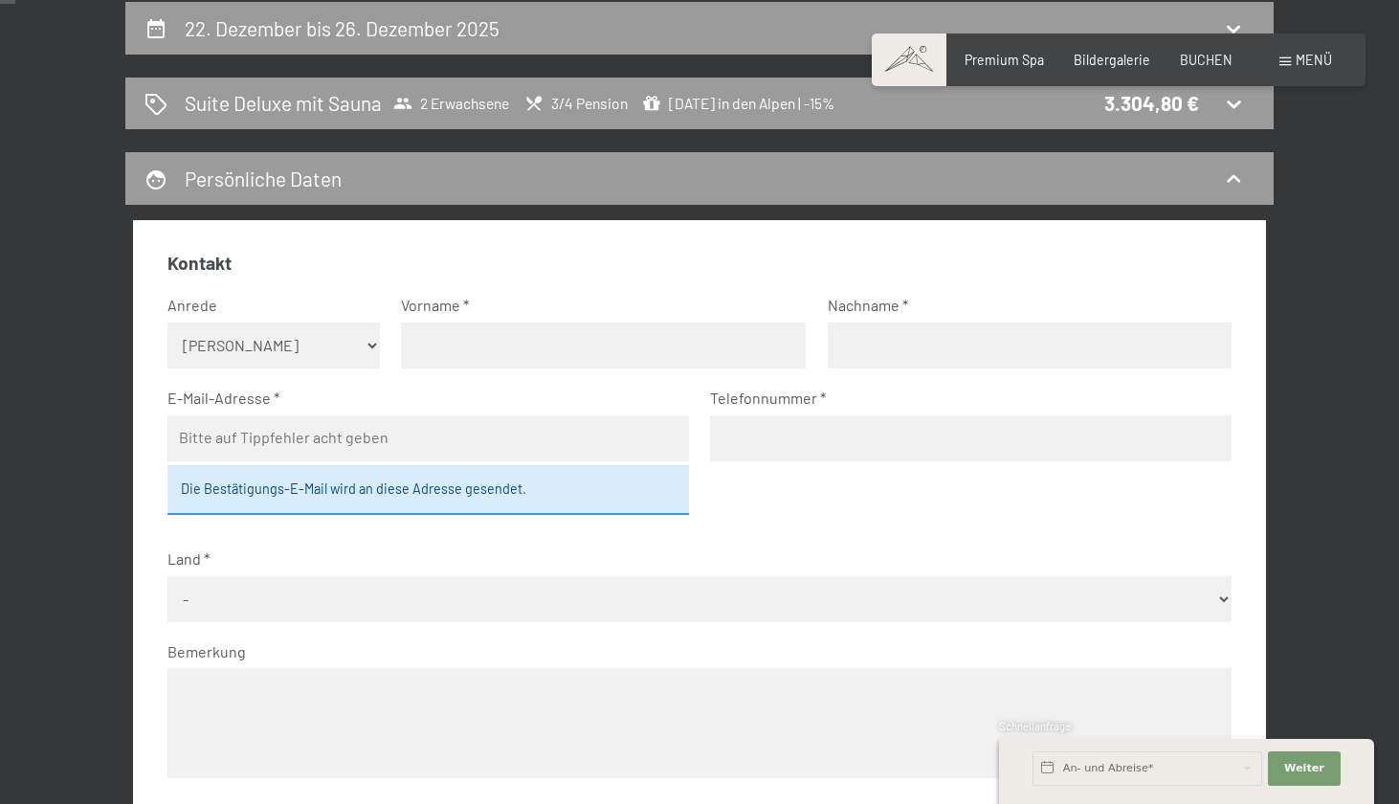
select select "[DATE]"
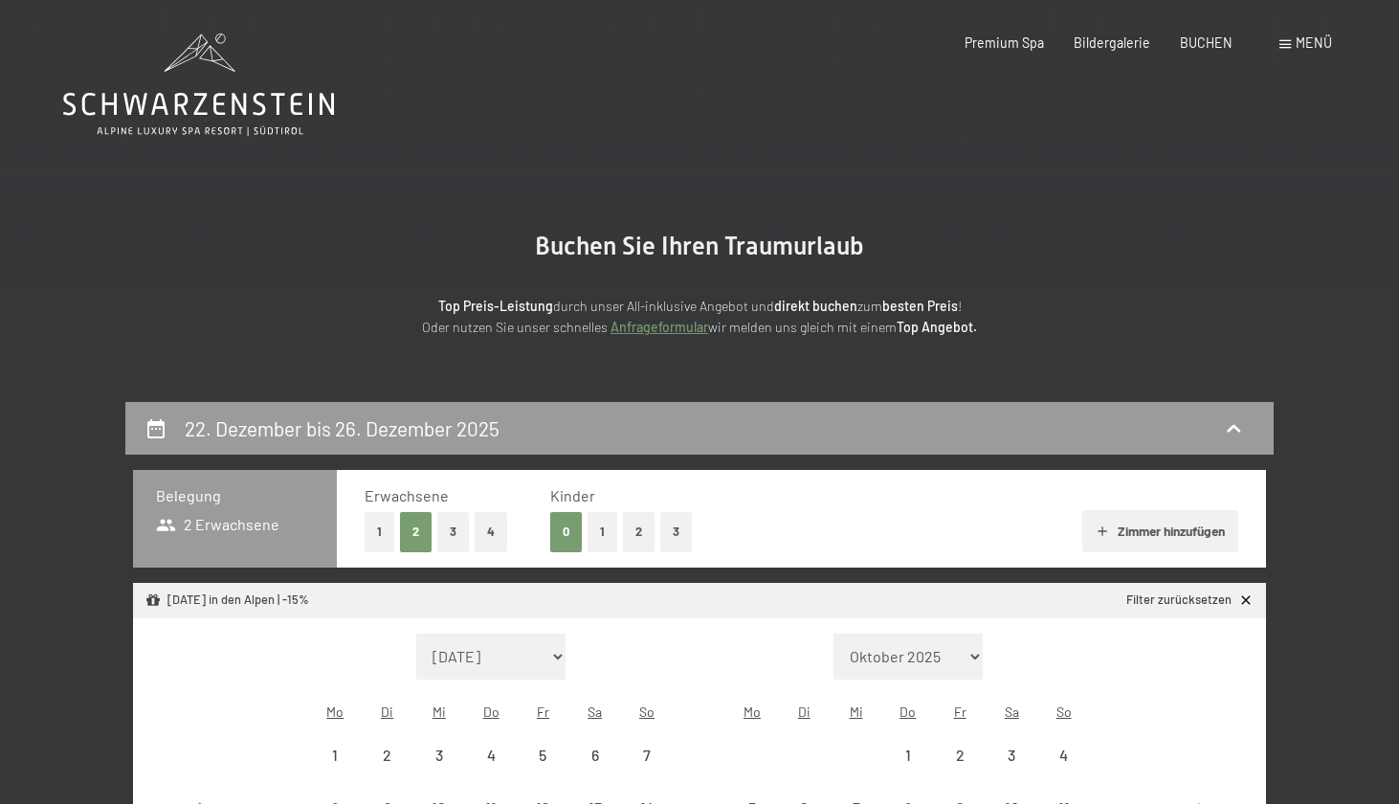
scroll to position [0, 0]
